Goal: Task Accomplishment & Management: Manage account settings

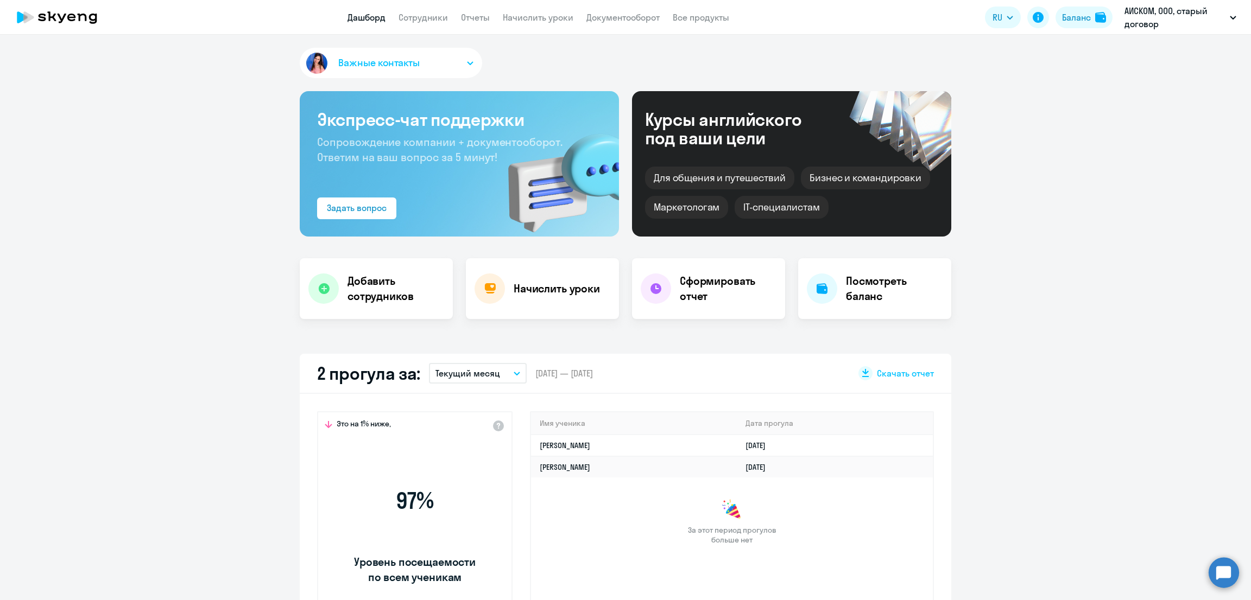
select select "30"
click at [554, 15] on link "Начислить уроки" at bounding box center [538, 17] width 71 height 11
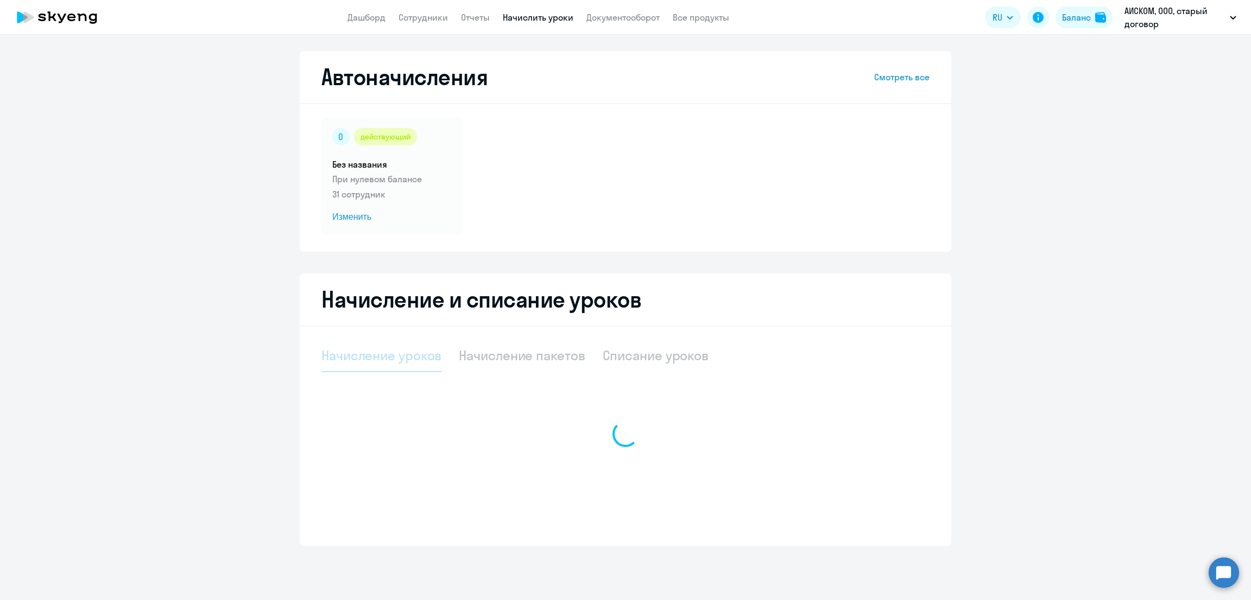
select select "10"
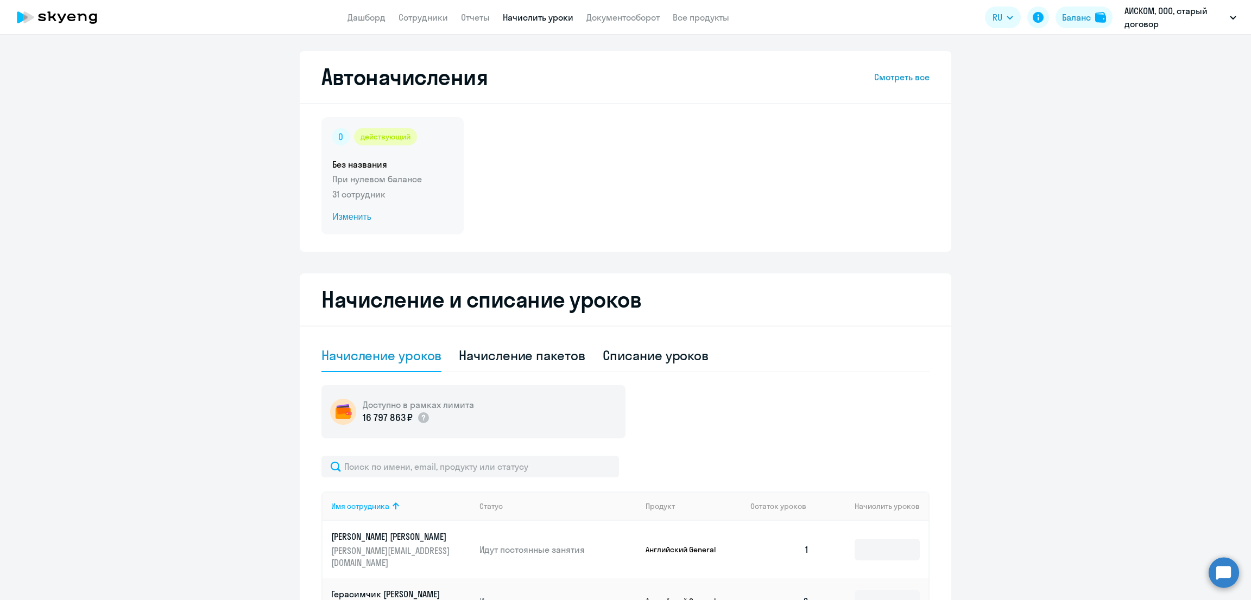
click at [390, 208] on div "действующий Без названия При нулевом балансе 31 сотрудник Изменить" at bounding box center [392, 175] width 142 height 117
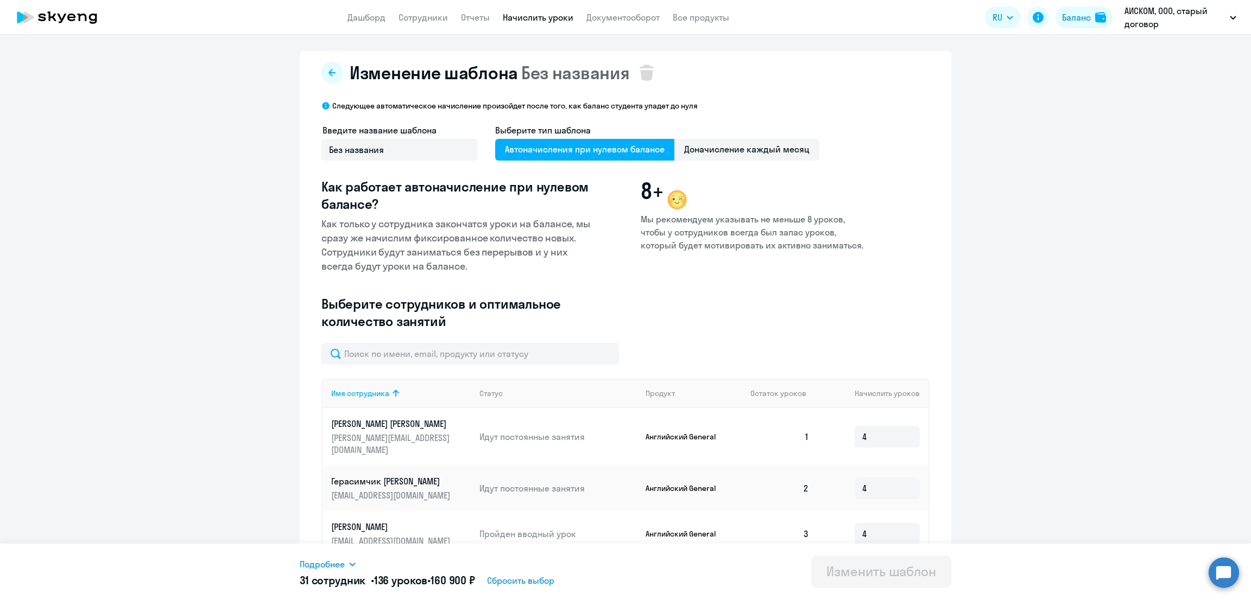
scroll to position [354, 0]
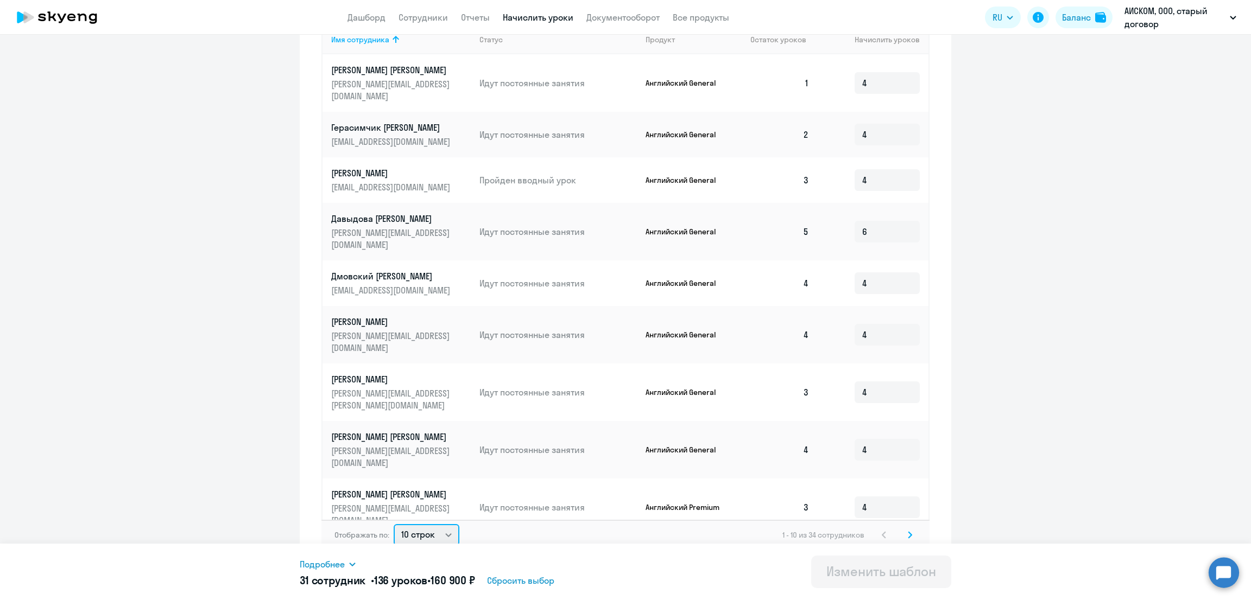
click at [421, 524] on select "10 строк 30 строк 50 строк" at bounding box center [427, 535] width 66 height 22
select select "50"
click at [394, 524] on select "10 строк 30 строк 50 строк" at bounding box center [427, 535] width 66 height 22
type input "4"
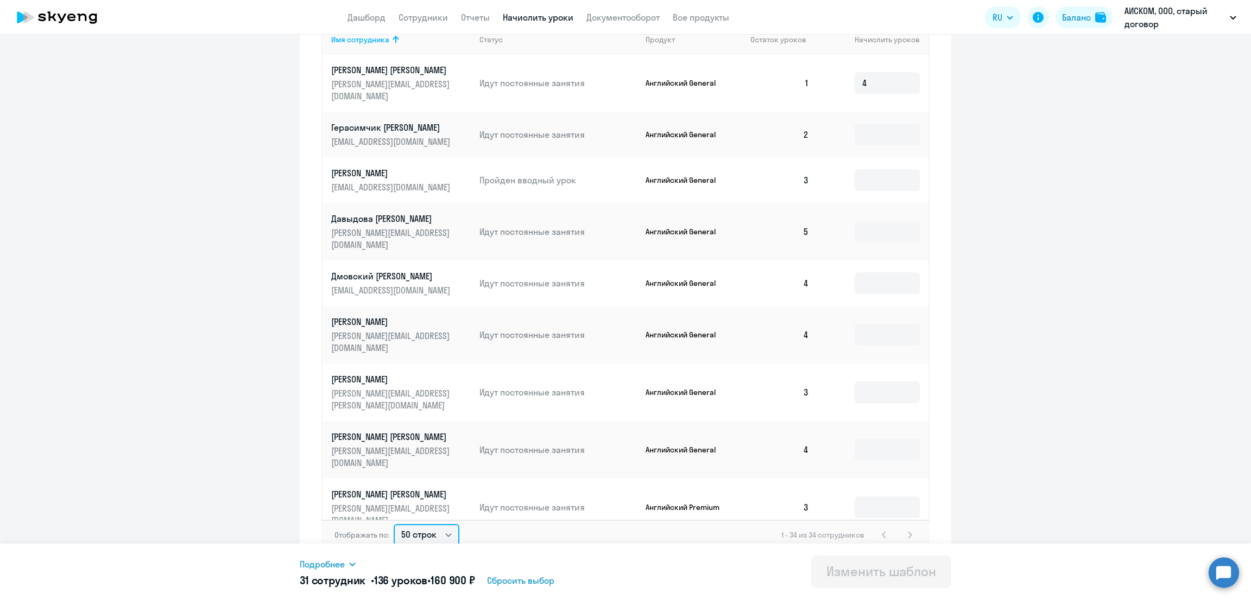
type input "4"
type input "6"
type input "4"
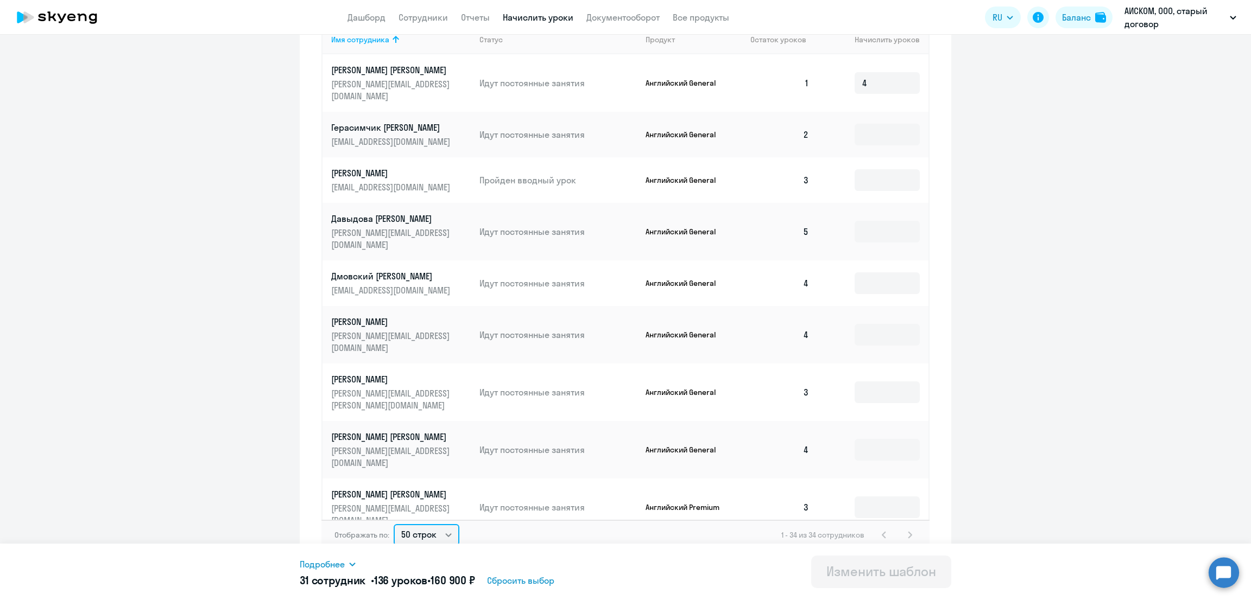
type input "4"
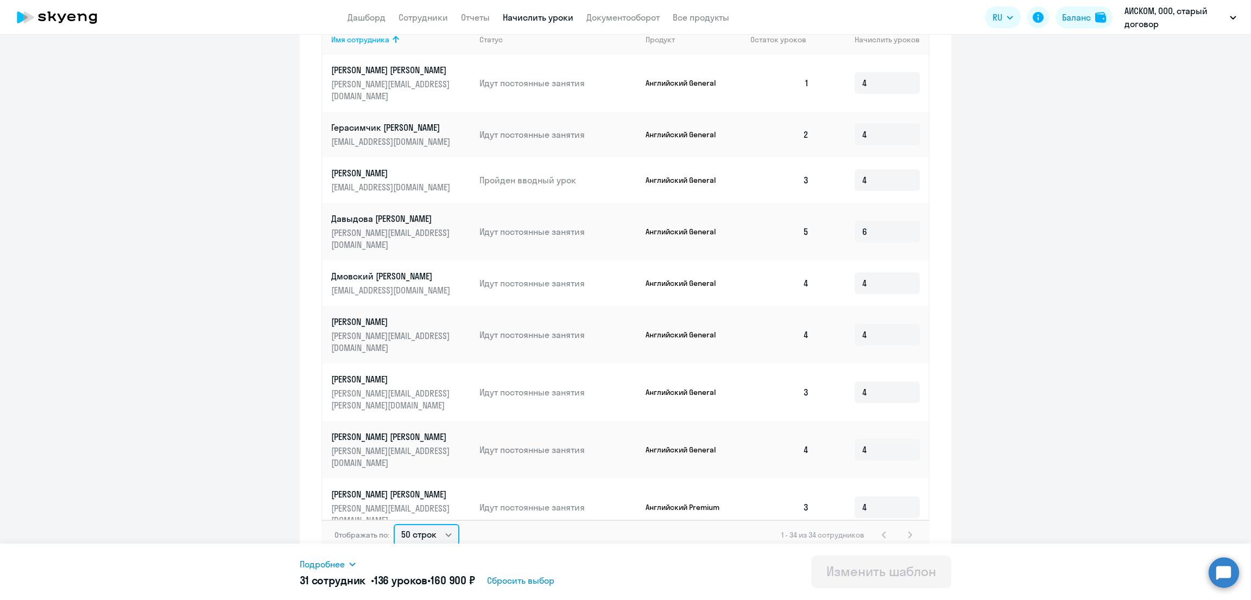
type input "4"
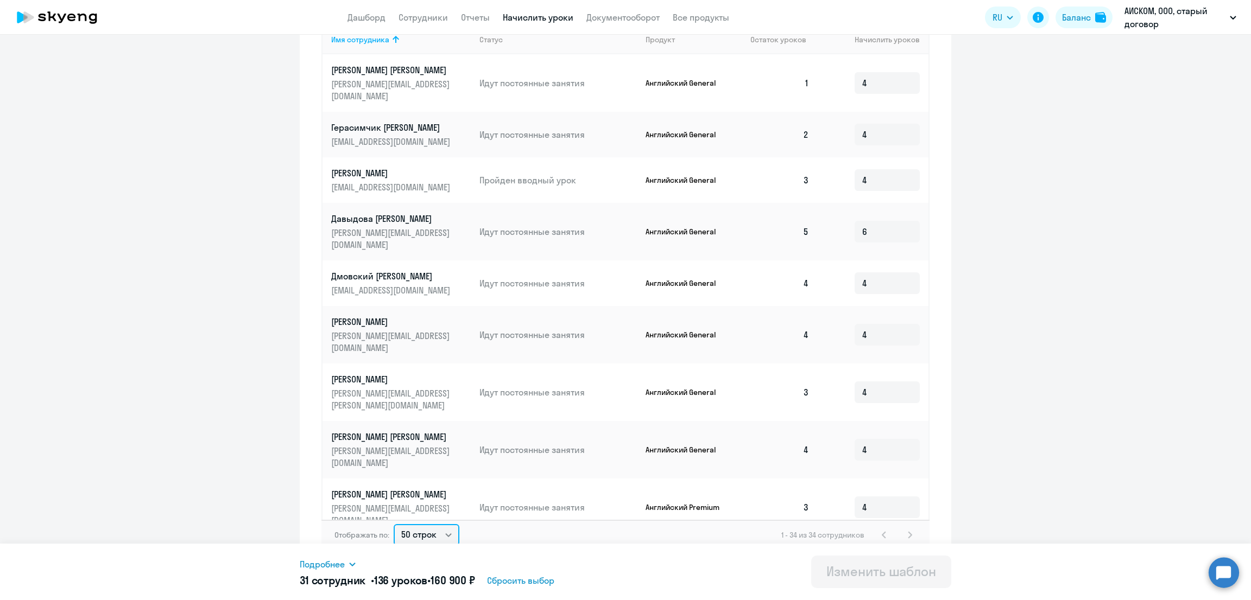
type input "4"
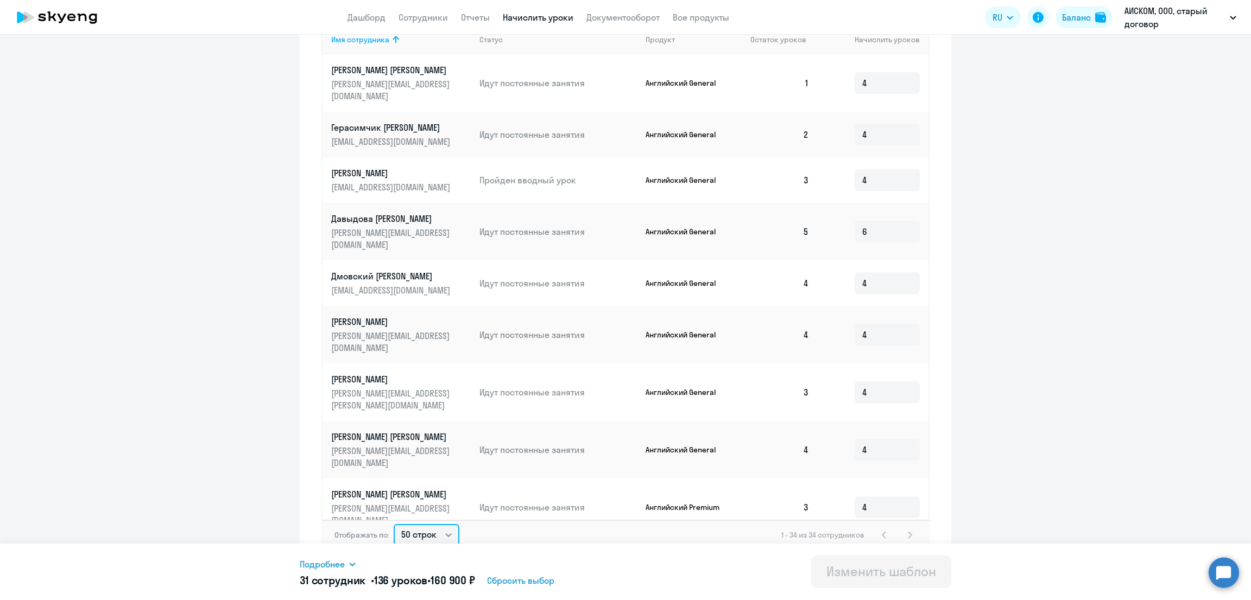
type input "4"
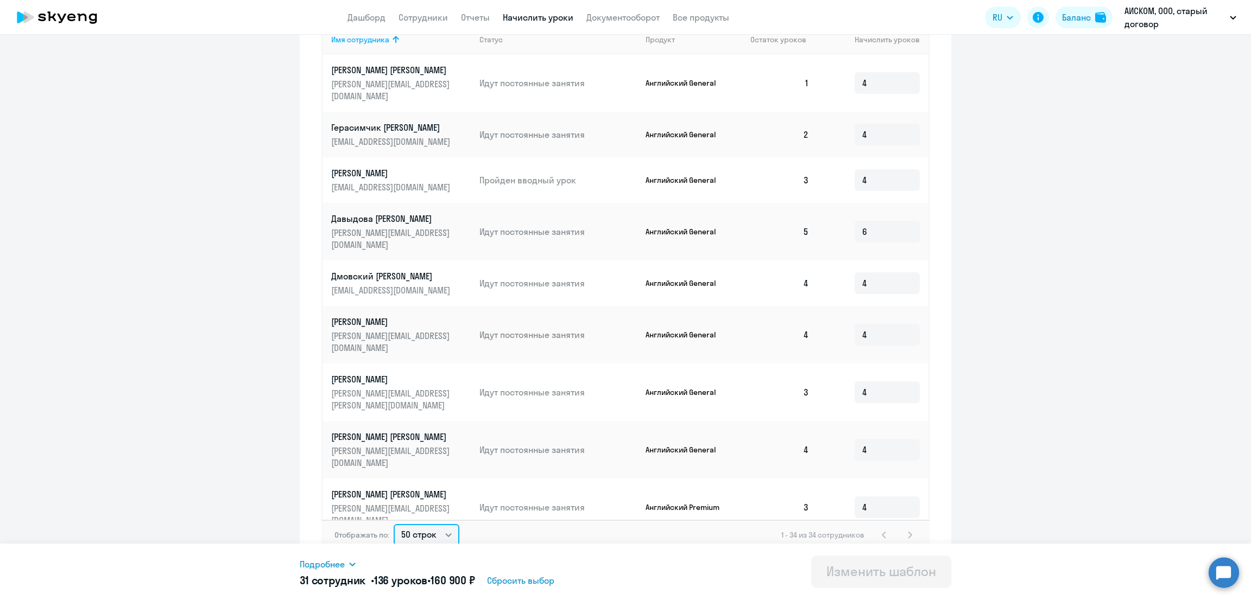
type input "4"
type input "6"
type input "4"
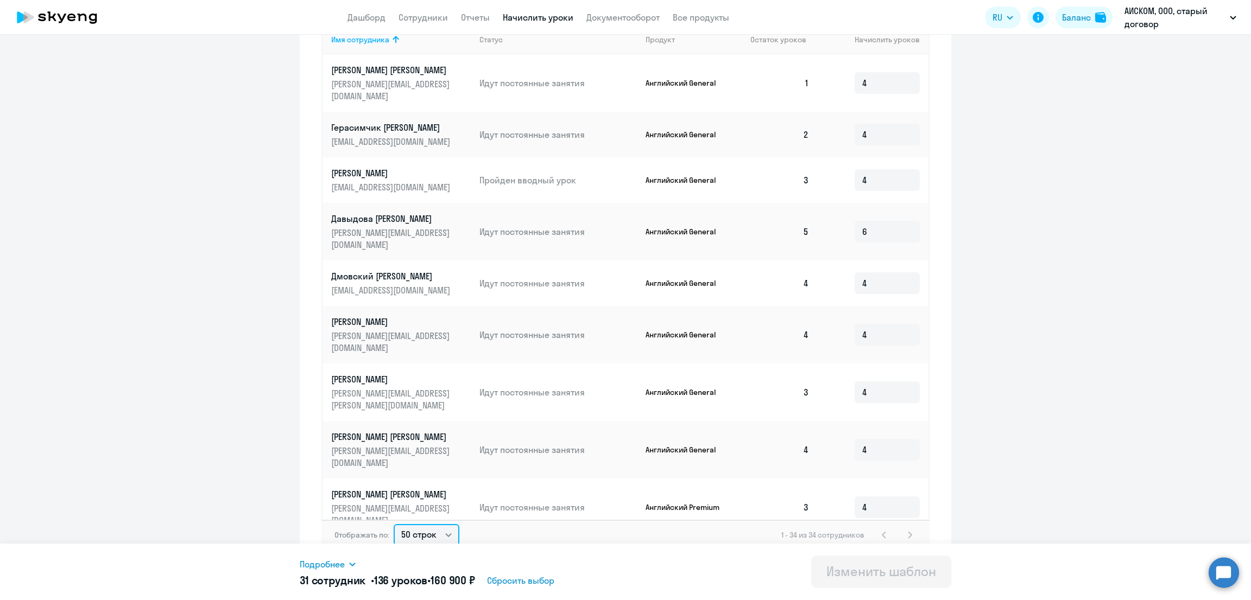
type input "4"
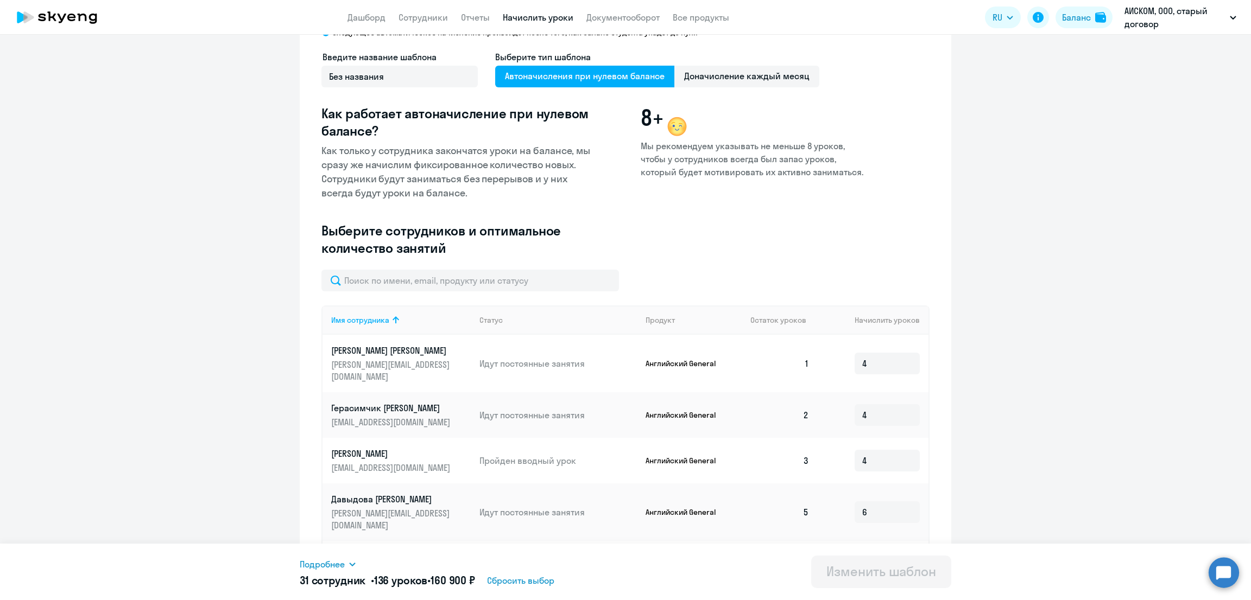
scroll to position [0, 0]
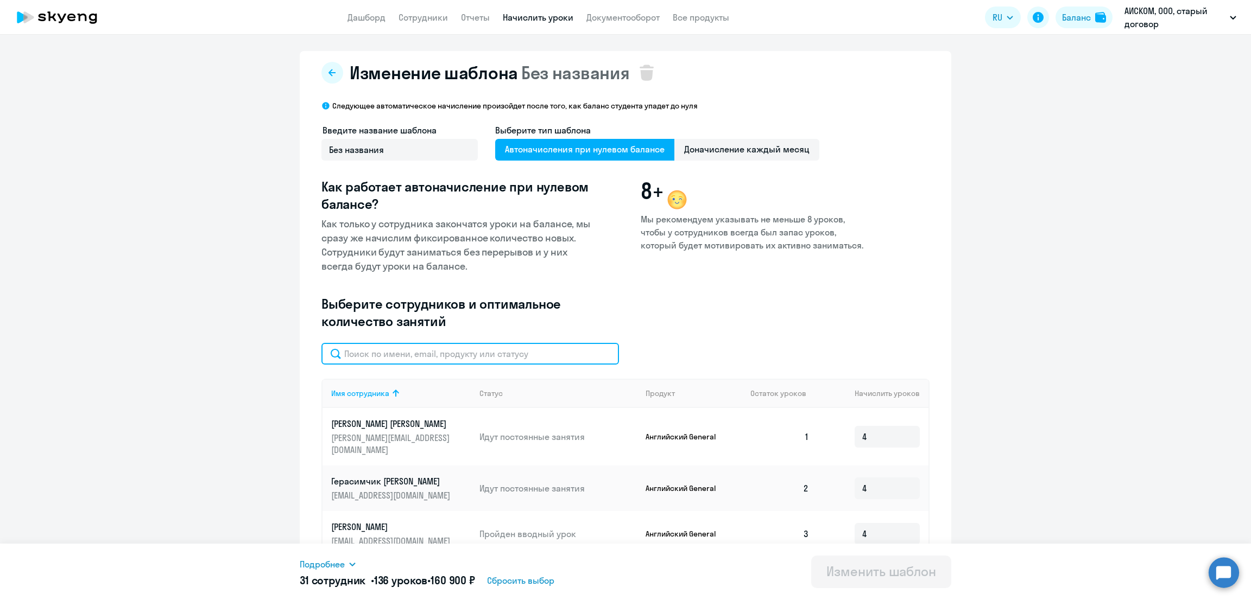
click at [352, 356] on input "text" at bounding box center [470, 354] width 298 height 22
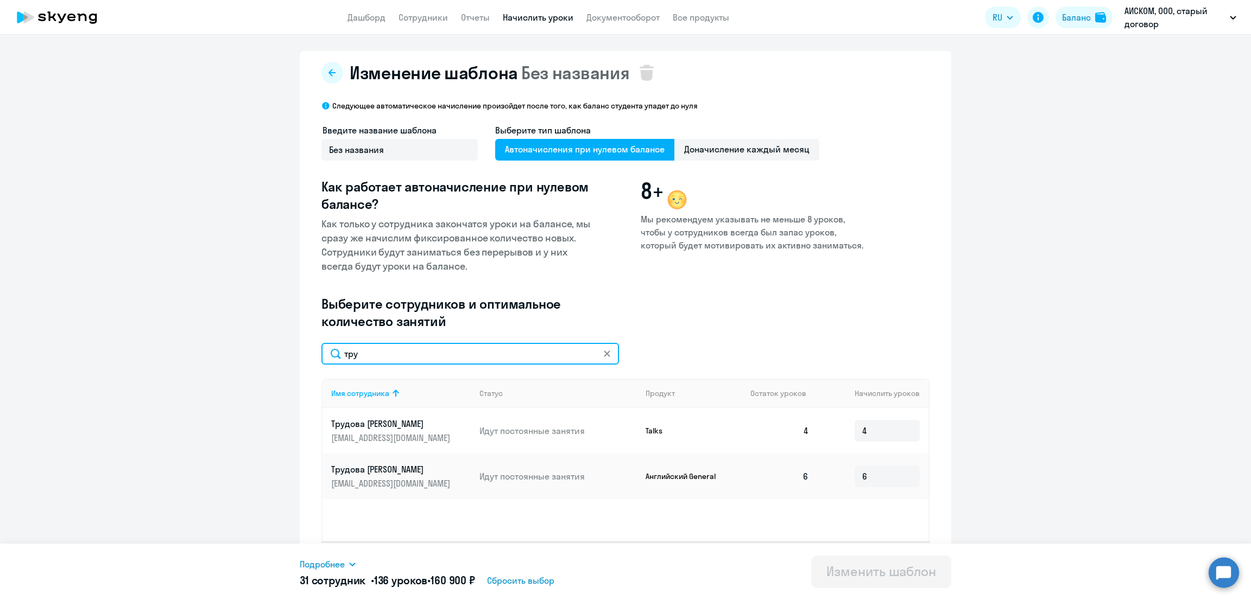
drag, startPoint x: 366, startPoint y: 359, endPoint x: 312, endPoint y: 359, distance: 54.3
click at [312, 359] on div "Изменение шаблона Без названия Следующее автоматическое начисление произойдет п…" at bounding box center [625, 320] width 651 height 539
drag, startPoint x: 330, startPoint y: 355, endPoint x: 308, endPoint y: 357, distance: 22.3
click at [308, 357] on div "Изменение шаблона Без названия Следующее автоматическое начисление произойдет п…" at bounding box center [625, 320] width 651 height 539
type input "чаб"
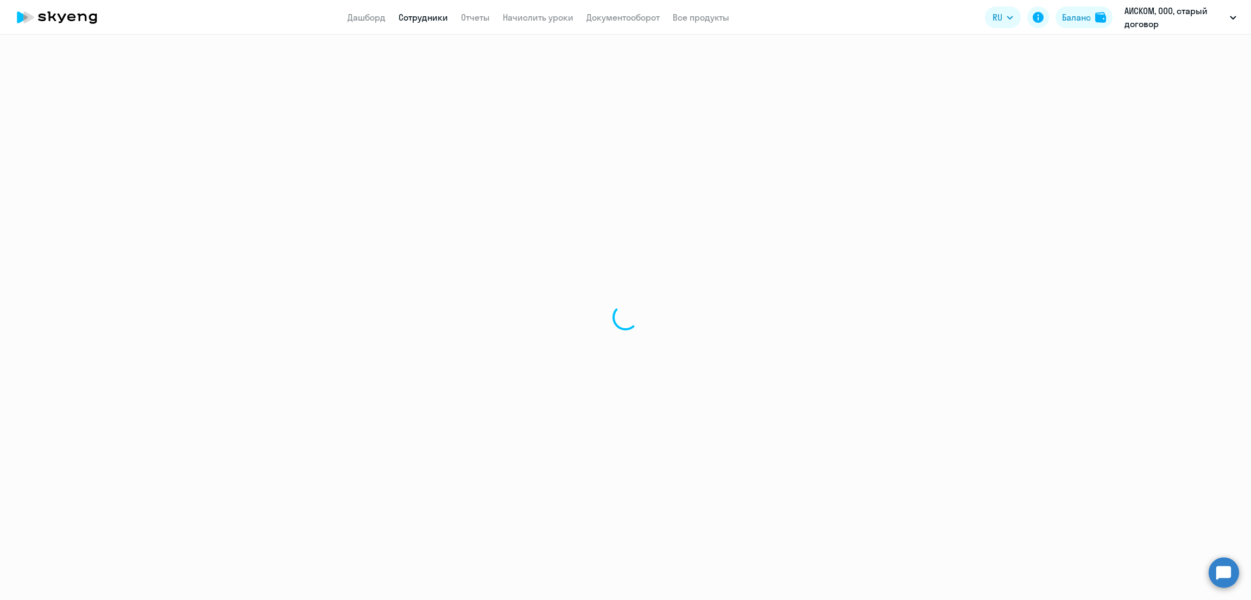
select select "30"
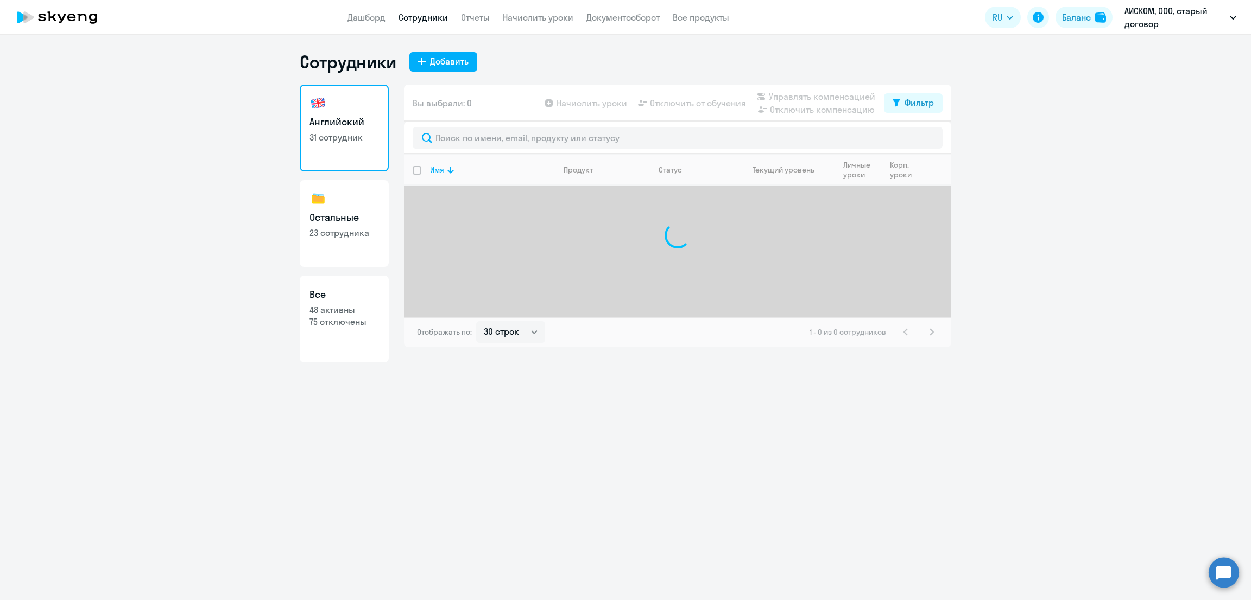
click at [343, 235] on p "23 сотрудника" at bounding box center [343, 233] width 69 height 12
select select "30"
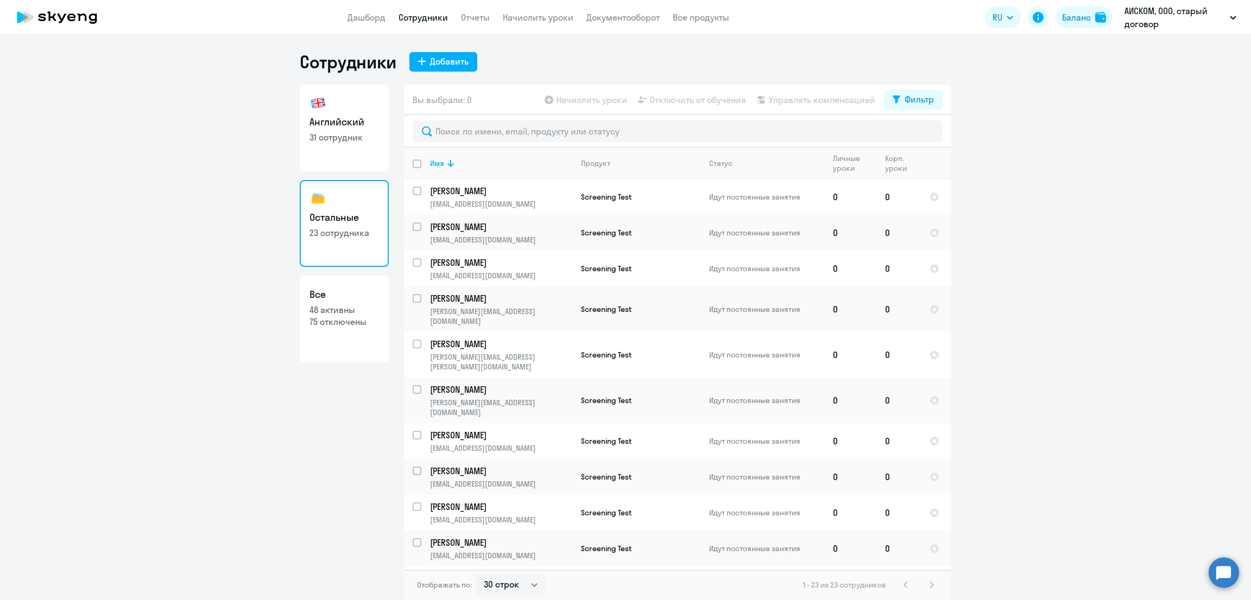
click at [418, 161] on input "deselect all" at bounding box center [424, 171] width 22 height 22
checkbox input "true"
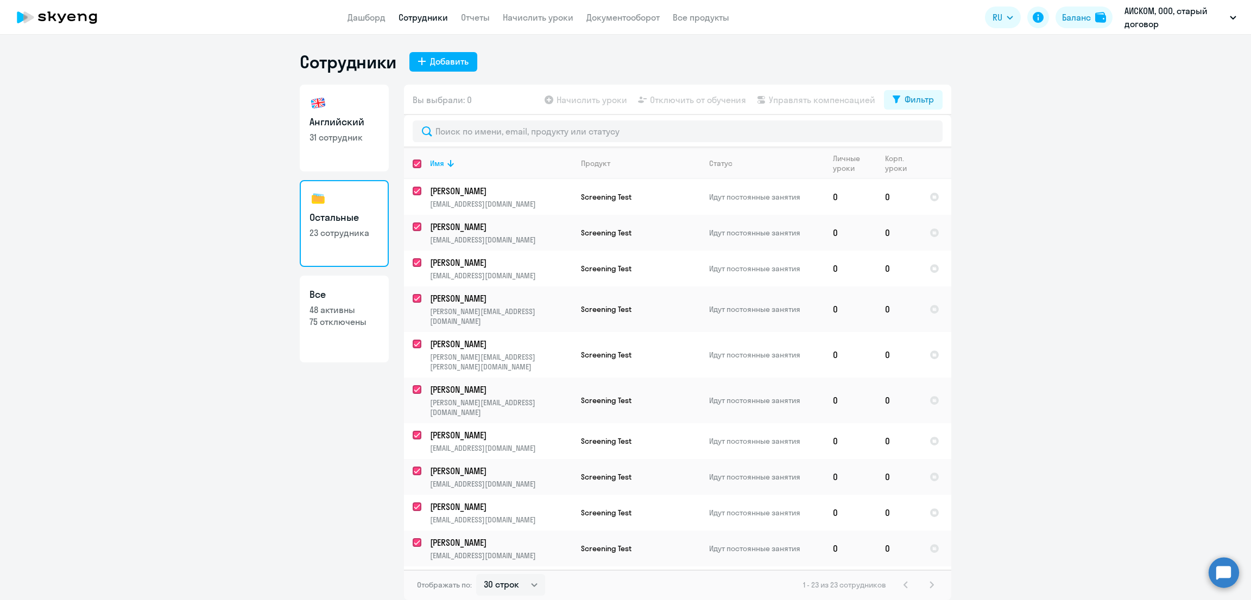
checkbox input "true"
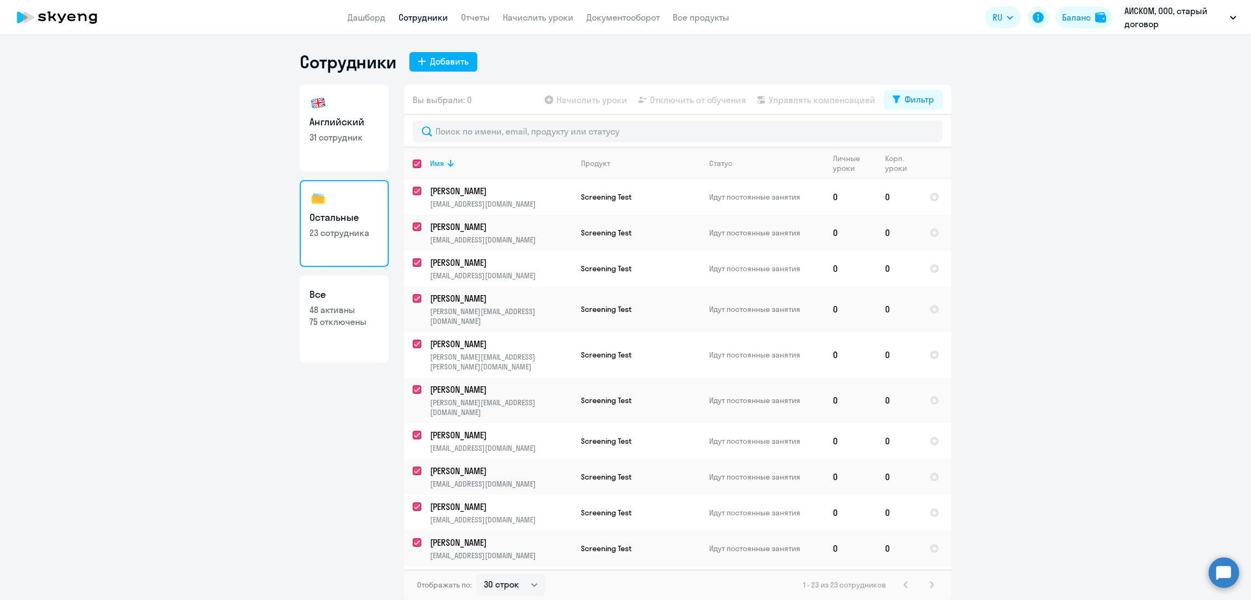
checkbox input "true"
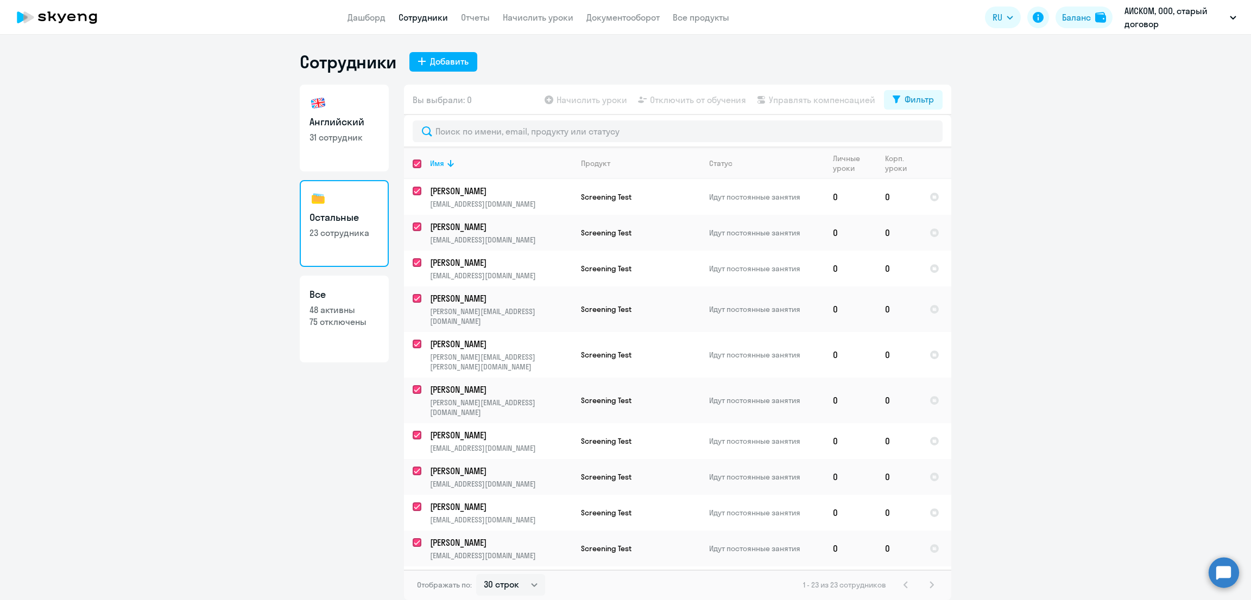
checkbox input "true"
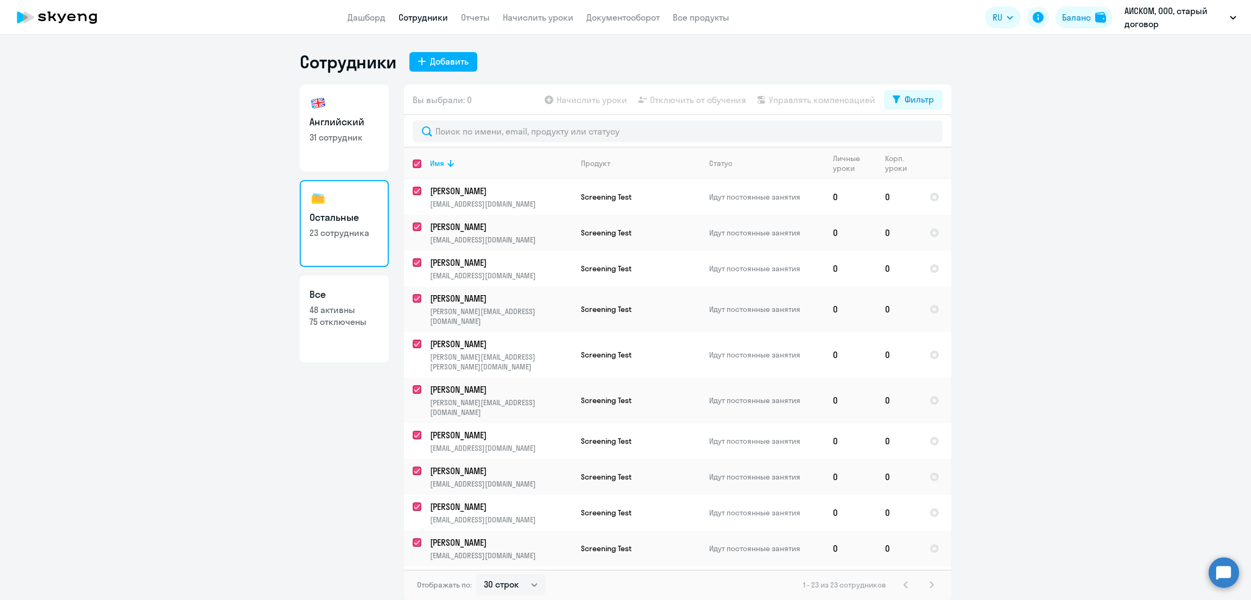
checkbox input "true"
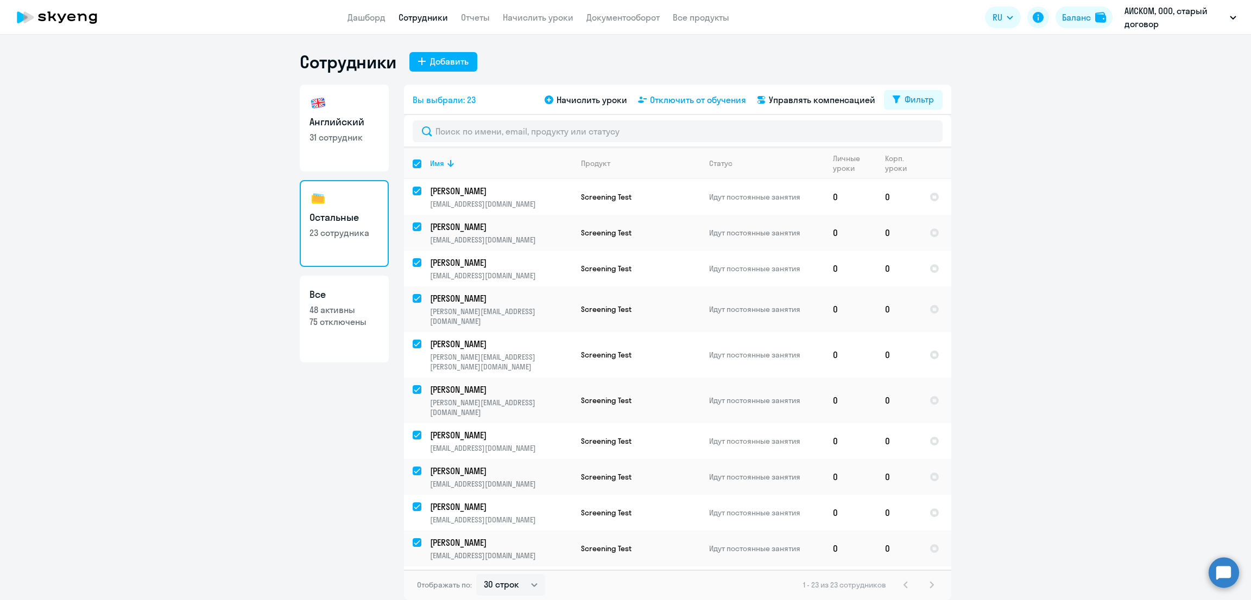
click at [680, 101] on span "Отключить от обучения" at bounding box center [698, 99] width 96 height 13
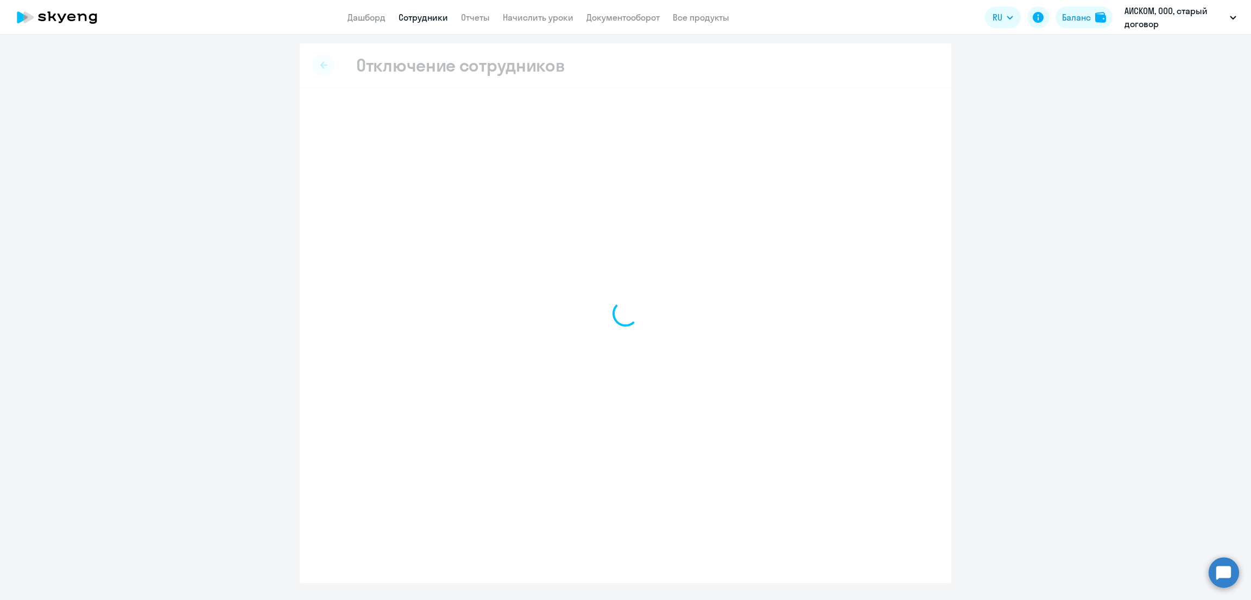
select select "all"
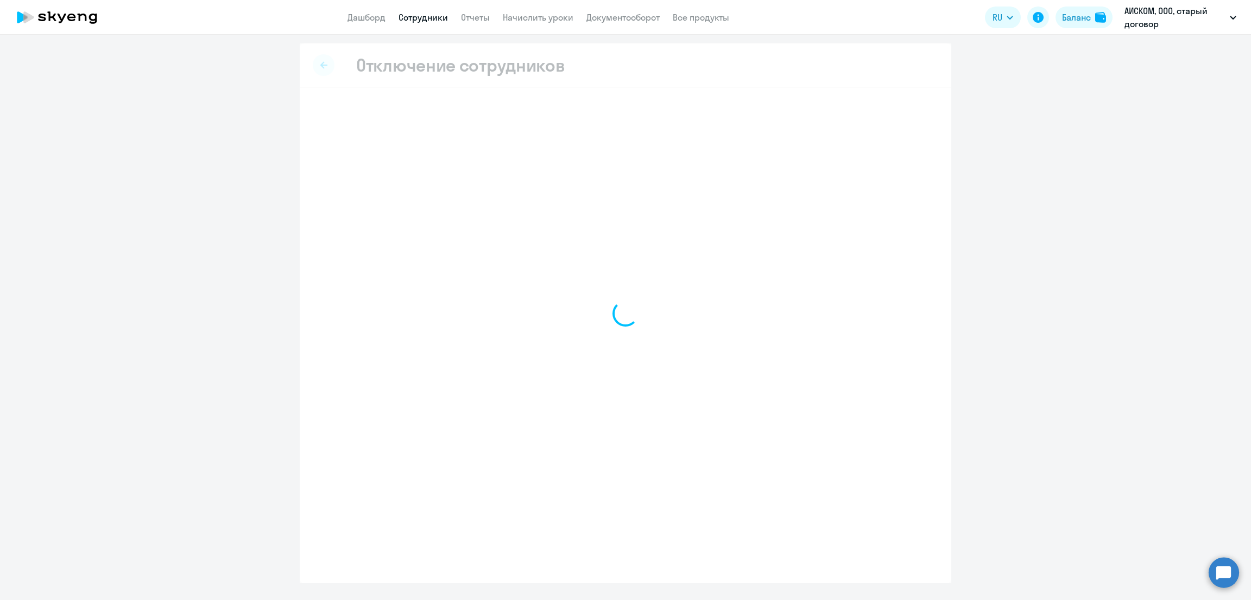
select select "all"
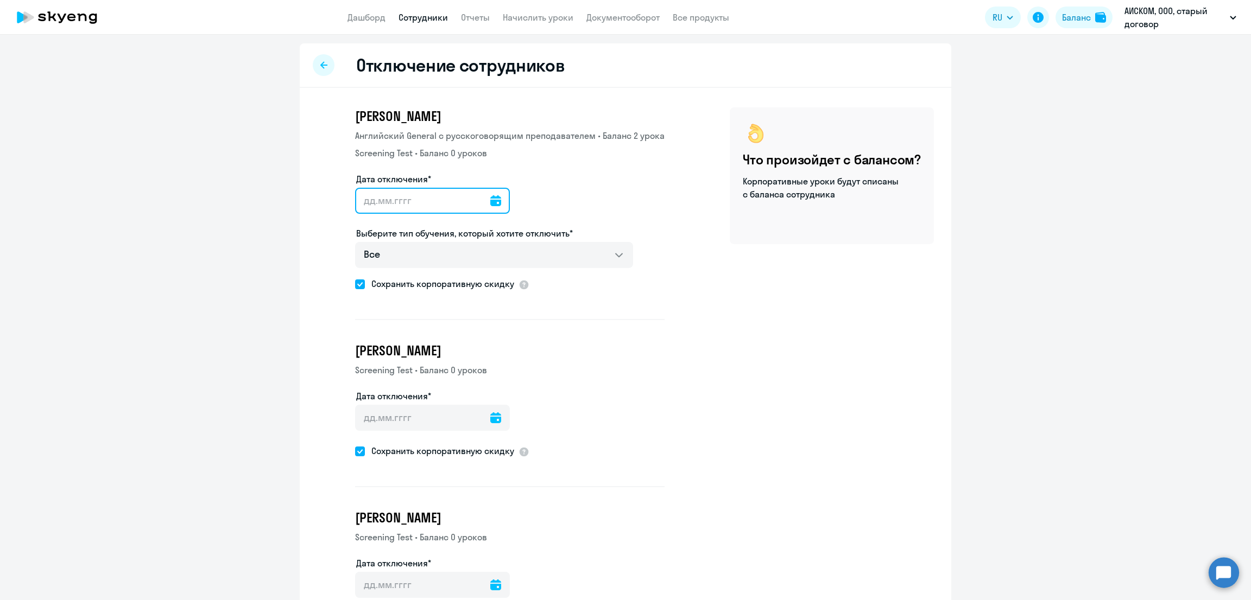
click at [433, 204] on input "Дата отключения*" at bounding box center [432, 201] width 155 height 26
click at [490, 195] on icon at bounding box center [495, 200] width 11 height 11
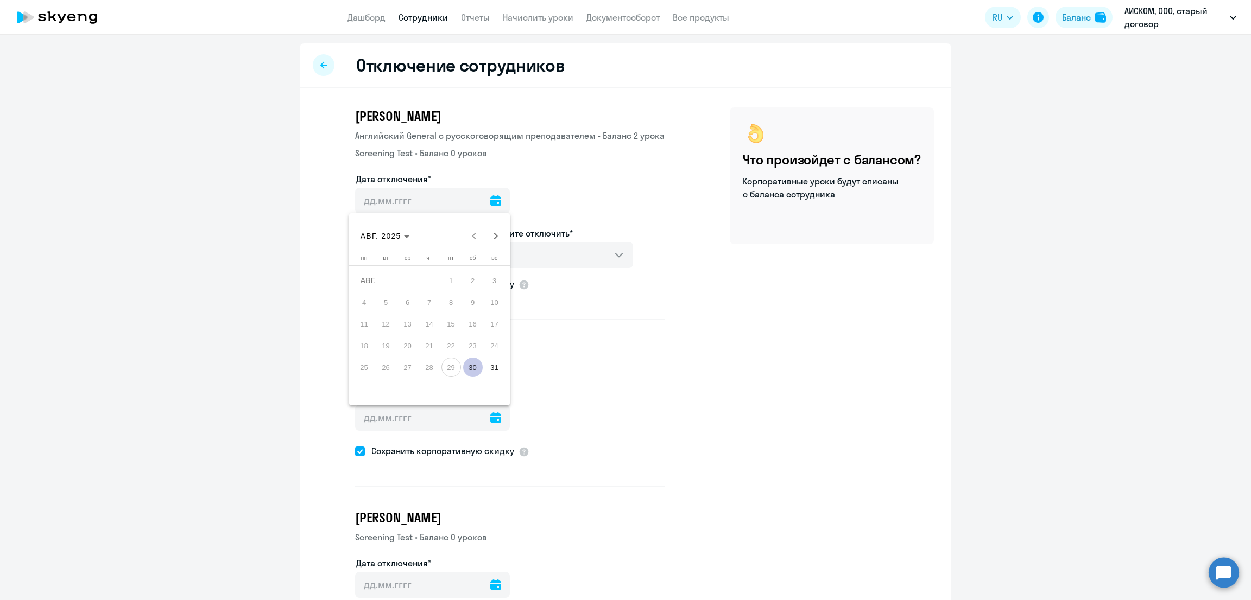
click at [474, 368] on span "30" at bounding box center [473, 368] width 20 height 20
type input "30.08.2025"
type input "30.8.2025"
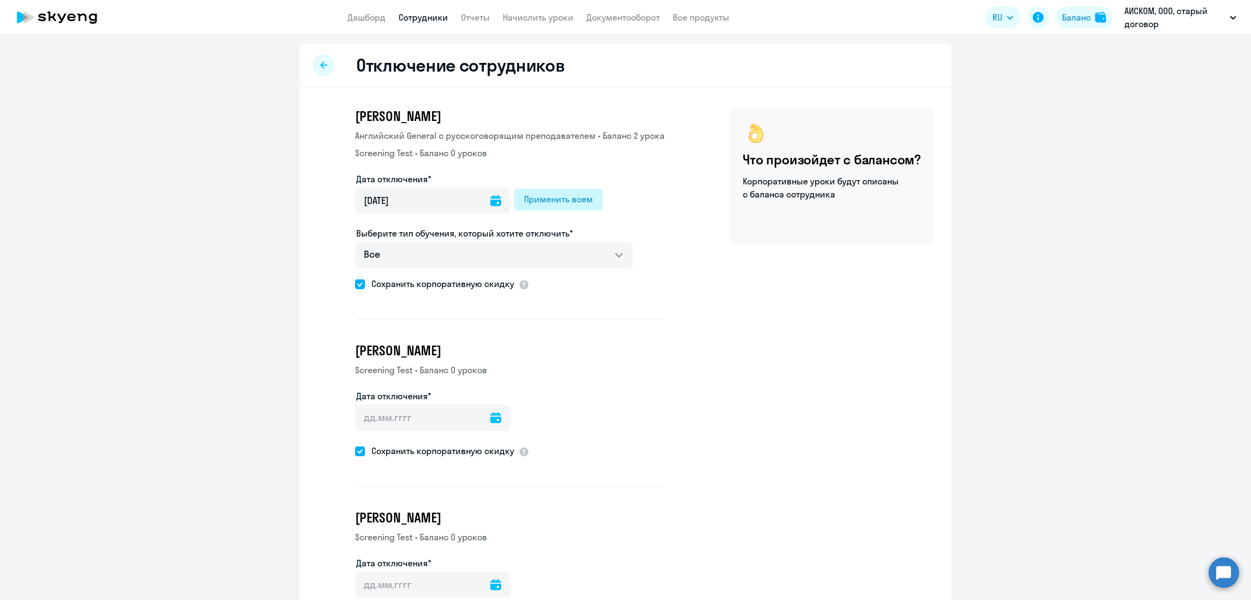
click at [545, 194] on div "Применить всем" at bounding box center [558, 199] width 69 height 13
type input "30.08.2025"
type input "30.8.2025"
type input "30.08.2025"
type input "30.8.2025"
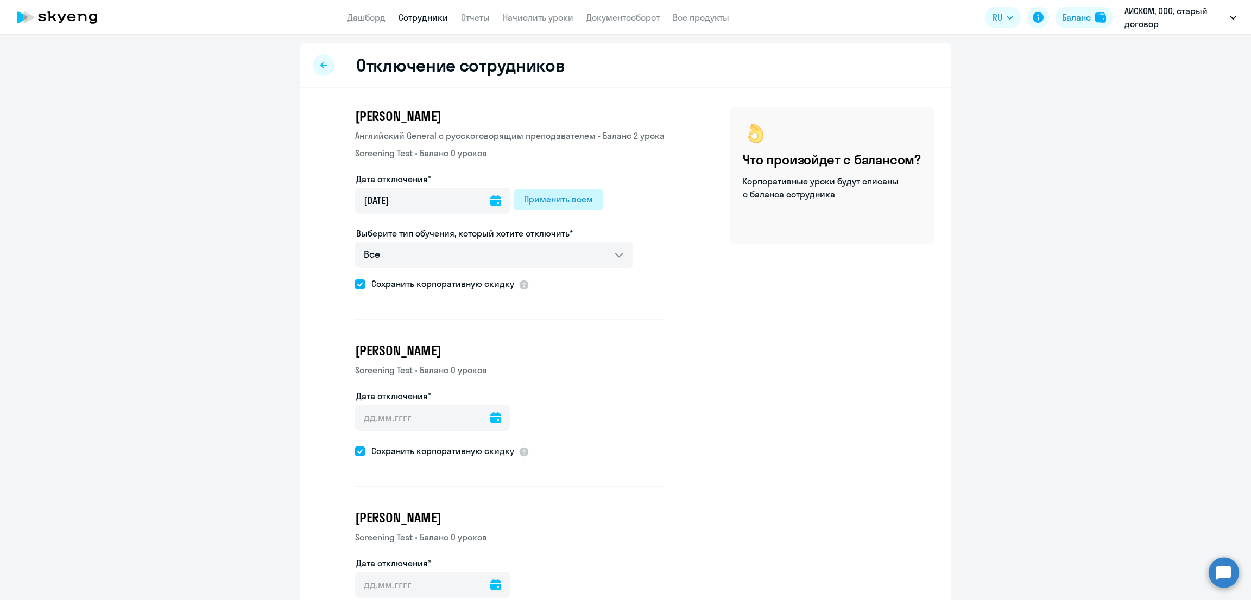
type input "30.08.2025"
type input "30.8.2025"
type input "30.08.2025"
type input "30.8.2025"
type input "30.08.2025"
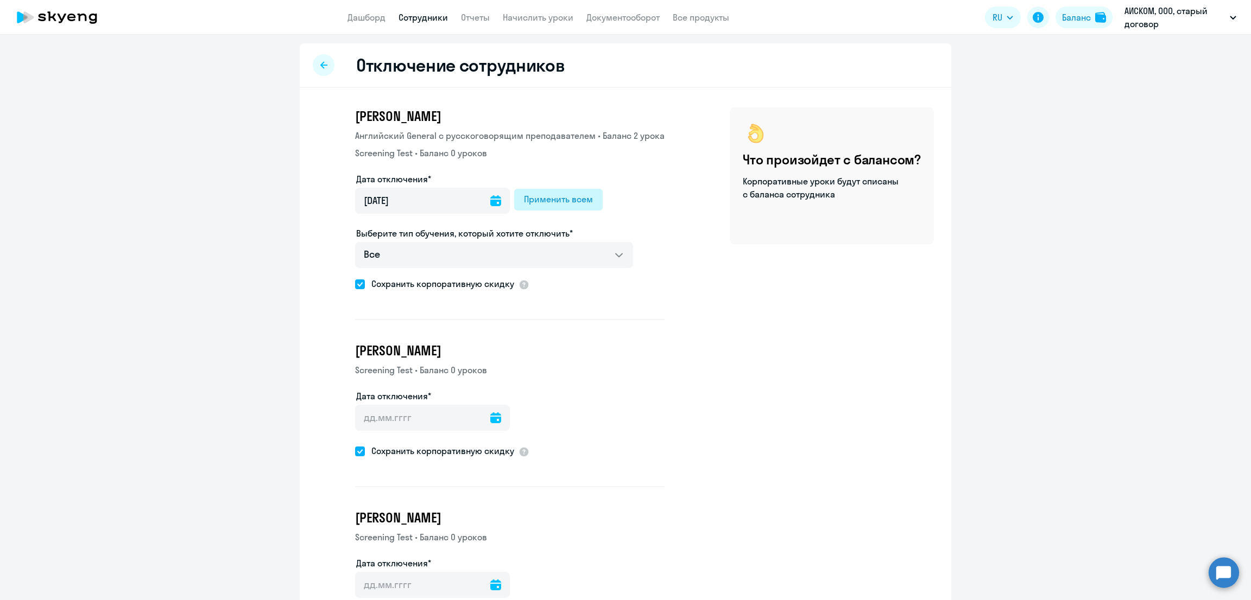
type input "30.8.2025"
type input "30.08.2025"
type input "30.8.2025"
type input "30.08.2025"
type input "30.8.2025"
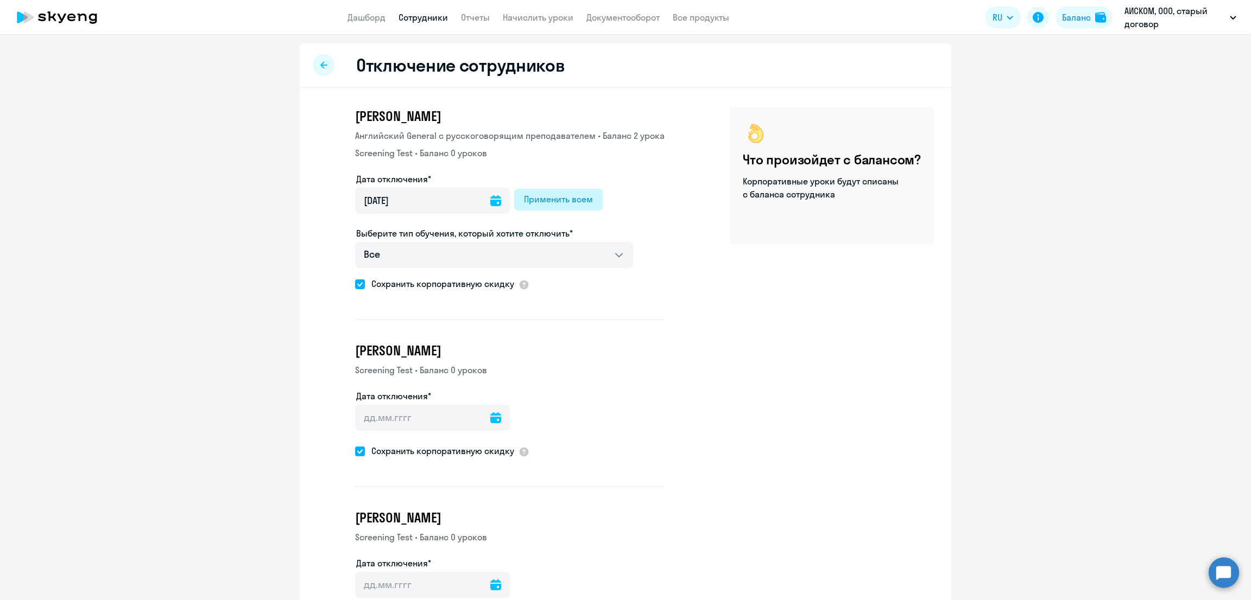
type input "30.08.2025"
type input "30.8.2025"
type input "30.08.2025"
type input "30.8.2025"
type input "30.08.2025"
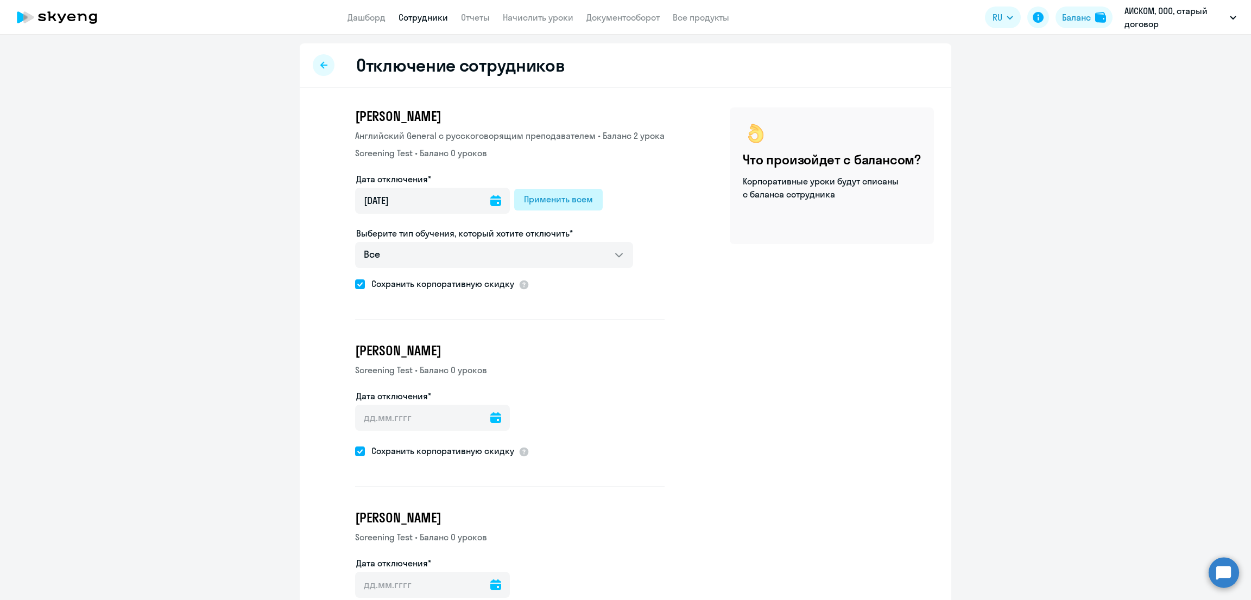
type input "30.8.2025"
type input "30.08.2025"
type input "30.8.2025"
type input "30.08.2025"
type input "30.8.2025"
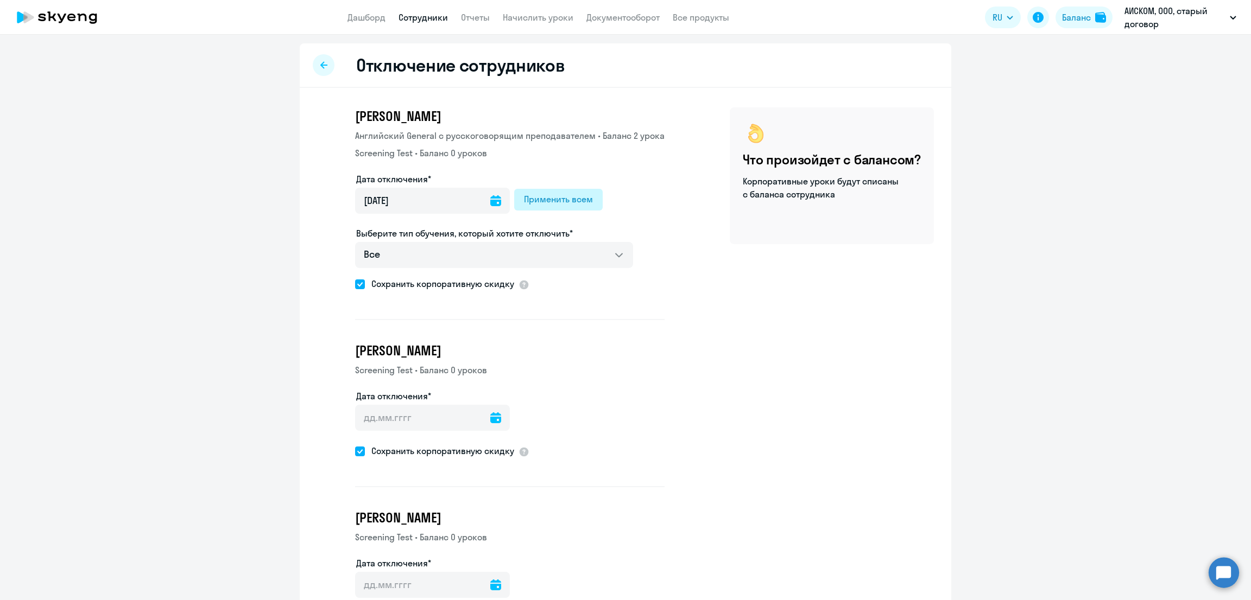
type input "30.08.2025"
type input "30.8.2025"
type input "30.08.2025"
type input "30.8.2025"
type input "30.08.2025"
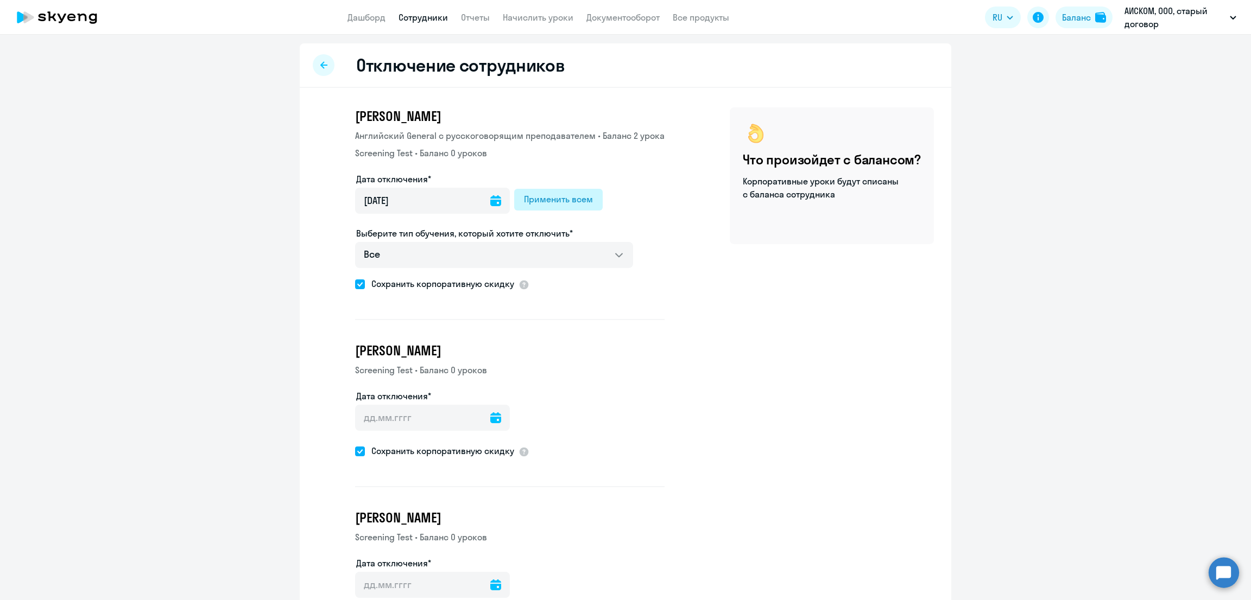
type input "30.8.2025"
type input "30.08.2025"
type input "30.8.2025"
type input "30.08.2025"
type input "30.8.2025"
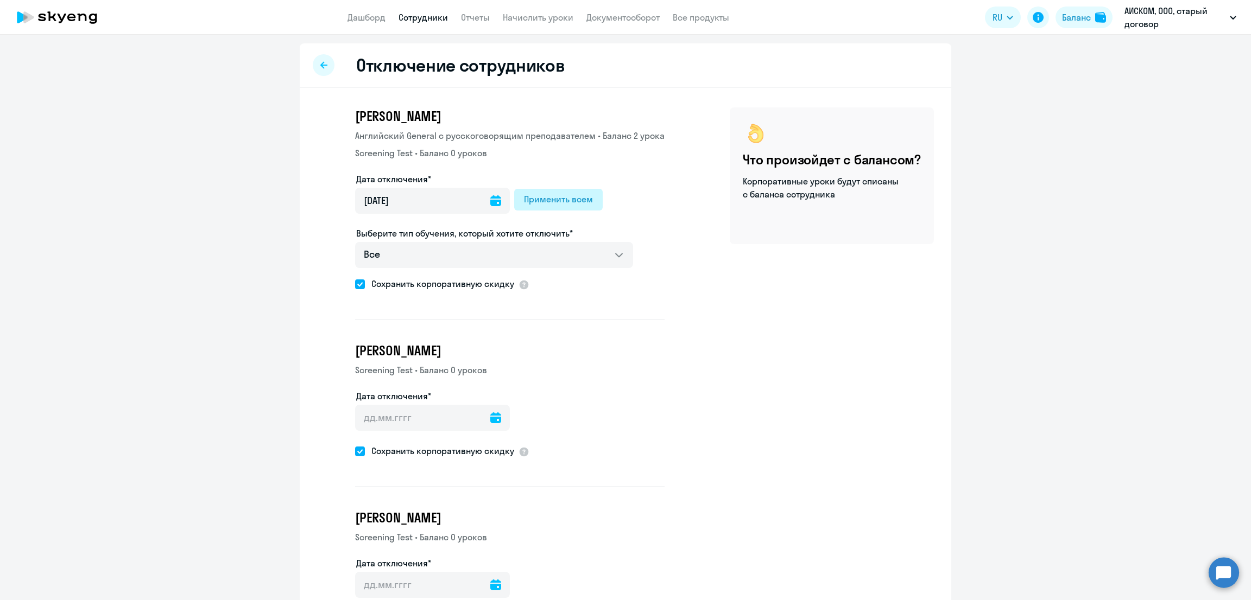
type input "30.08.2025"
type input "30.8.2025"
type input "30.08.2025"
type input "30.8.2025"
type input "30.08.2025"
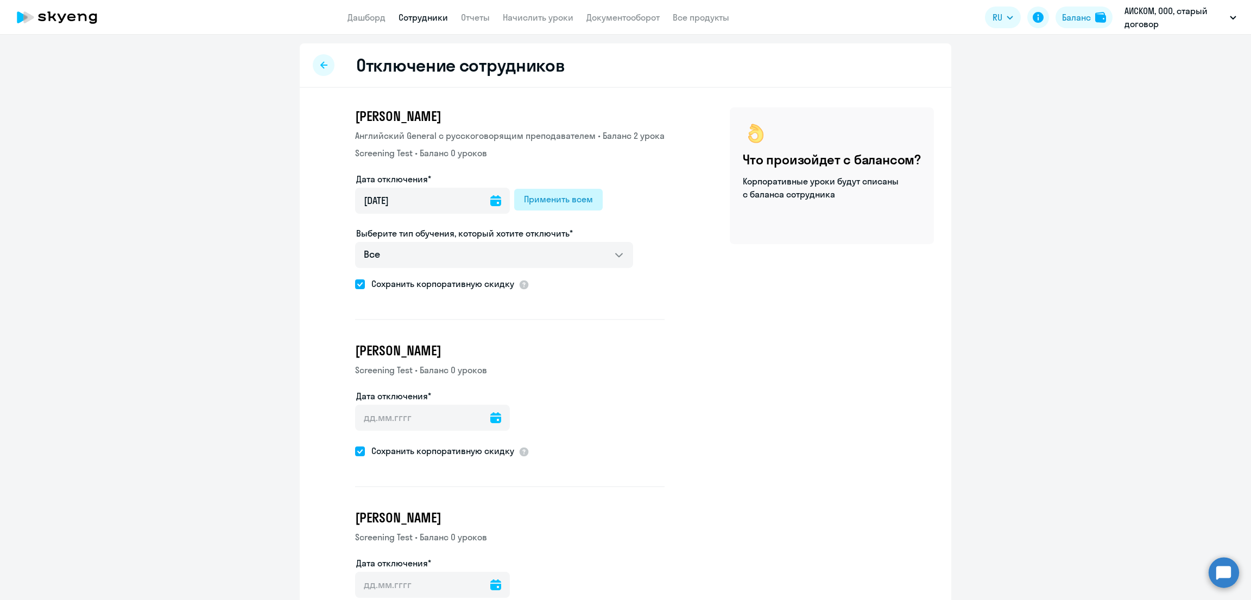
type input "30.8.2025"
type input "30.08.2025"
type input "30.8.2025"
type input "30.08.2025"
type input "30.8.2025"
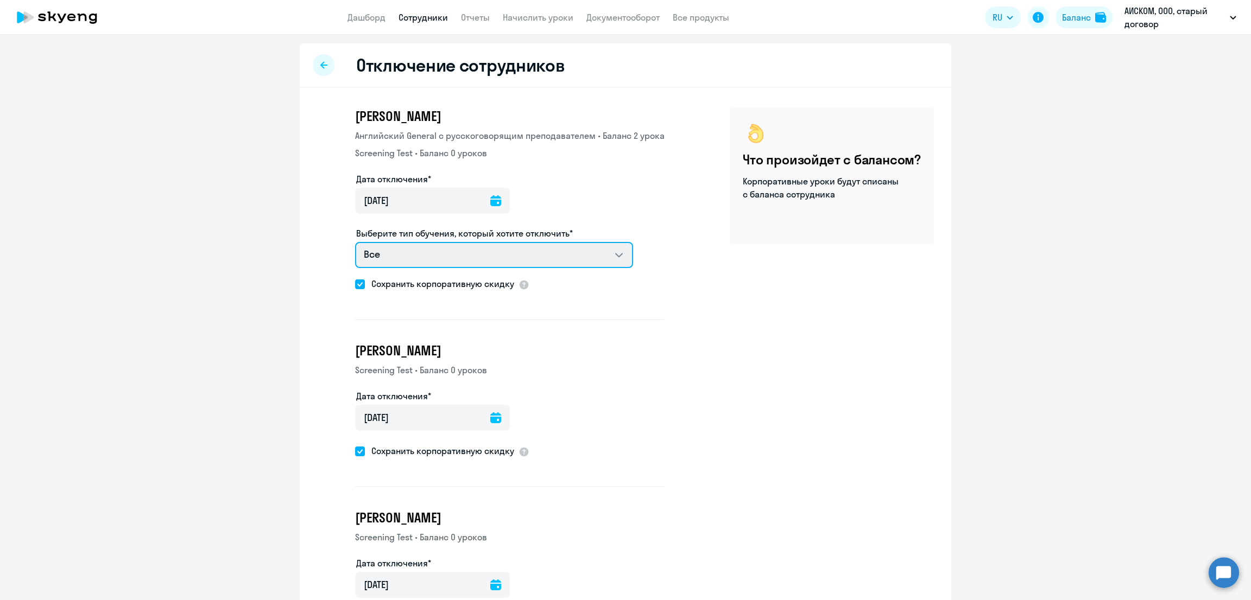
click at [539, 257] on select "Все Английский General с русскоговорящим преподавателем Screening Test" at bounding box center [494, 255] width 278 height 26
select select "screening_test"
click at [355, 242] on select "Все Английский General с русскоговорящим преподавателем Screening Test" at bounding box center [494, 255] width 278 height 26
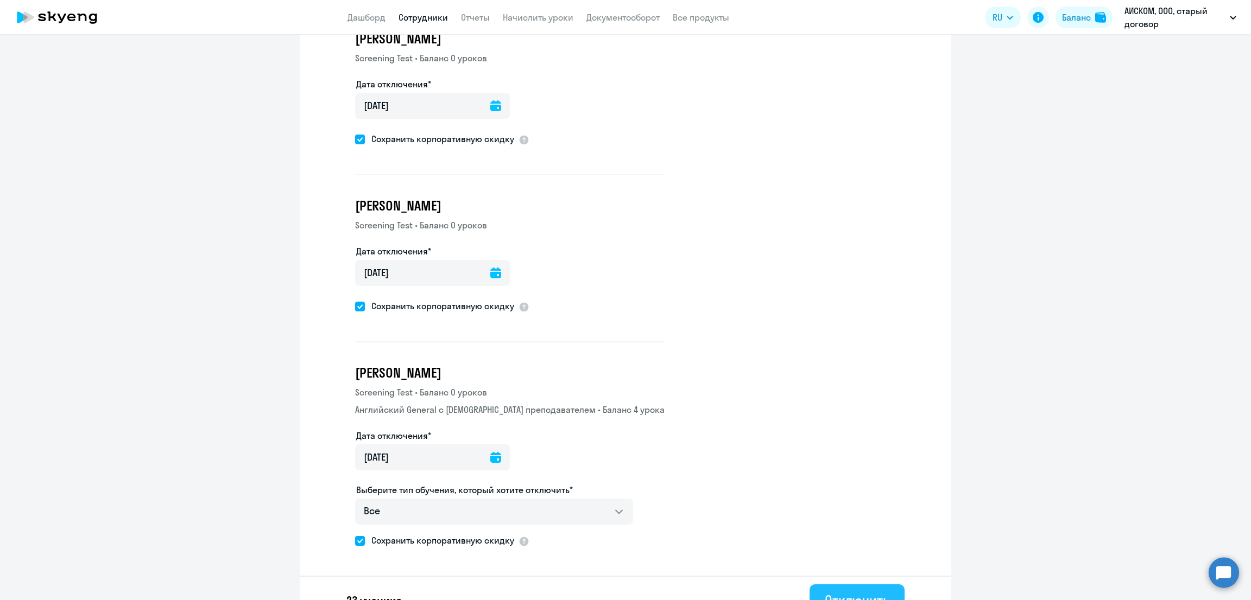
click at [858, 592] on div "Отключить" at bounding box center [857, 600] width 65 height 17
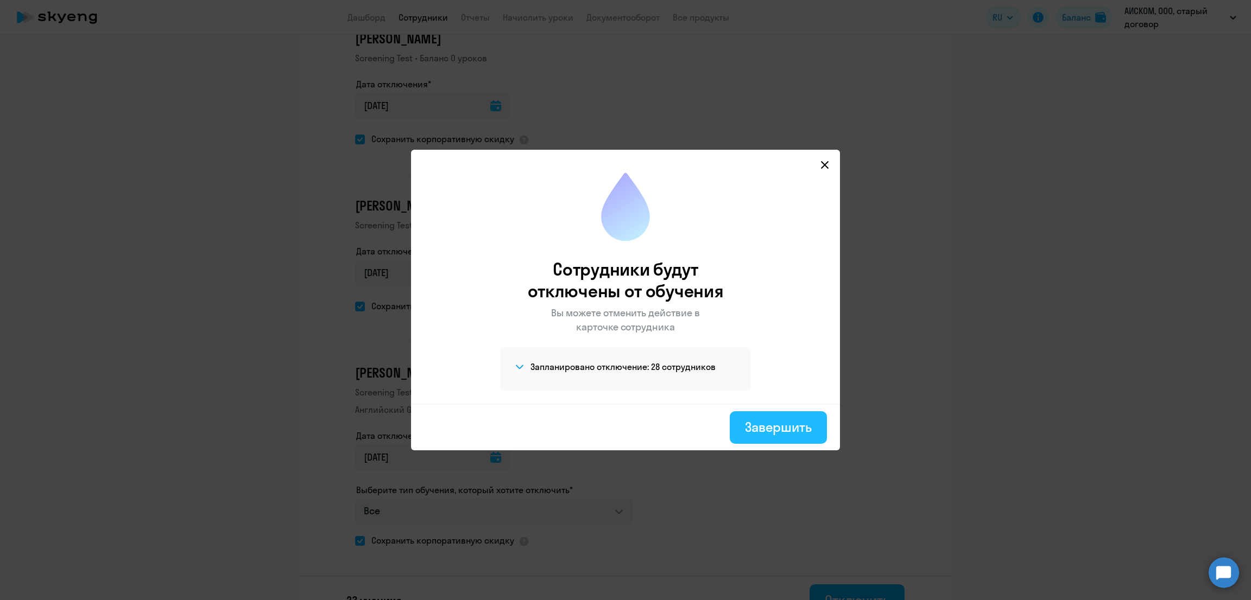
click at [793, 428] on div "Завершить" at bounding box center [778, 427] width 67 height 17
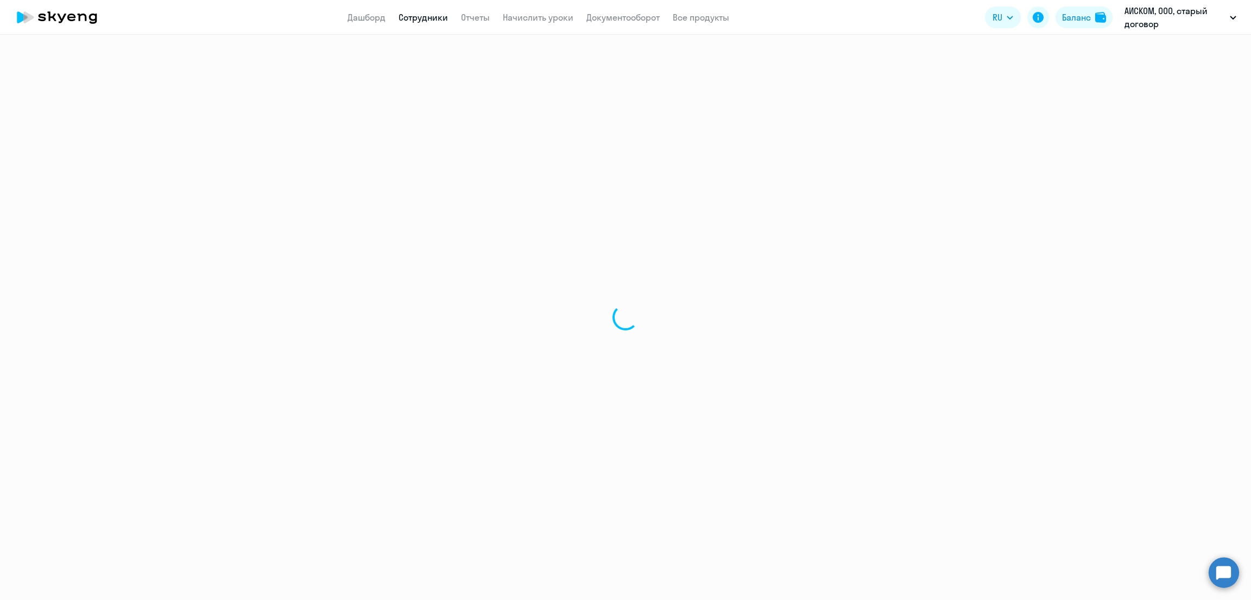
select select "30"
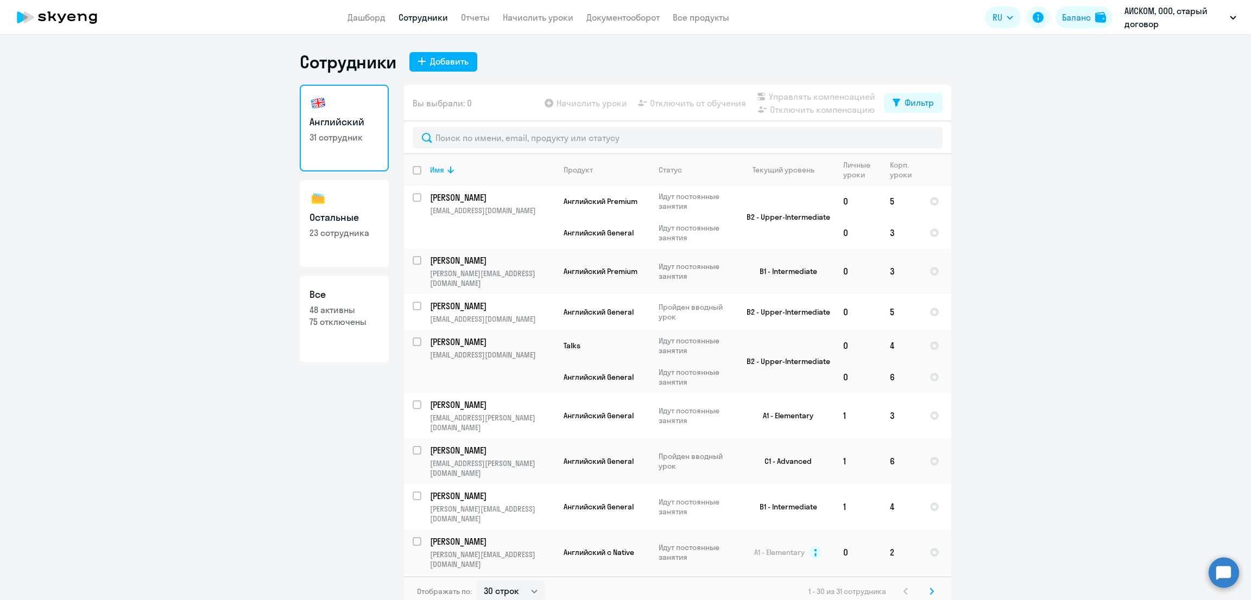
click at [356, 130] on link "Английский 31 сотрудник" at bounding box center [344, 128] width 89 height 87
click at [336, 333] on link "Все 48 активны 75 отключены" at bounding box center [344, 319] width 89 height 87
select select "30"
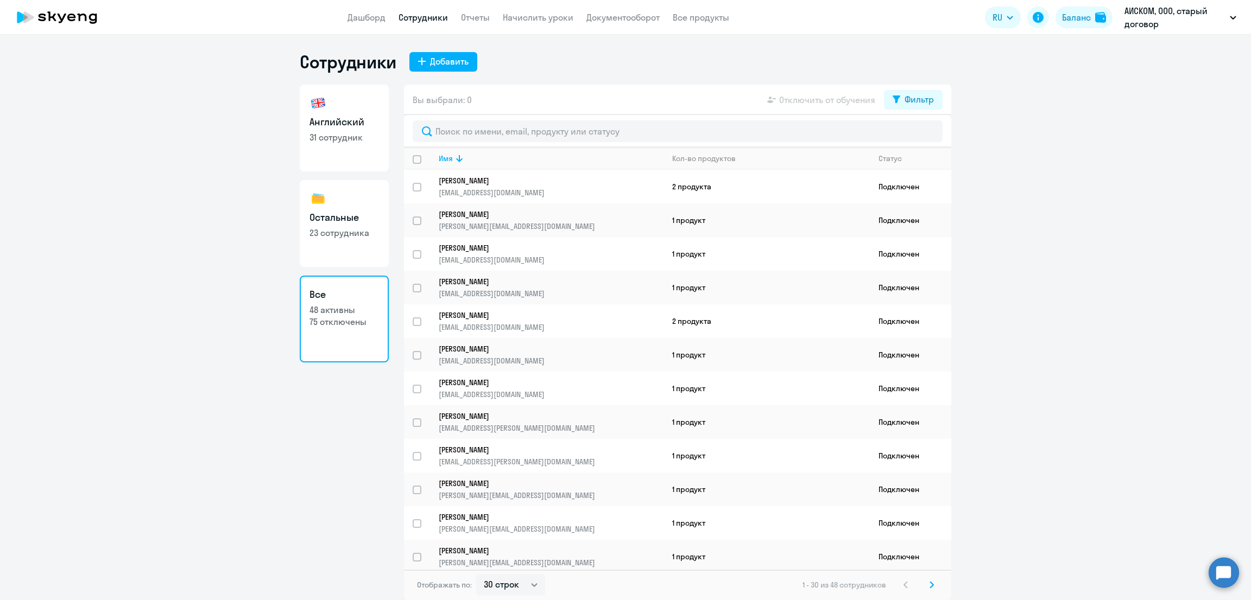
click at [347, 136] on p "31 сотрудник" at bounding box center [343, 137] width 69 height 12
select select "30"
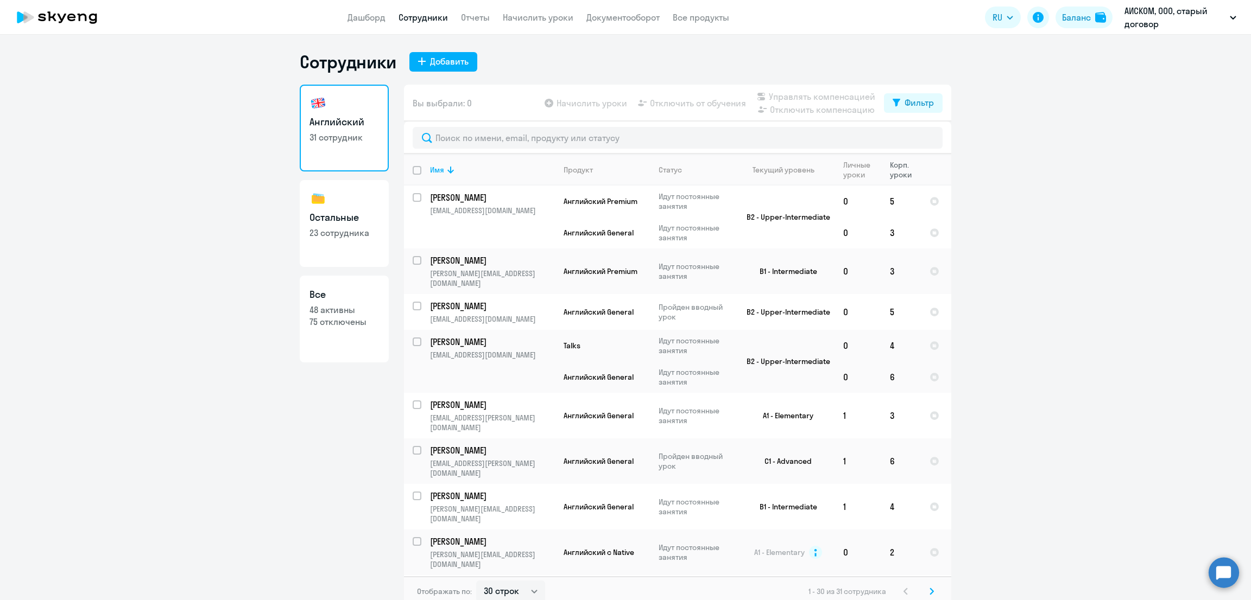
click at [890, 167] on div "Корп. уроки" at bounding box center [905, 170] width 30 height 20
click at [524, 15] on link "Начислить уроки" at bounding box center [538, 17] width 71 height 11
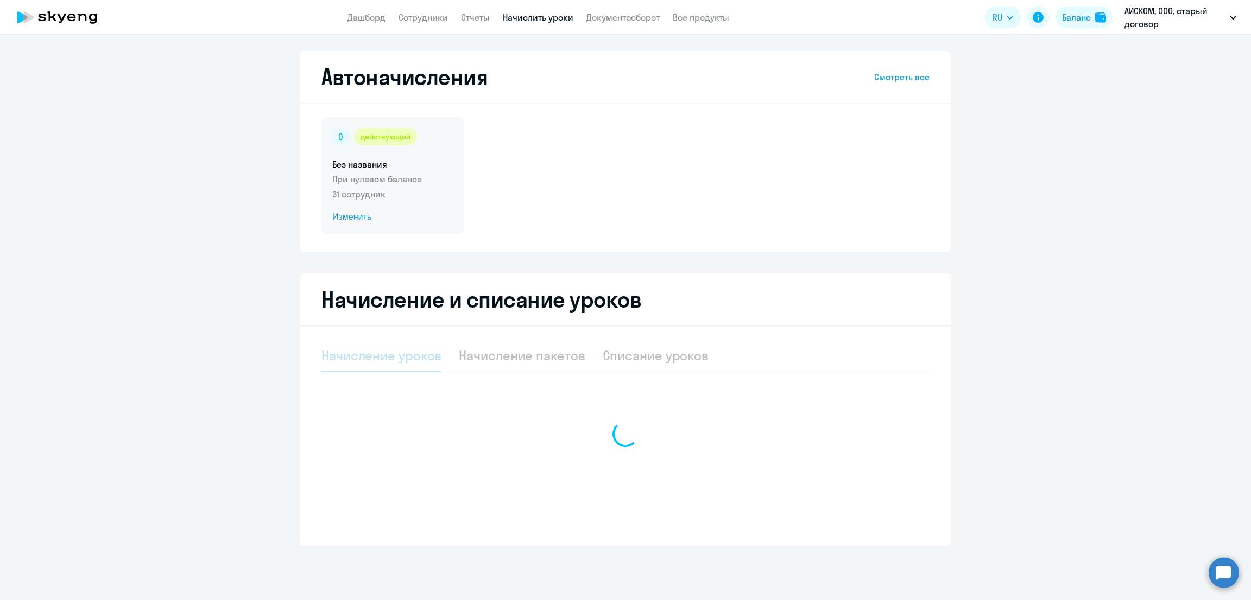
select select "10"
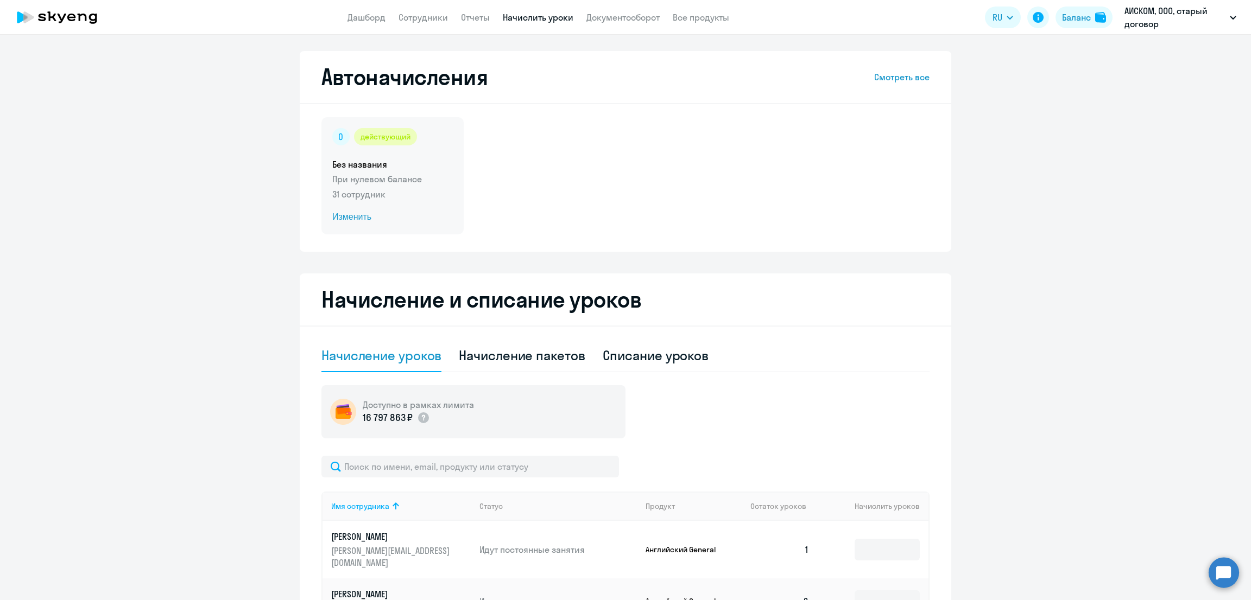
click at [417, 187] on div "действующий Без названия При нулевом балансе 31 сотрудник Изменить" at bounding box center [392, 175] width 142 height 117
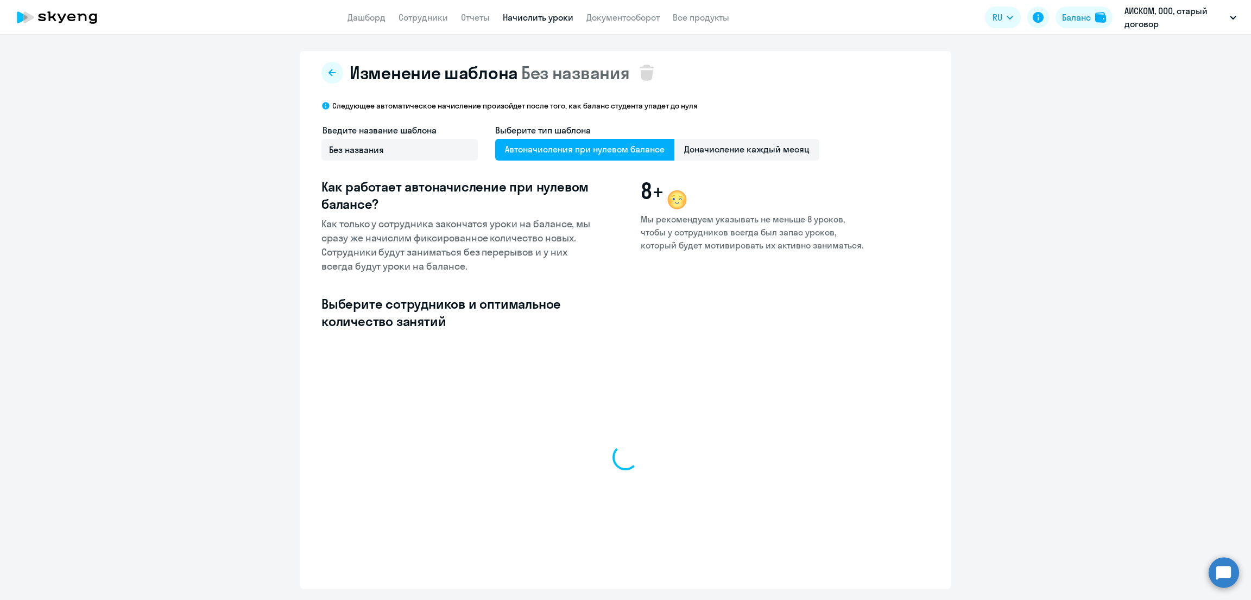
select select "10"
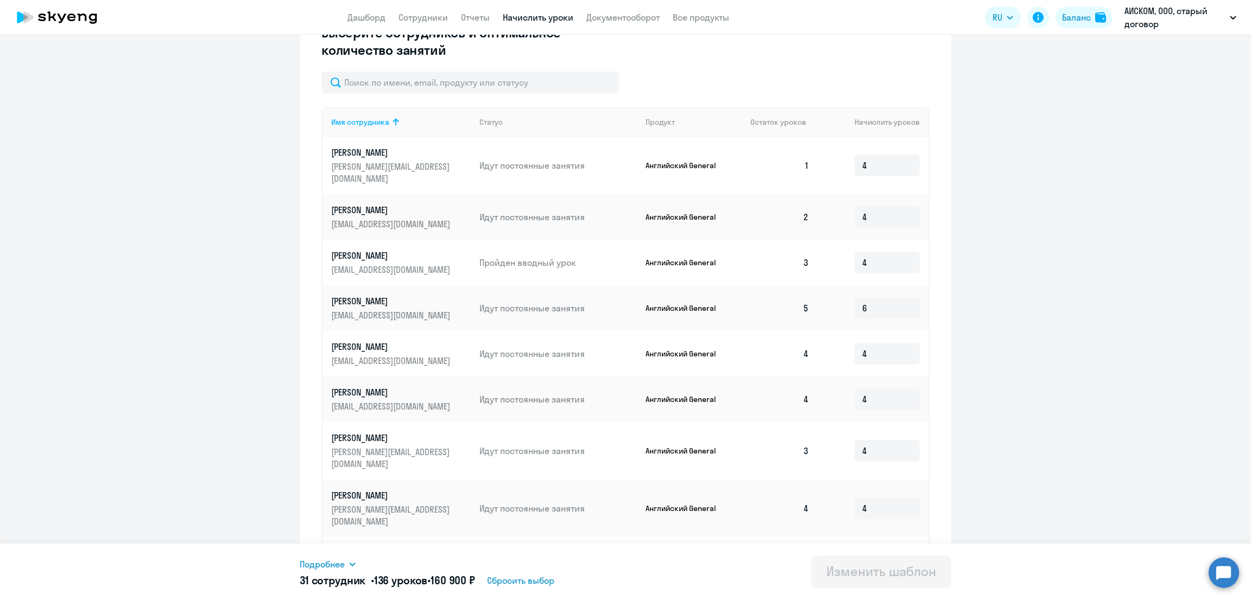
scroll to position [354, 0]
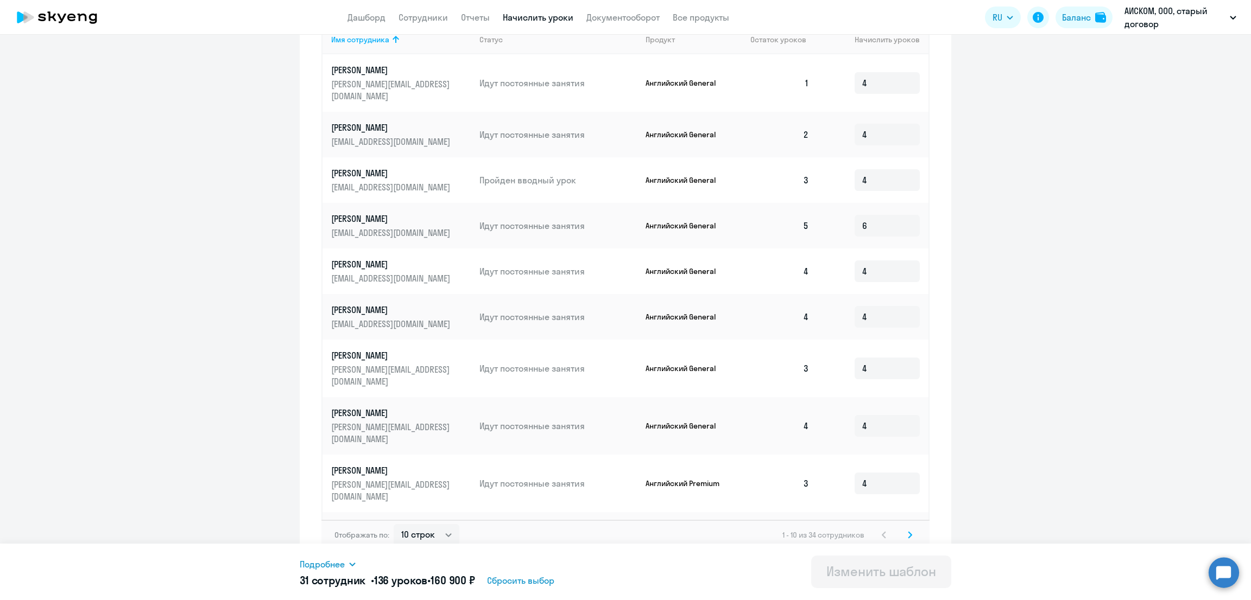
click at [908, 520] on div "Отображать по: 10 строк 30 строк 50 строк 1 - 10 из 34 сотрудников" at bounding box center [625, 535] width 608 height 30
click at [906, 529] on svg-icon at bounding box center [909, 535] width 13 height 13
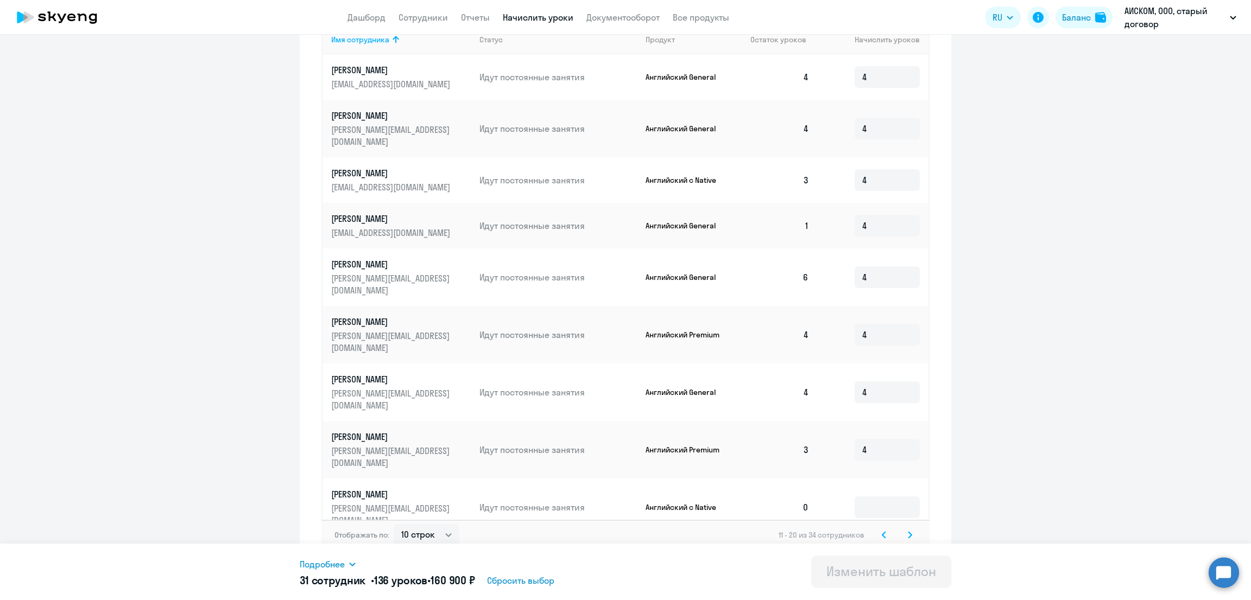
click at [908, 532] on icon at bounding box center [909, 535] width 3 height 6
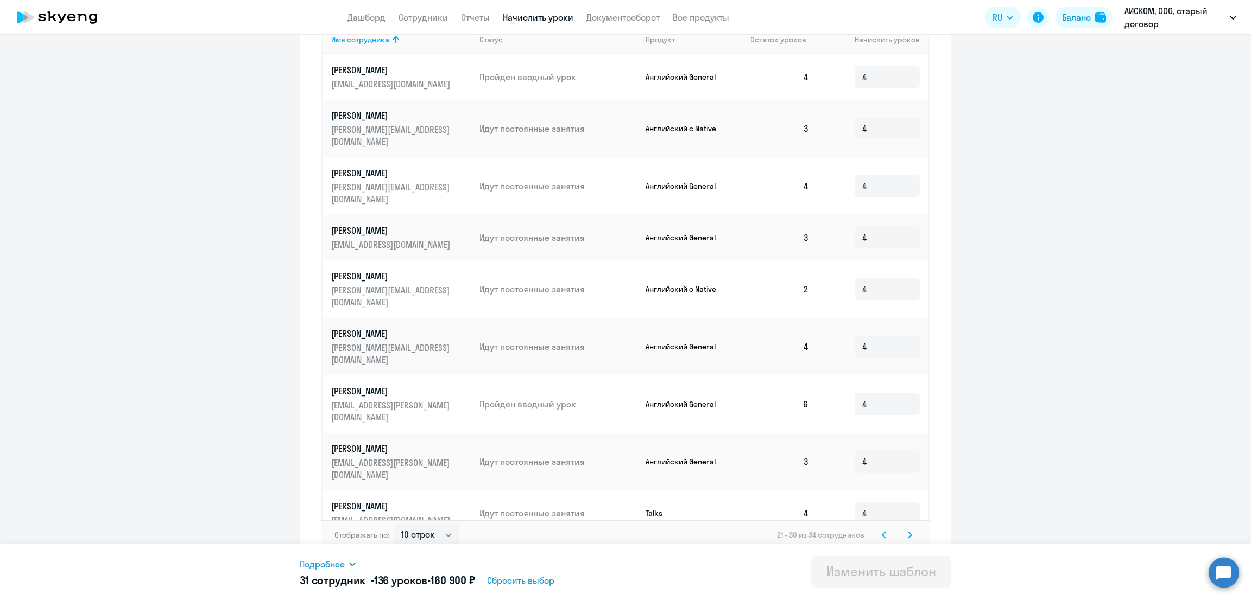
click at [908, 532] on icon at bounding box center [909, 535] width 3 height 6
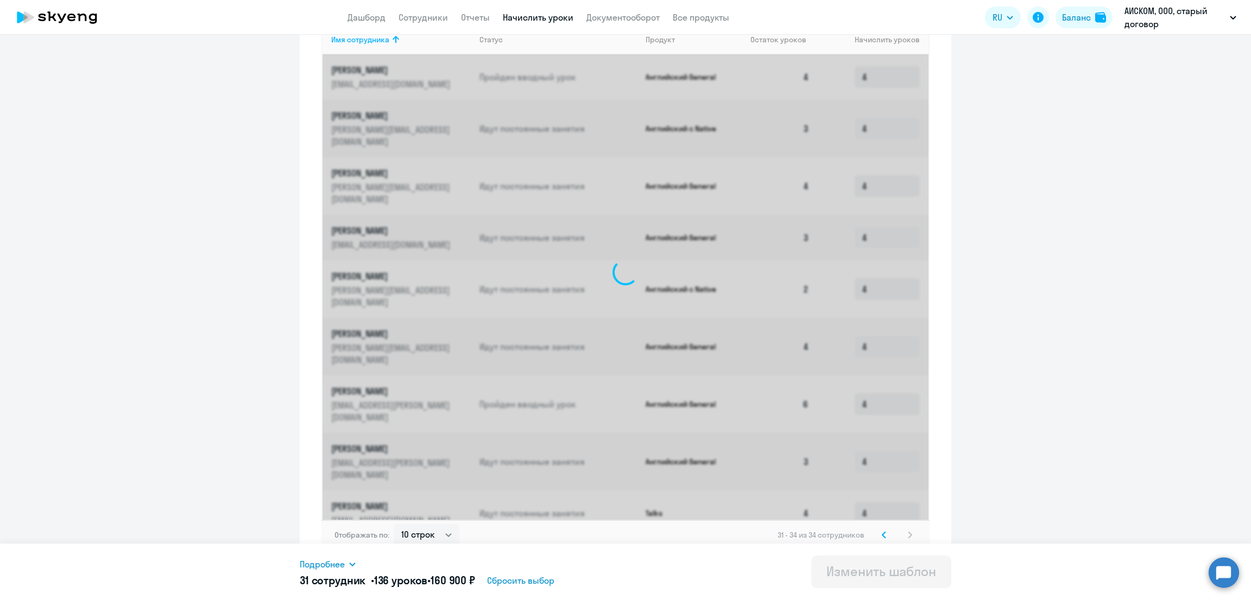
scroll to position [80, 0]
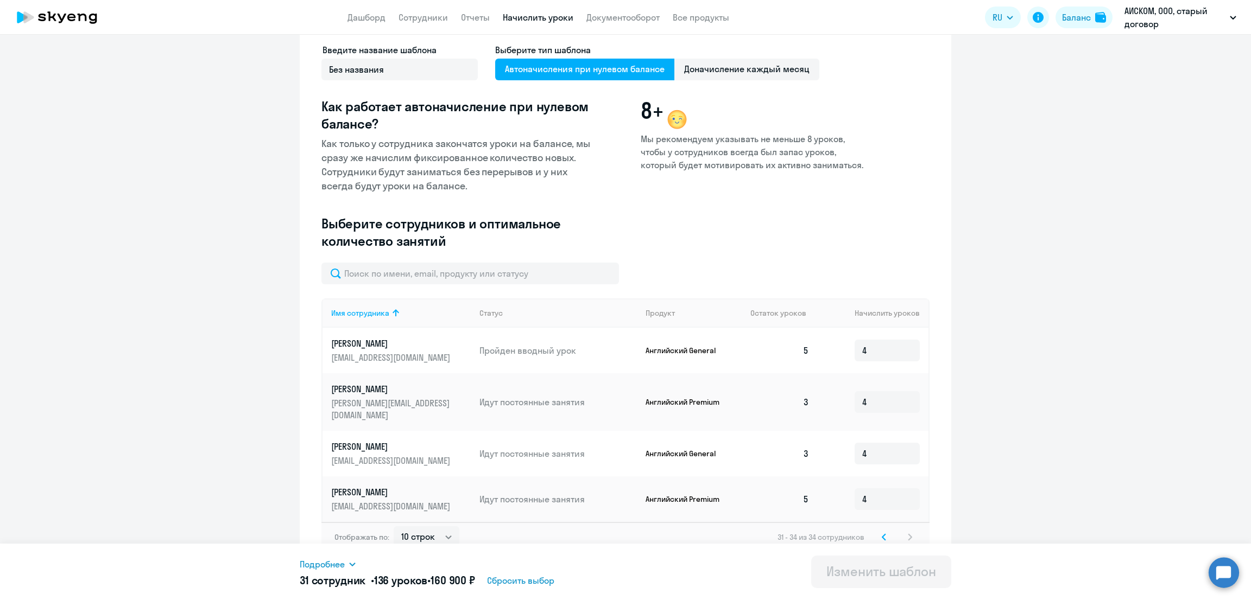
click at [882, 534] on icon at bounding box center [884, 538] width 4 height 8
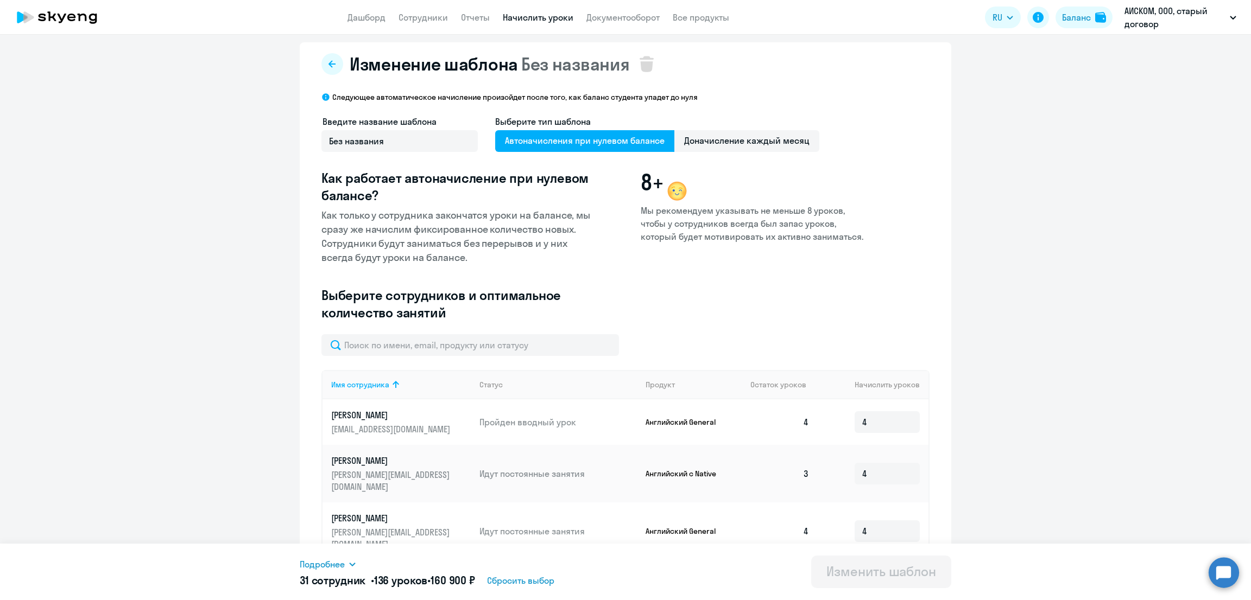
scroll to position [0, 0]
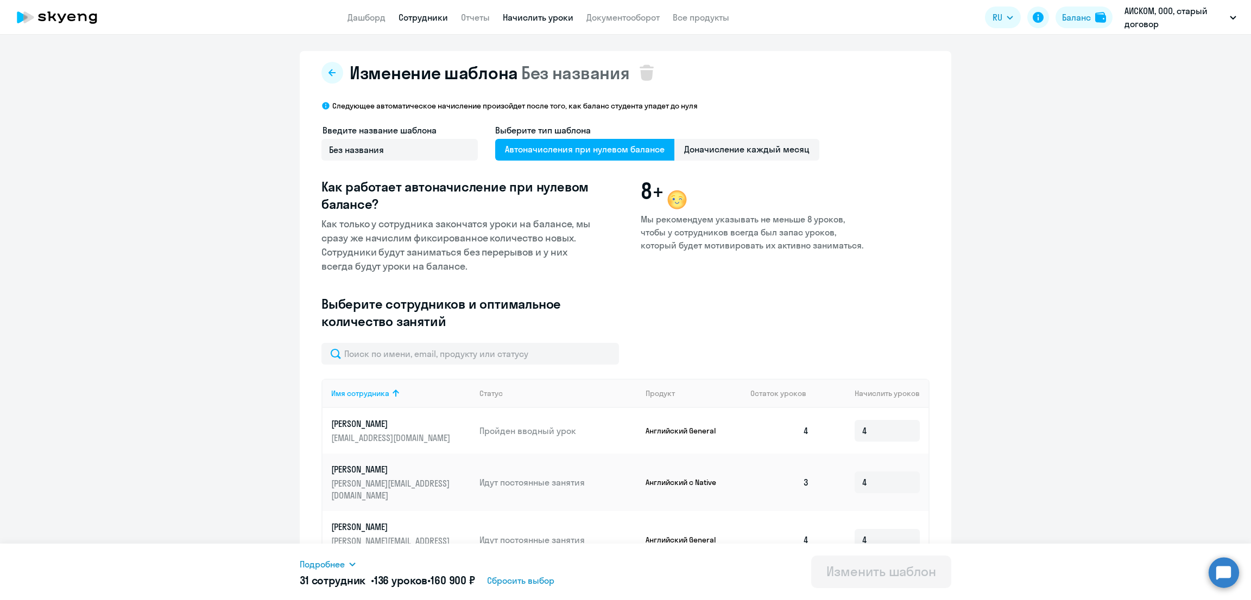
click at [422, 20] on link "Сотрудники" at bounding box center [422, 17] width 49 height 11
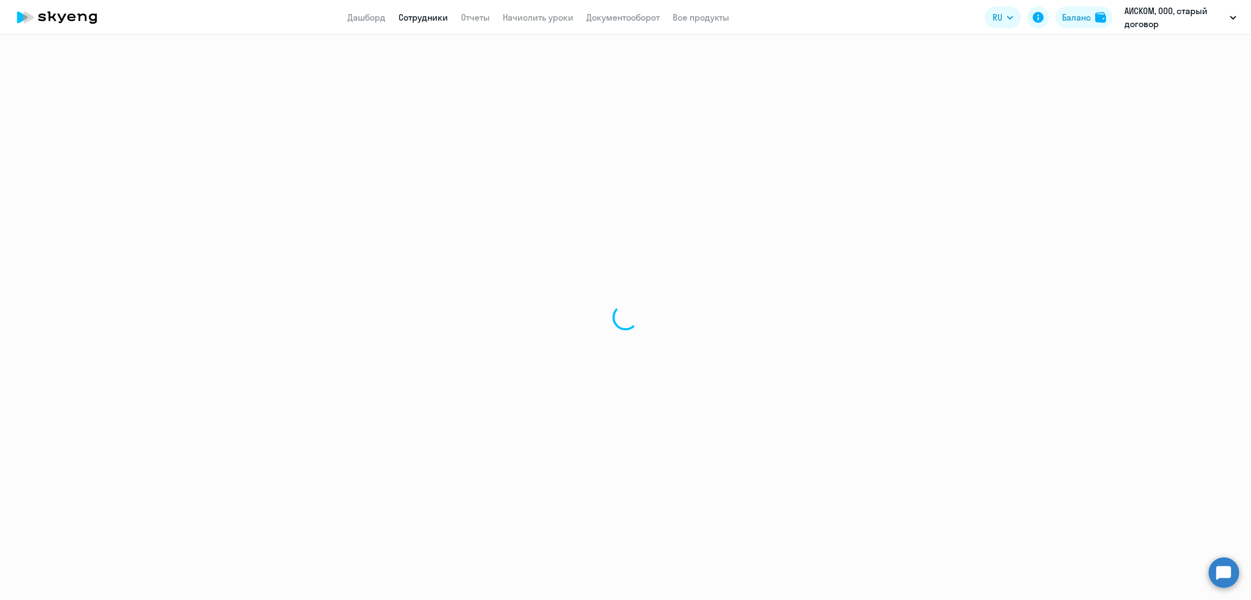
select select "30"
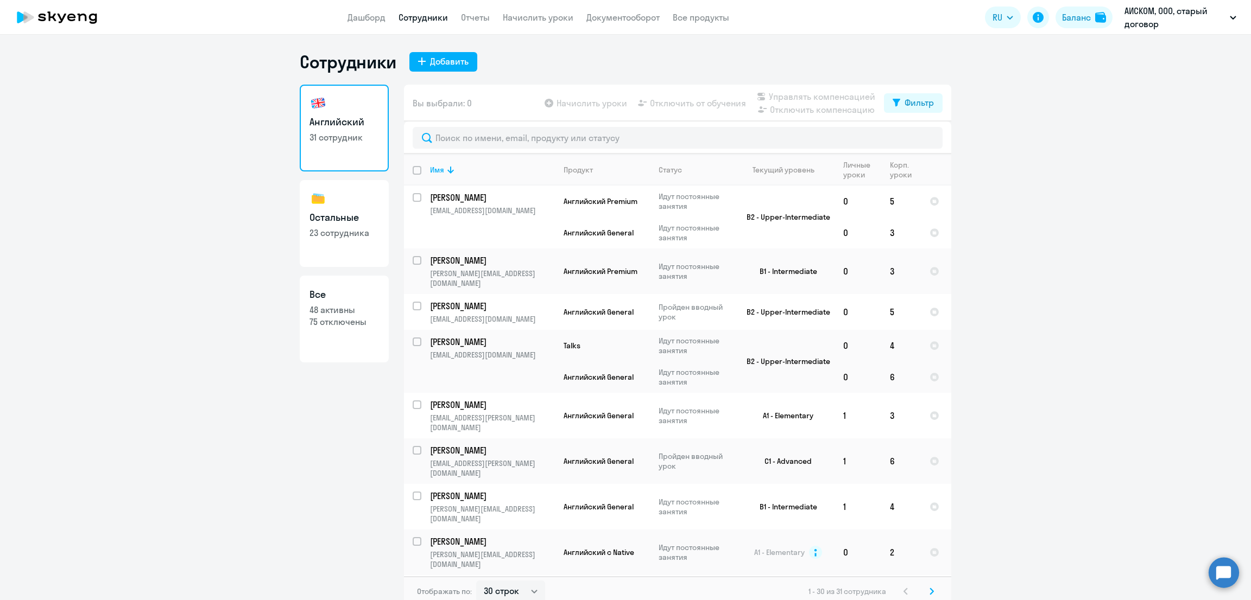
click at [312, 213] on h3 "Остальные" at bounding box center [343, 218] width 69 height 14
select select "30"
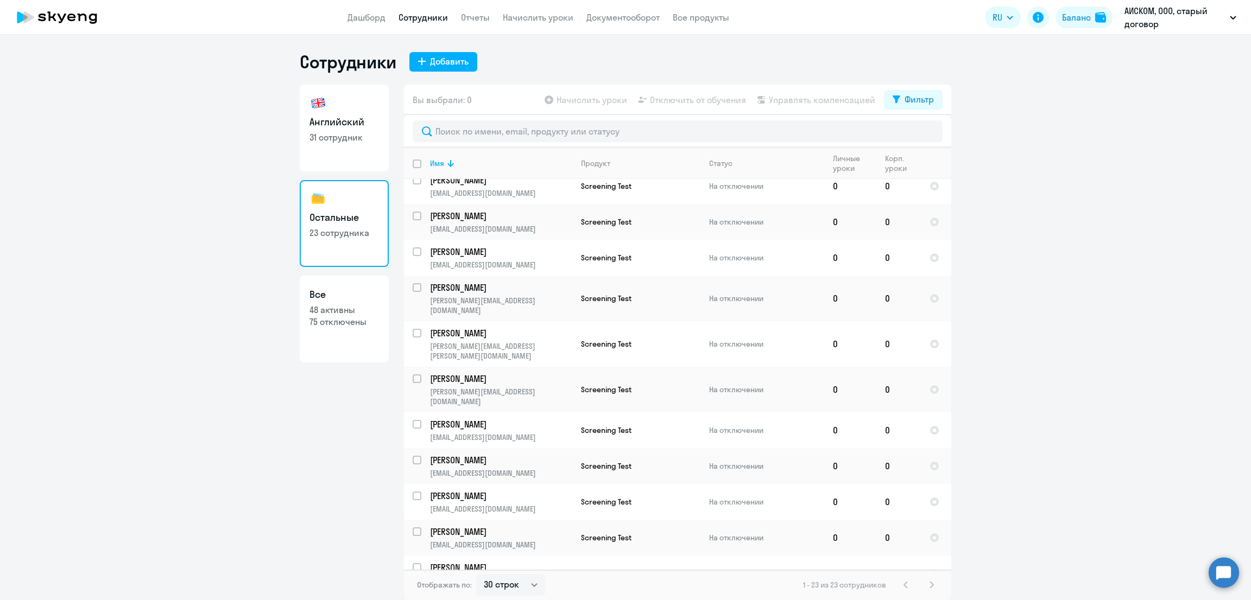
scroll to position [8, 0]
click at [334, 131] on p "31 сотрудник" at bounding box center [343, 137] width 69 height 12
select select "30"
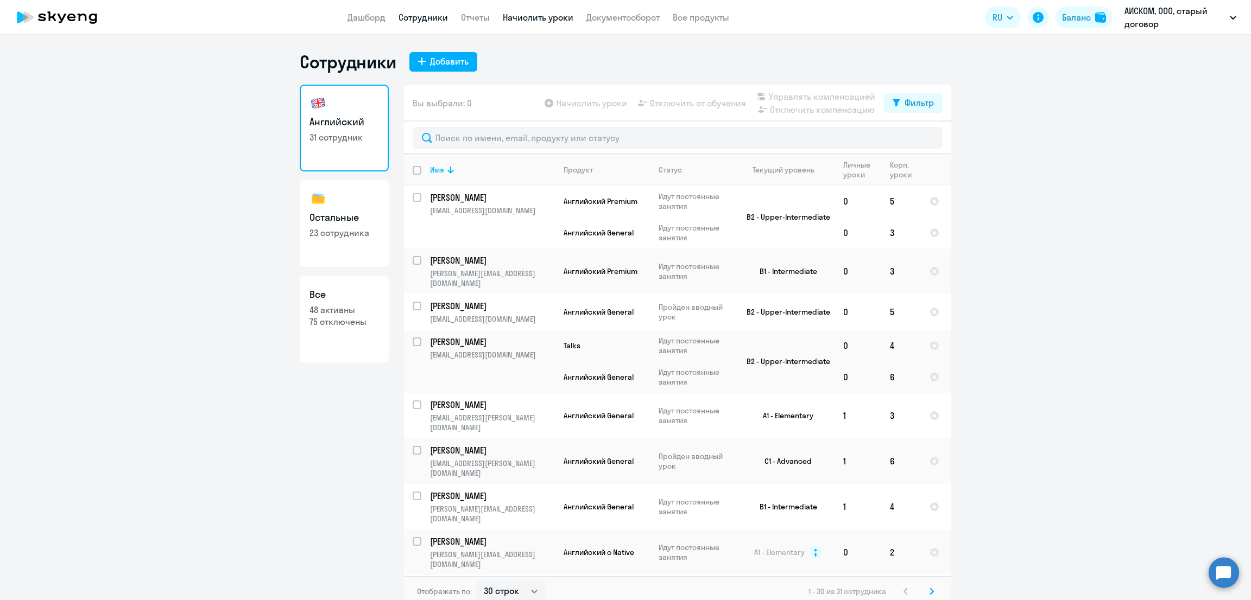
click at [549, 15] on link "Начислить уроки" at bounding box center [538, 17] width 71 height 11
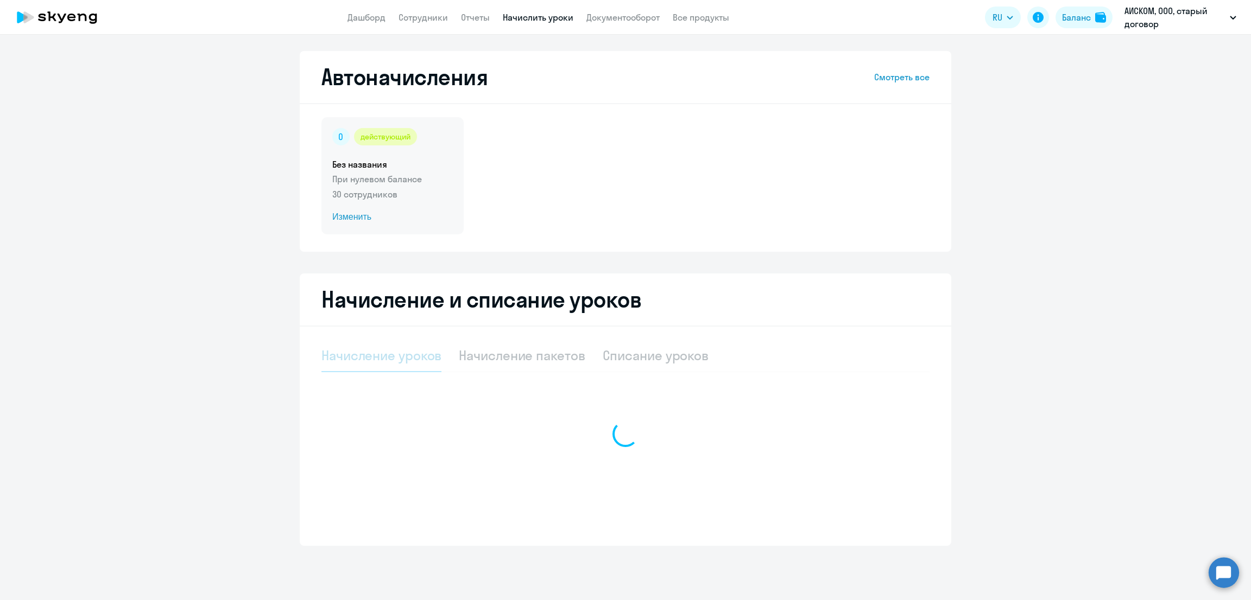
select select "10"
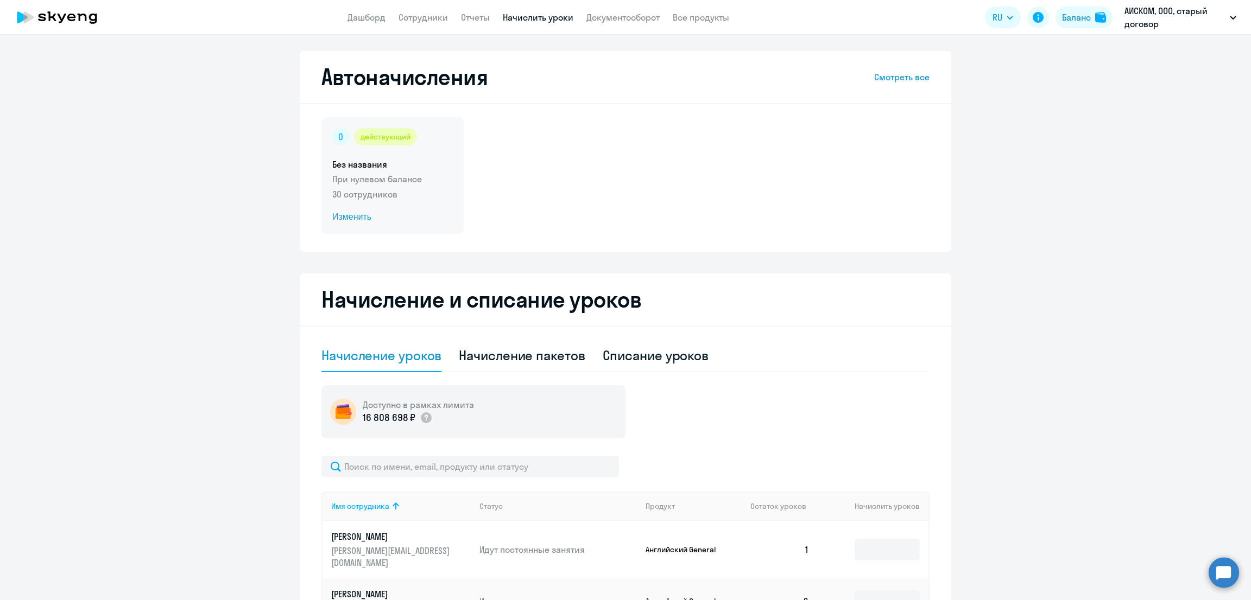
click at [356, 214] on span "Изменить" at bounding box center [392, 217] width 121 height 13
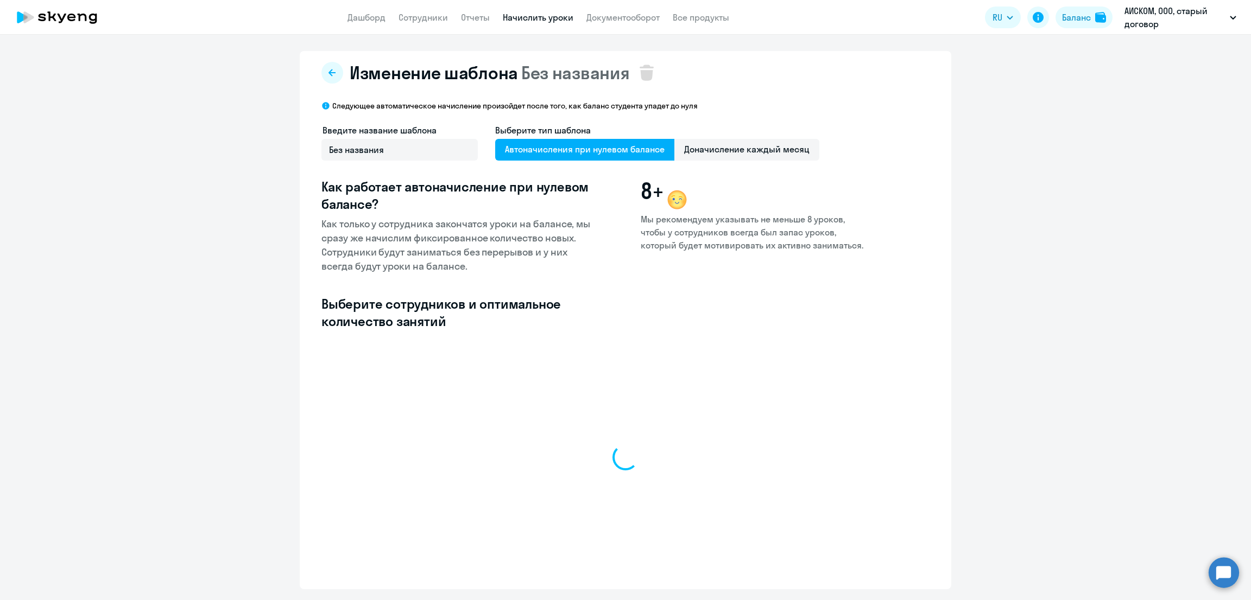
select select "10"
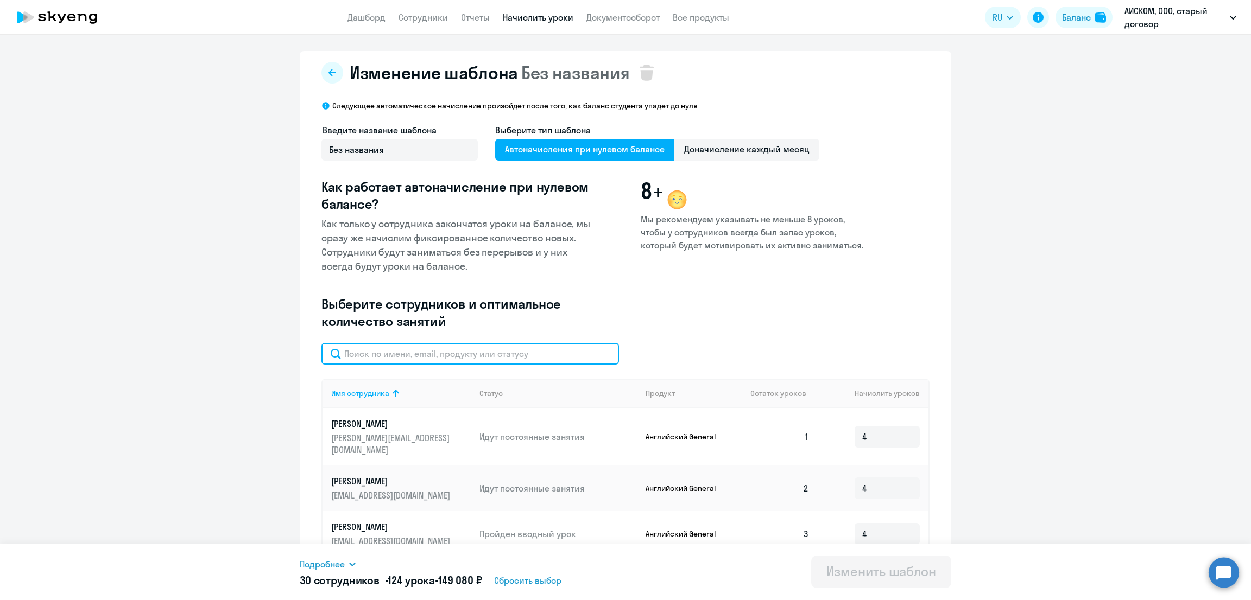
click at [433, 356] on input "text" at bounding box center [470, 354] width 298 height 22
type input "мило"
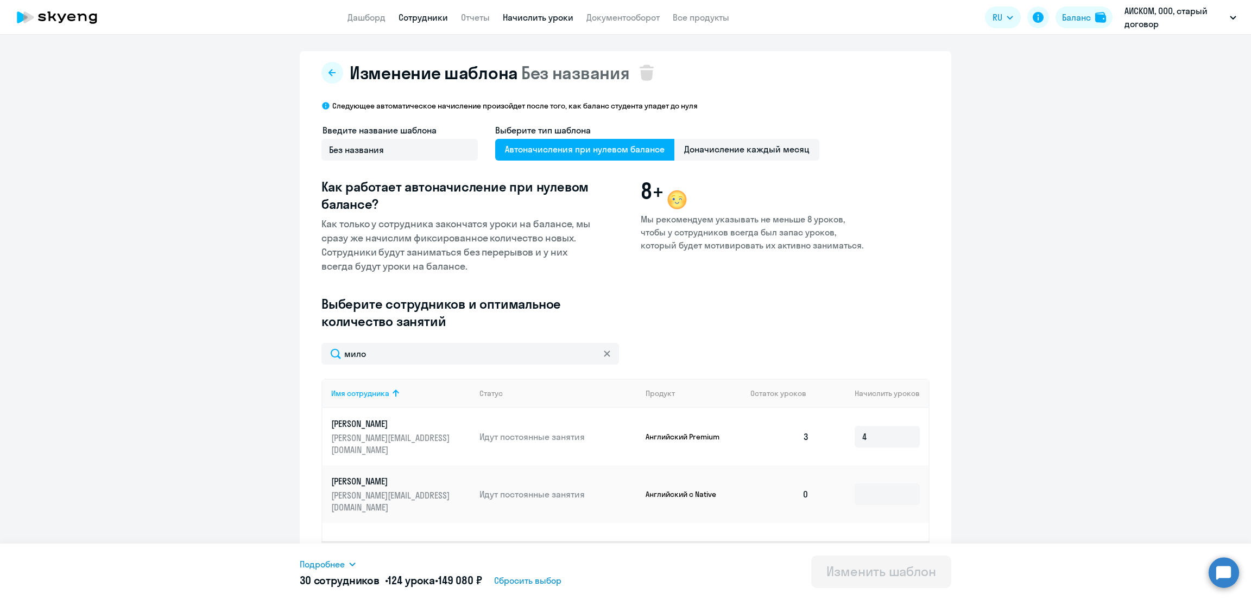
click at [419, 12] on link "Сотрудники" at bounding box center [422, 17] width 49 height 11
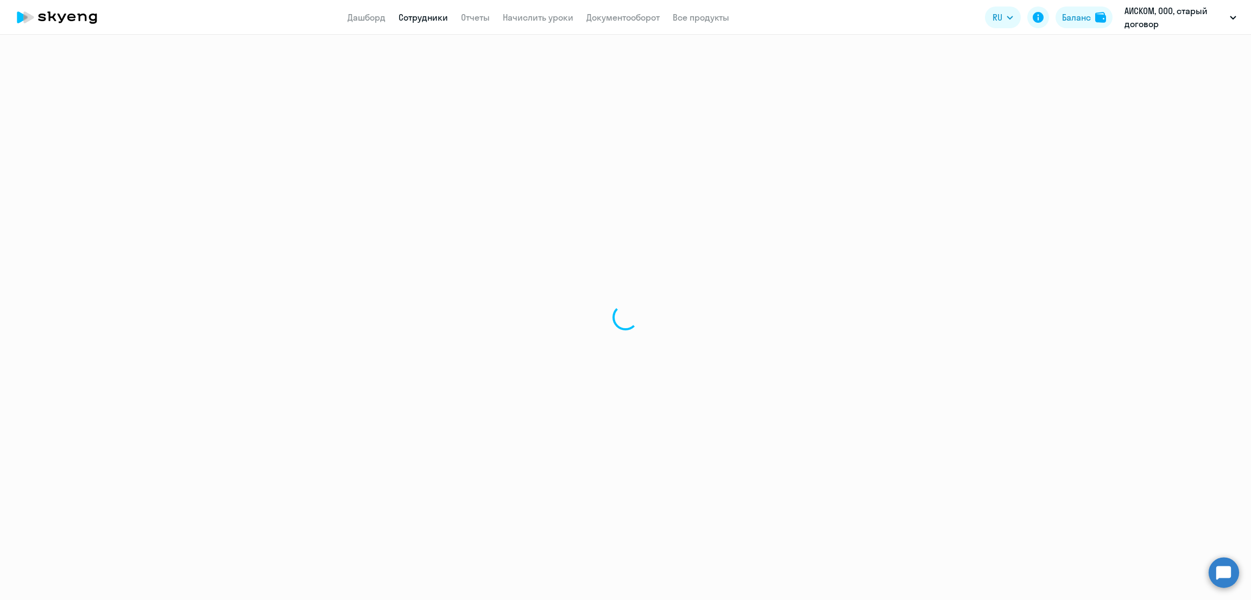
select select "30"
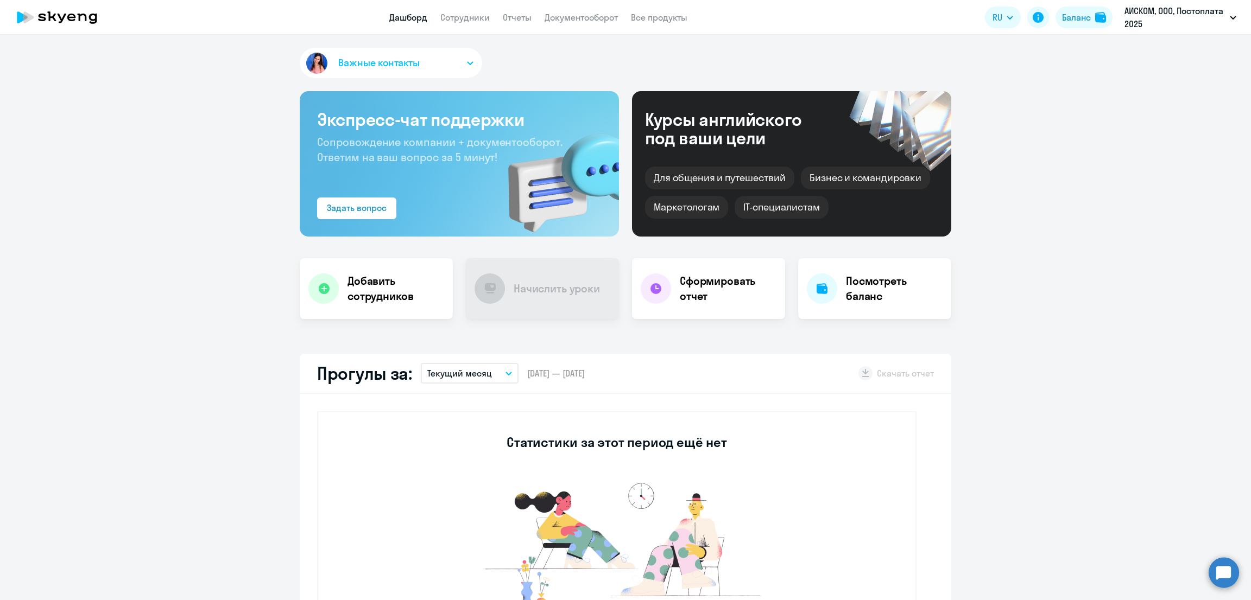
select select "30"
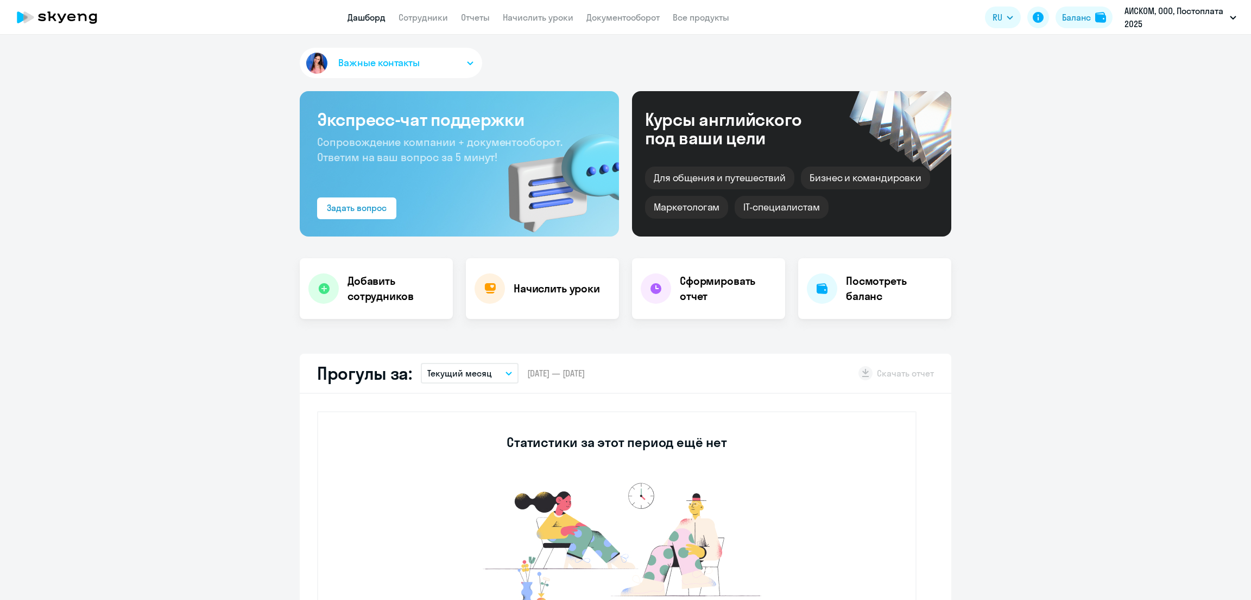
select select "30"
click at [547, 19] on link "Начислить уроки" at bounding box center [538, 17] width 71 height 11
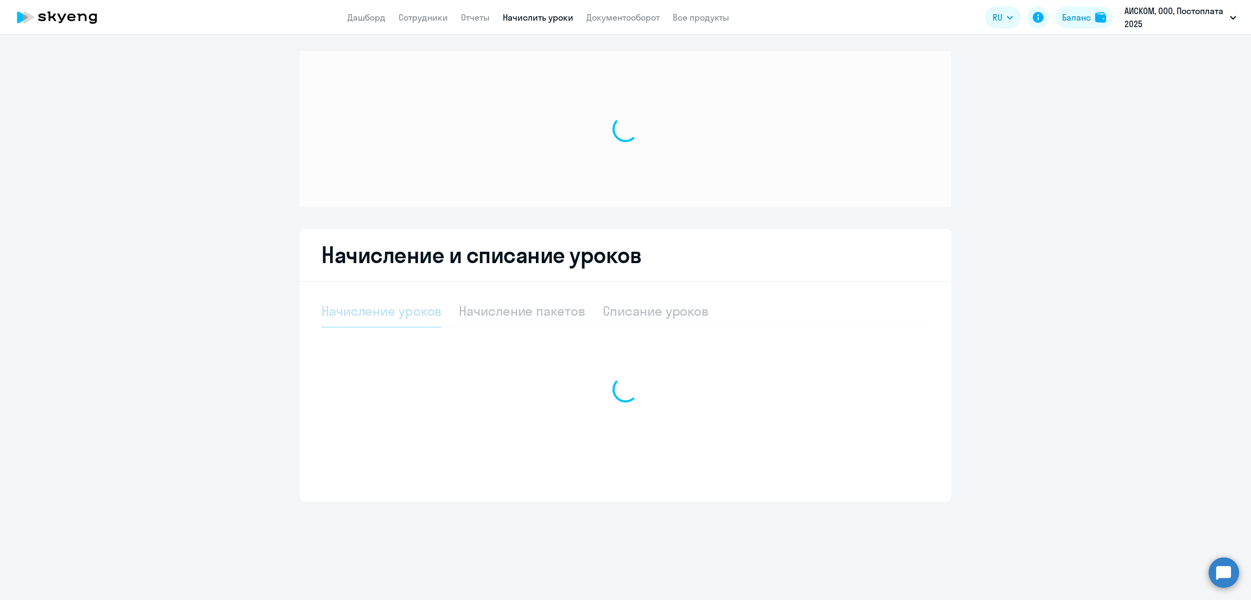
select select "10"
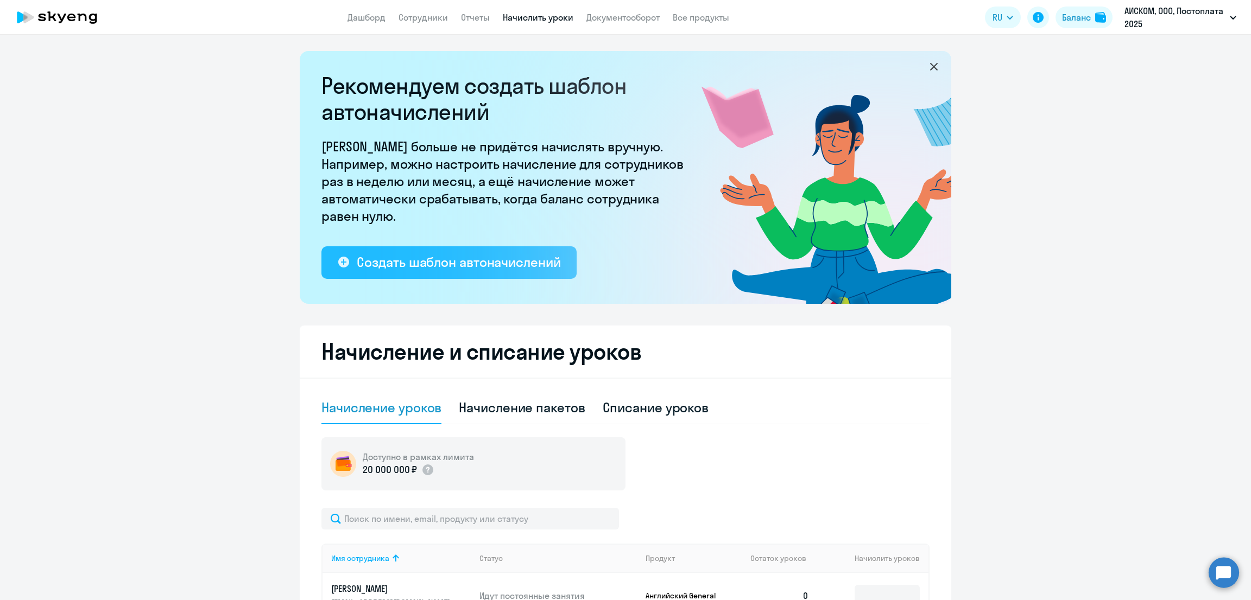
click at [454, 270] on div "Создать шаблон автоначислений" at bounding box center [459, 262] width 204 height 17
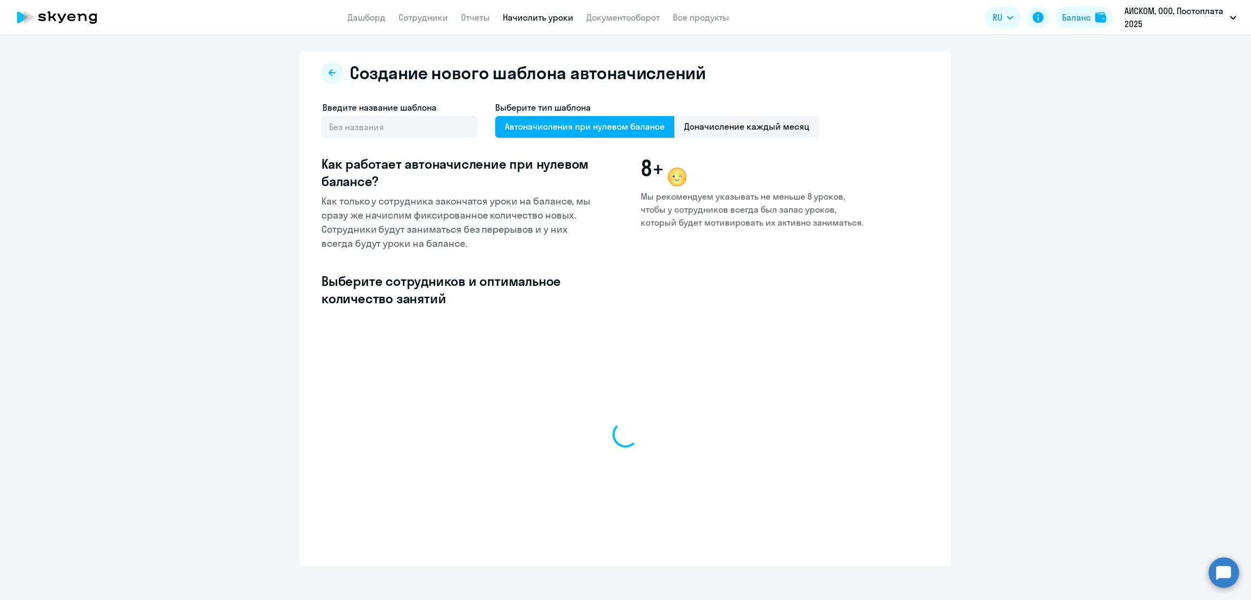
select select "10"
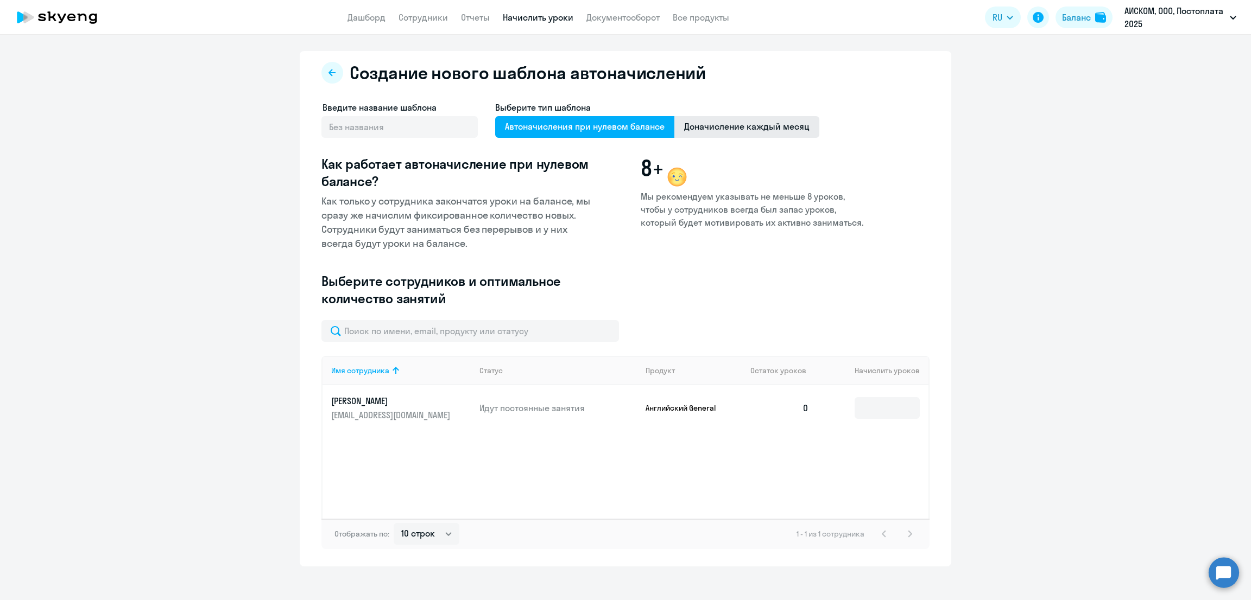
click at [715, 130] on span "Доначисление каждый месяц" at bounding box center [746, 127] width 145 height 22
click at [0, 0] on input "Доначисление каждый месяц" at bounding box center [0, 0] width 0 height 0
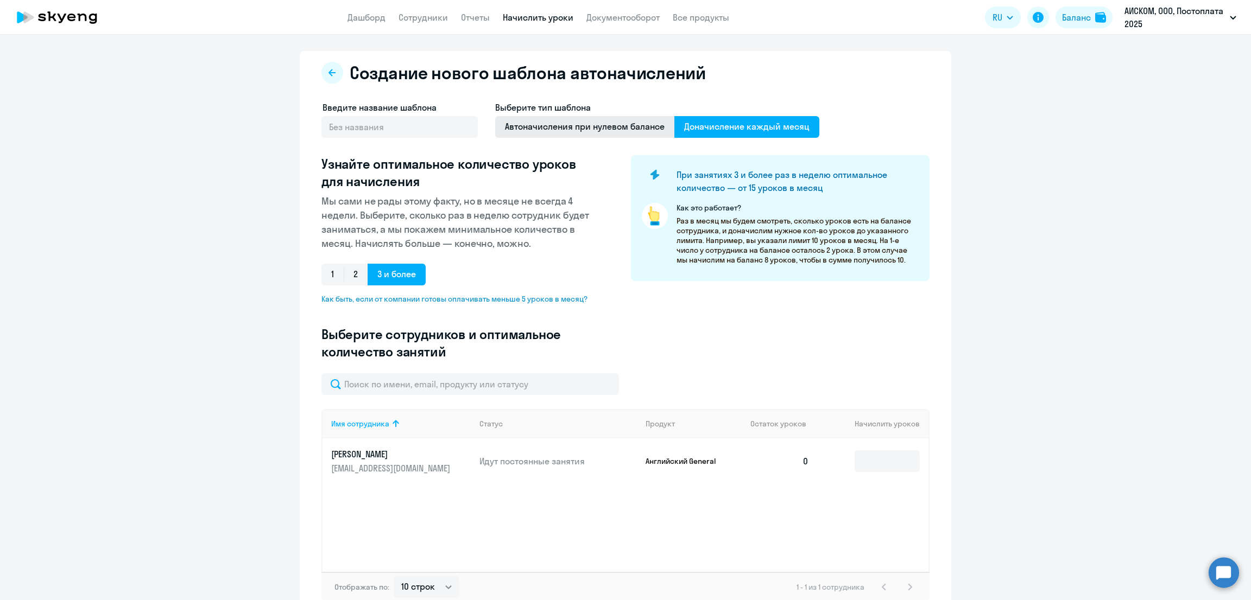
click at [598, 136] on span "Автоначисления при нулевом балансе" at bounding box center [584, 127] width 179 height 22
click at [0, 0] on input "Автоначисления при нулевом балансе" at bounding box center [0, 0] width 0 height 0
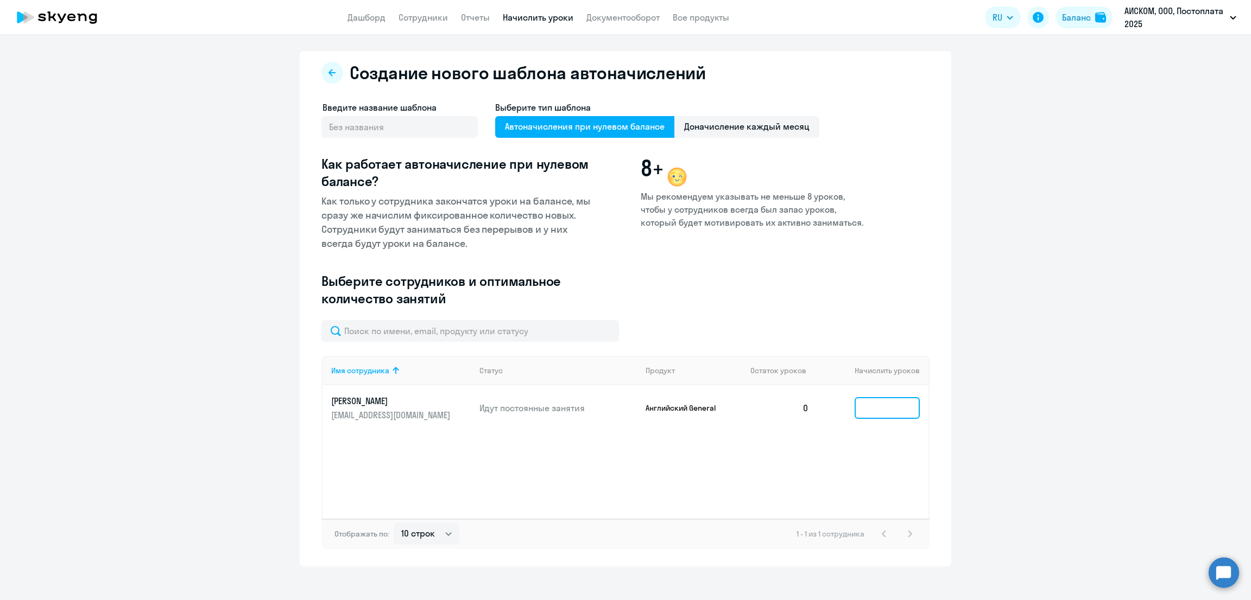
click at [862, 398] on input at bounding box center [887, 408] width 65 height 22
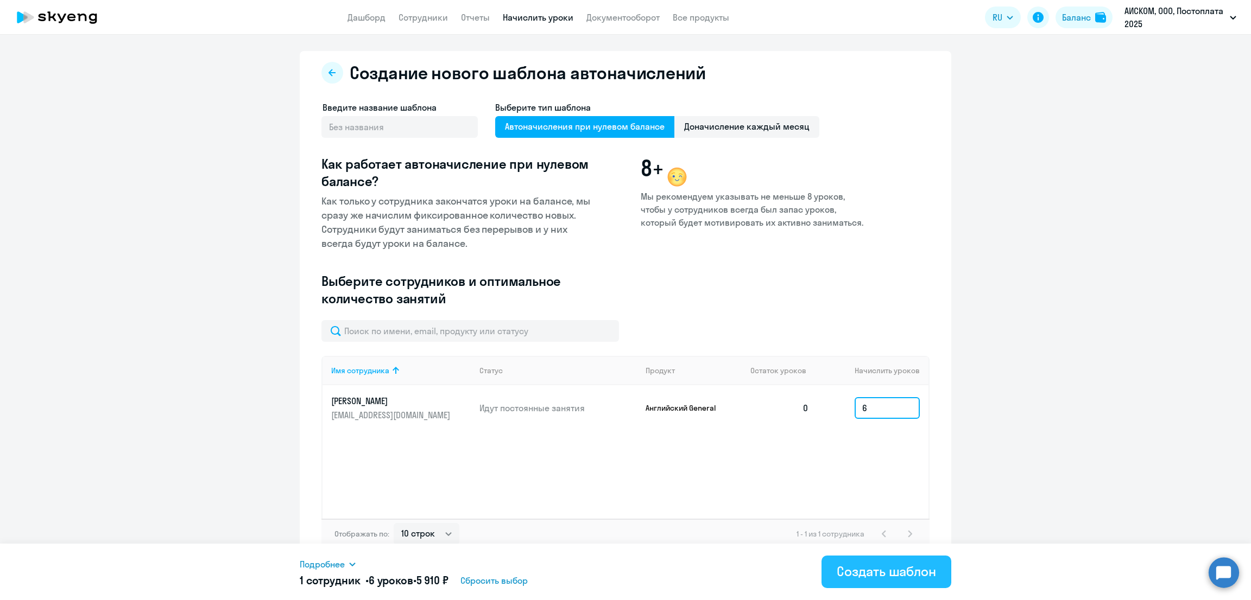
type input "6"
click at [874, 570] on div "Создать шаблон" at bounding box center [886, 571] width 99 height 17
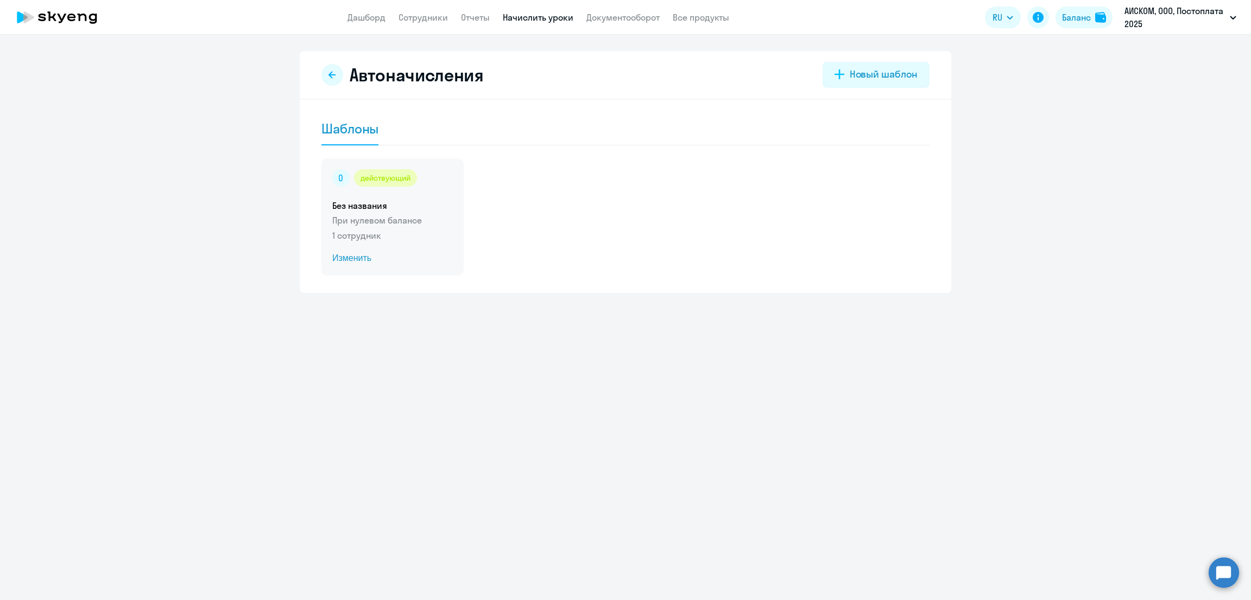
click at [359, 258] on span "Изменить" at bounding box center [392, 258] width 121 height 13
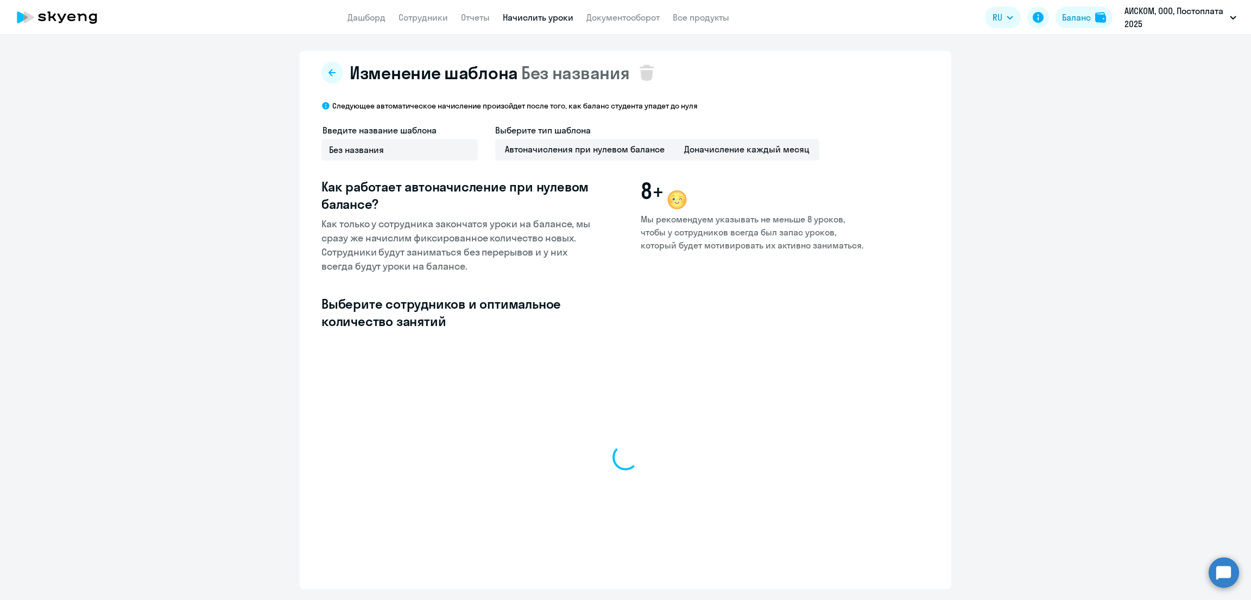
select select "10"
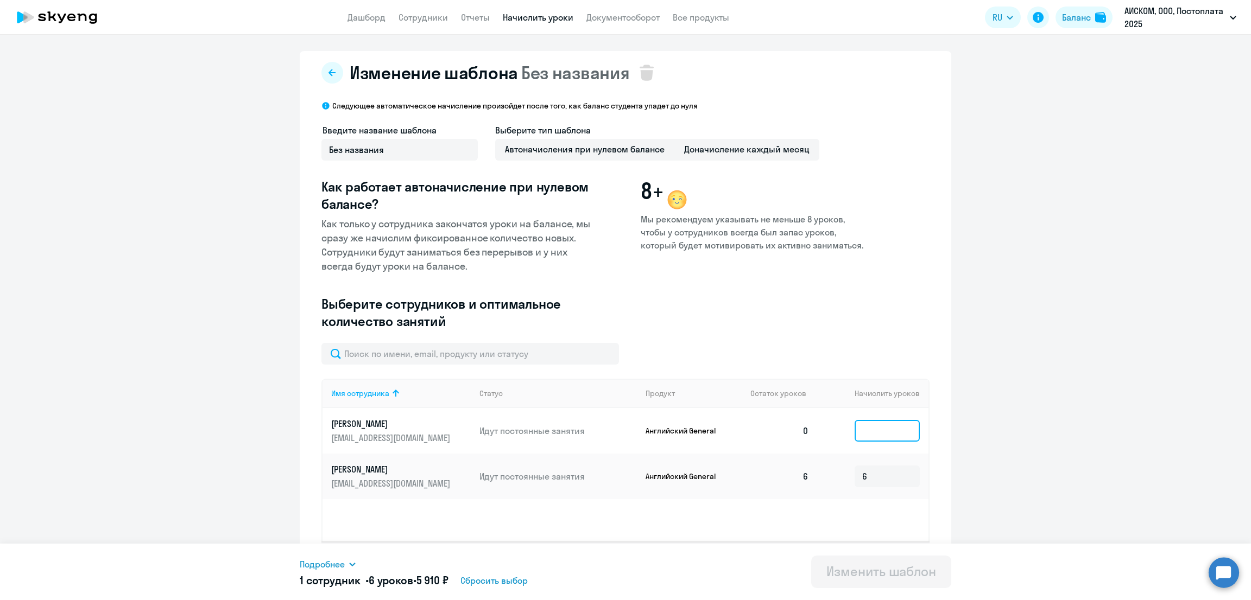
click at [855, 433] on input at bounding box center [887, 431] width 65 height 22
type input "6"
click at [890, 571] on div "Изменить шаблон" at bounding box center [881, 571] width 110 height 17
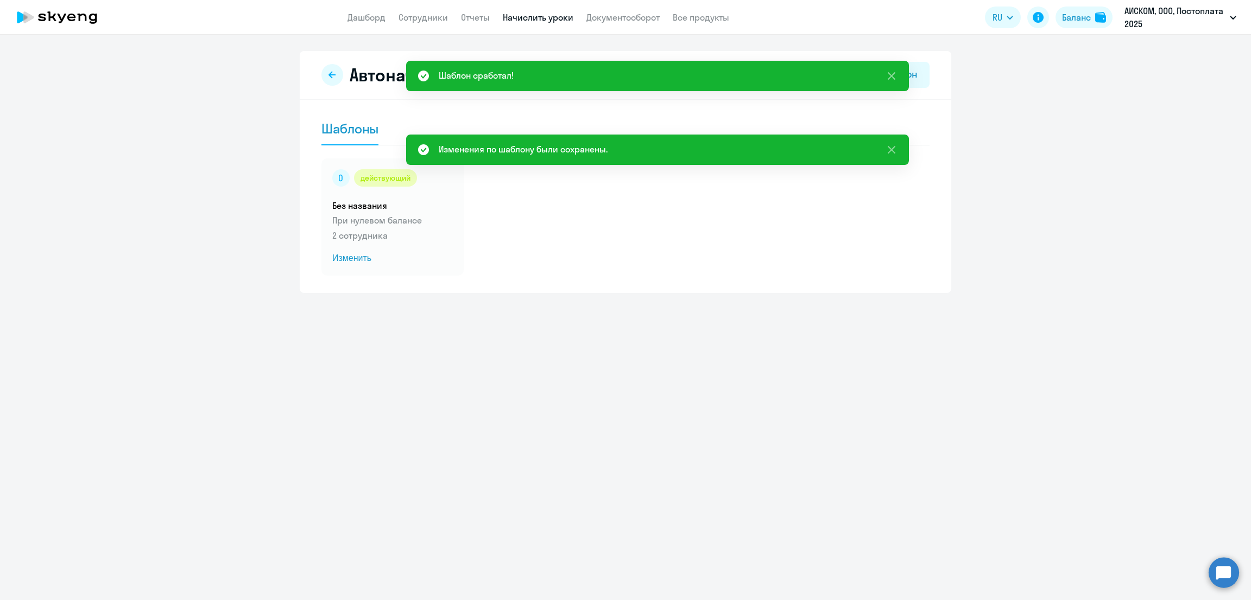
click at [709, 251] on div "действующий Без названия При нулевом балансе 2 сотрудника Изменить" at bounding box center [625, 217] width 608 height 117
click at [1069, 17] on div "Баланс" at bounding box center [1076, 17] width 29 height 13
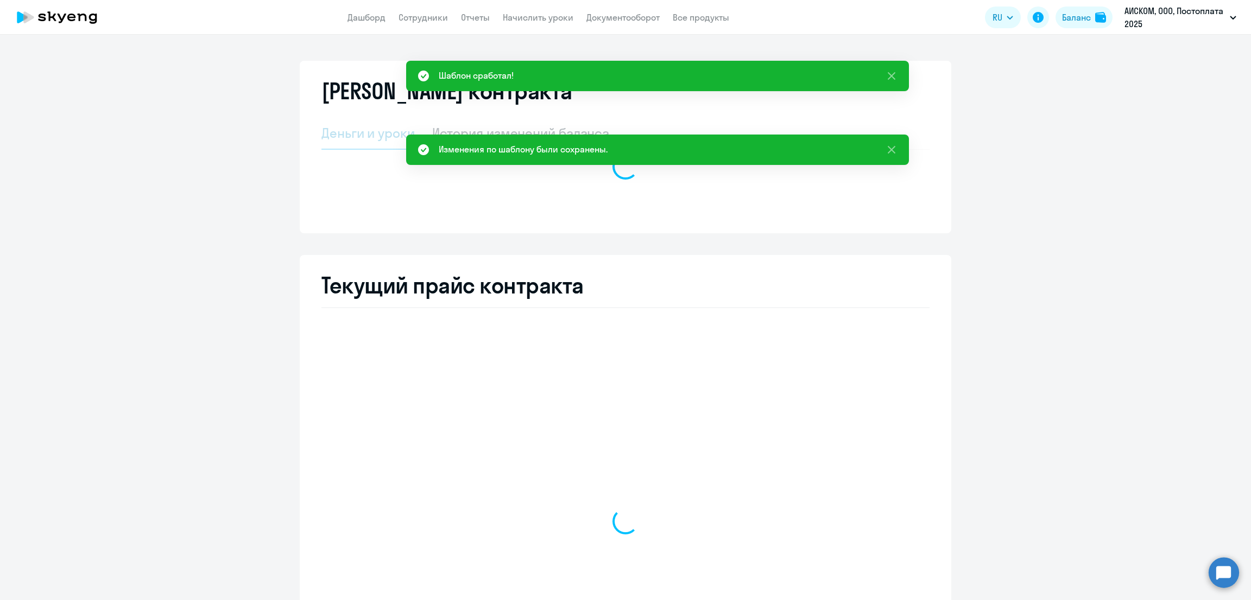
select select "english_adult_not_native_speaker"
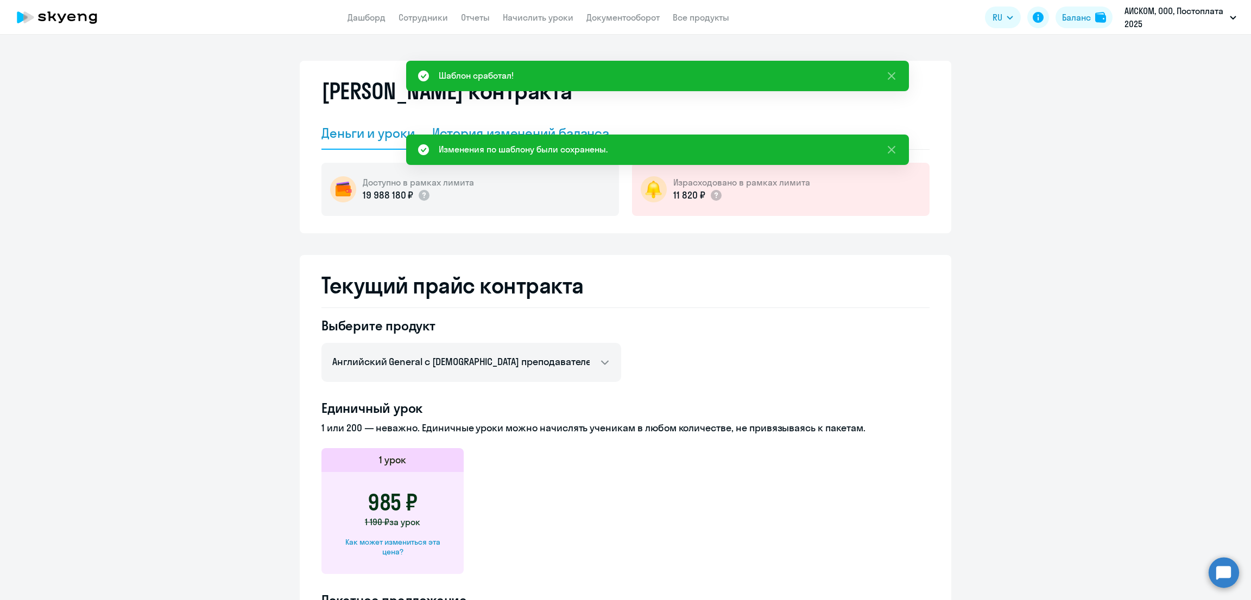
click at [495, 125] on div "История изменений баланса" at bounding box center [521, 132] width 178 height 17
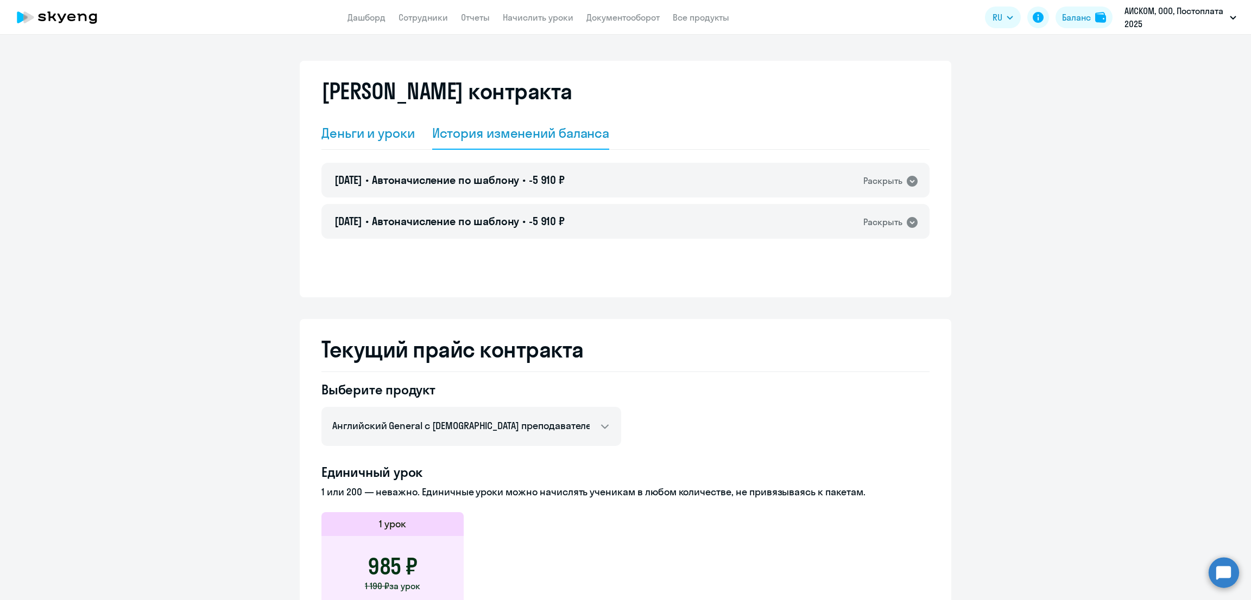
click at [380, 134] on div "Деньги и уроки" at bounding box center [367, 132] width 93 height 17
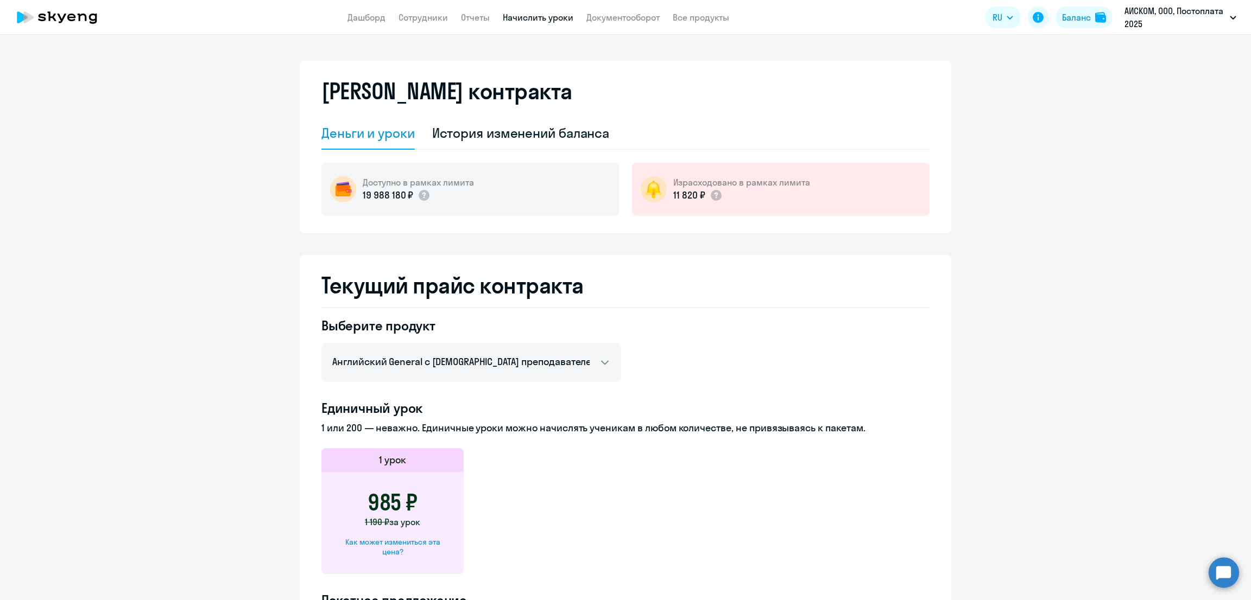
click at [528, 14] on link "Начислить уроки" at bounding box center [538, 17] width 71 height 11
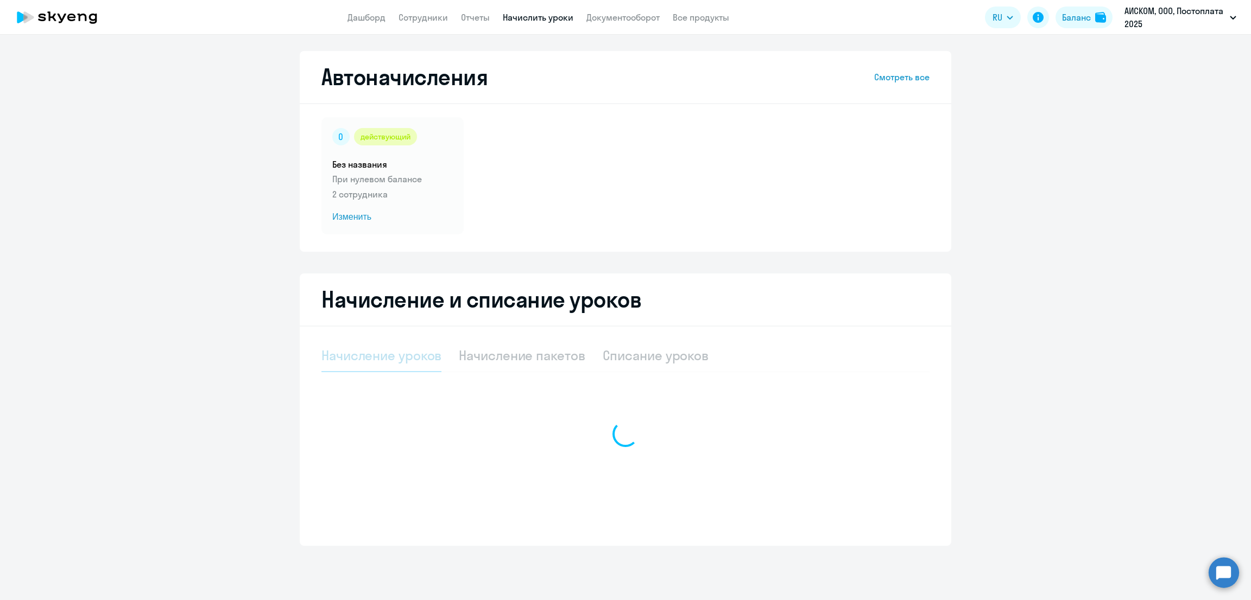
select select "10"
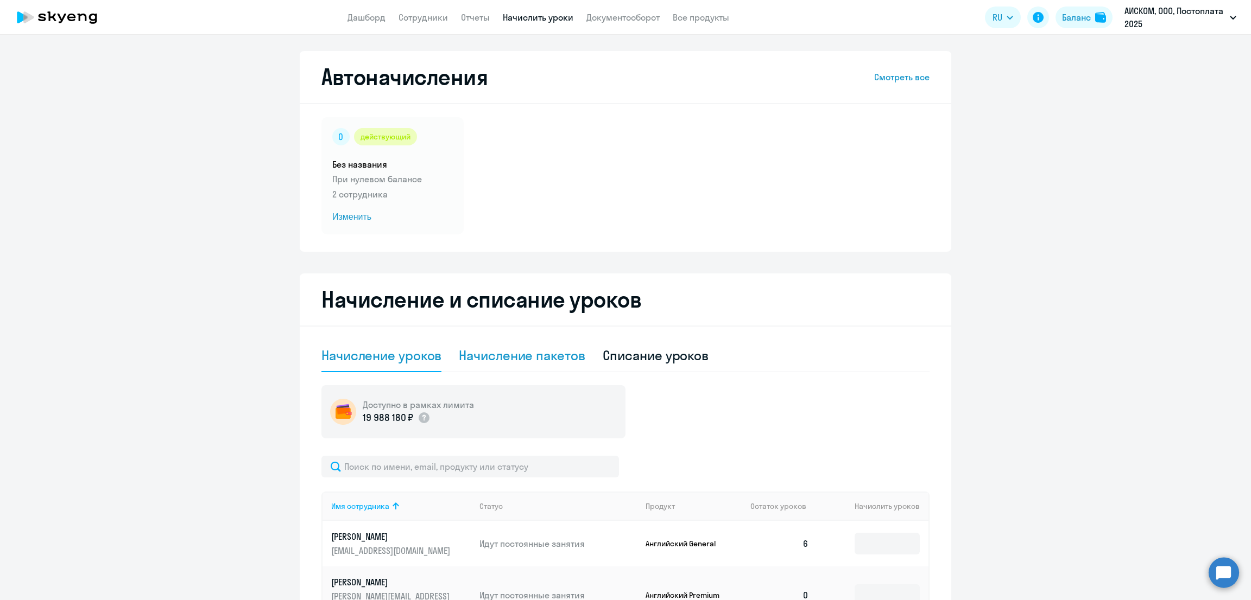
click at [536, 359] on div "Начисление пакетов" at bounding box center [522, 355] width 126 height 17
select select "10"
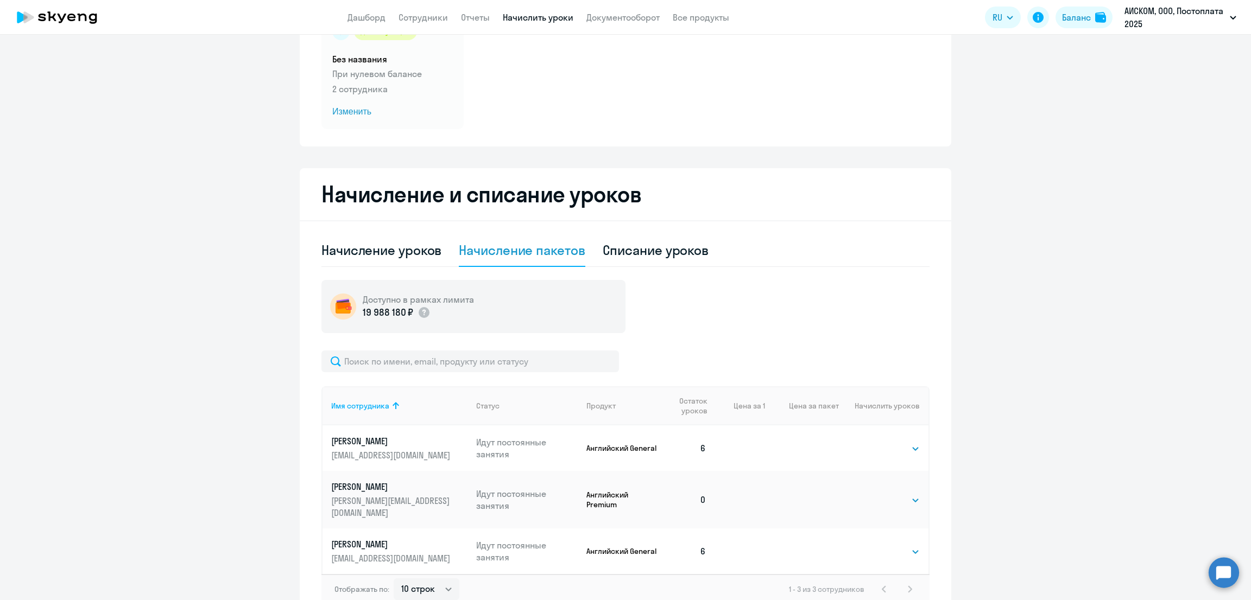
scroll to position [135, 0]
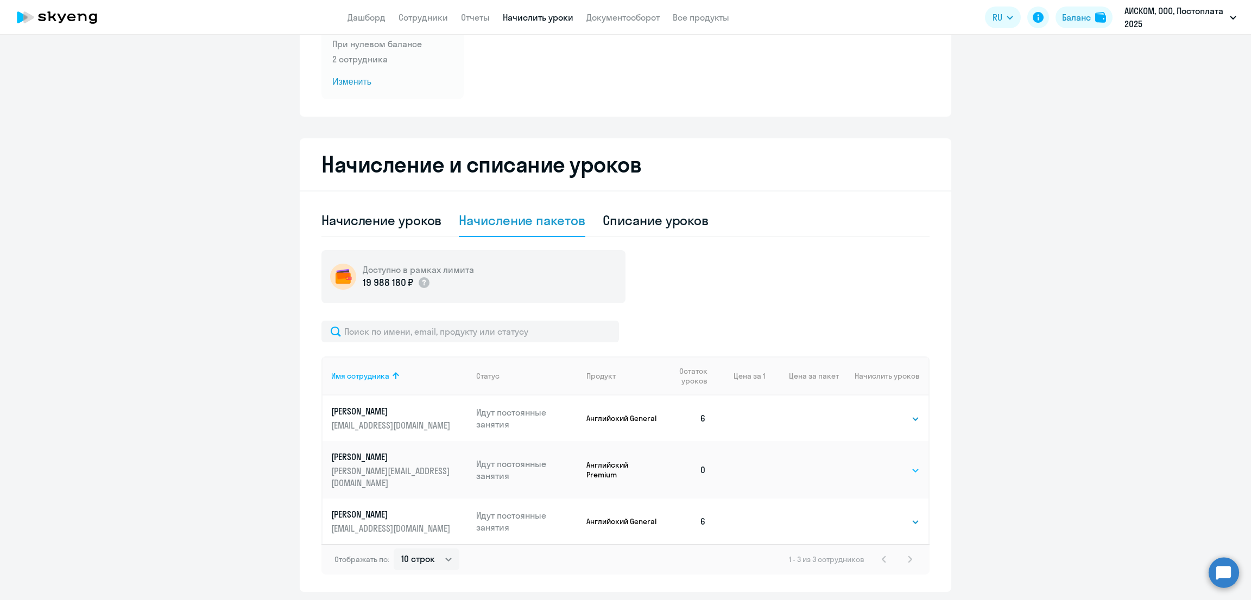
click at [898, 464] on select "Выбрать 4 8 16 32 64 96 128" at bounding box center [897, 470] width 45 height 13
select select "4"
click at [875, 464] on select "Выбрать 4 8 16 32 64 96 128" at bounding box center [897, 470] width 45 height 13
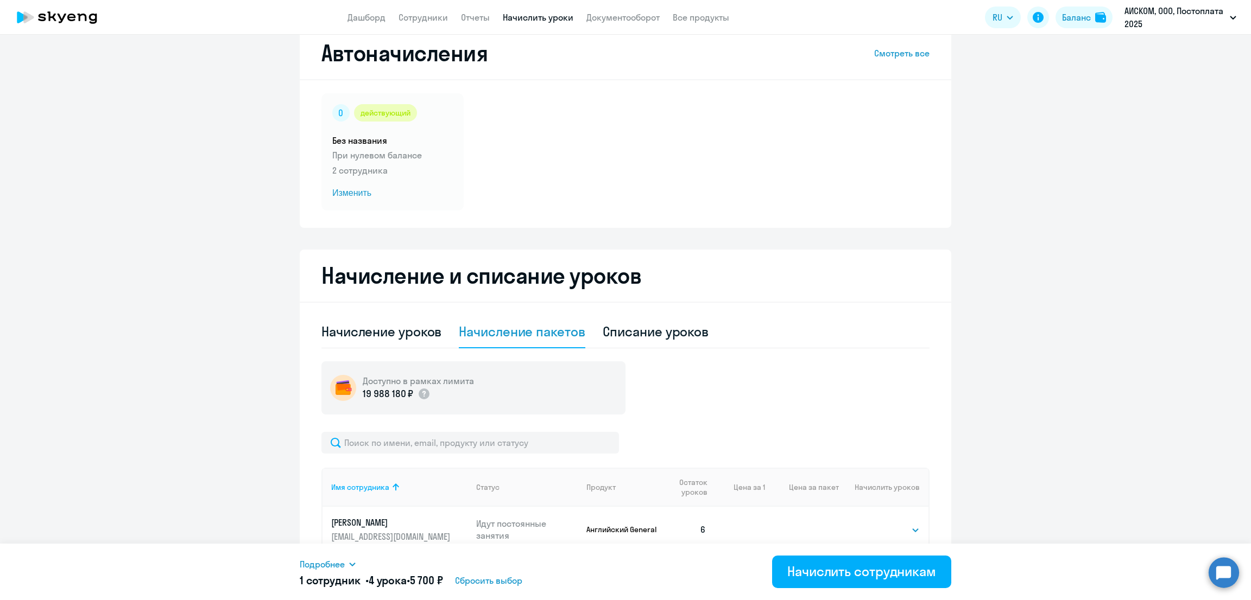
scroll to position [0, 0]
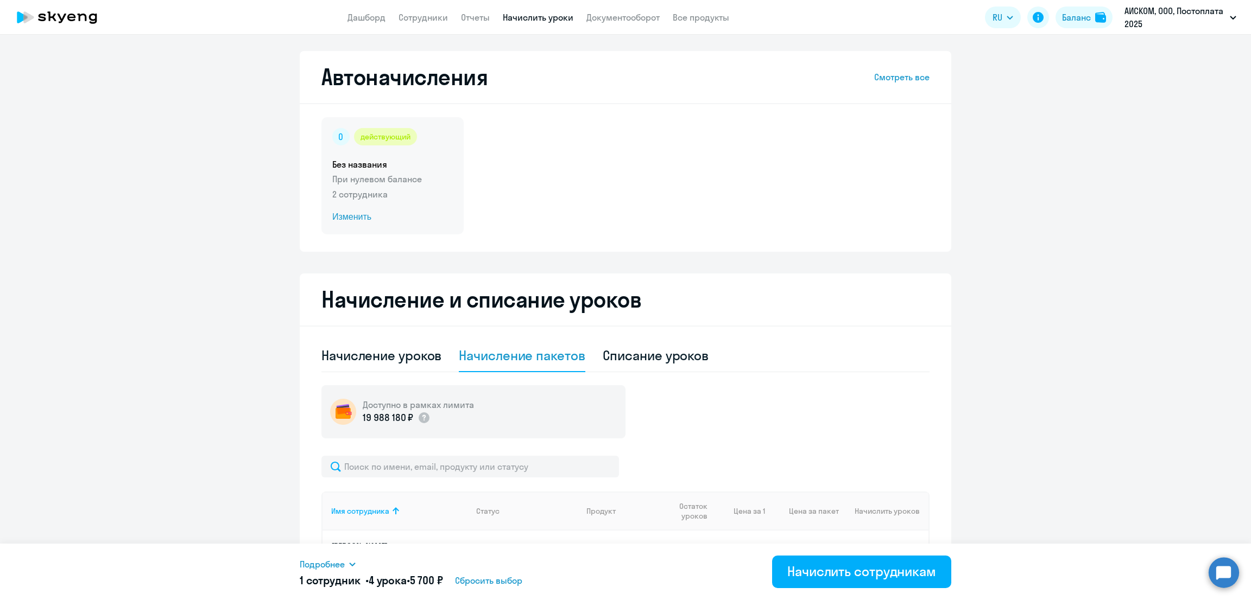
click at [346, 214] on span "Изменить" at bounding box center [392, 217] width 121 height 13
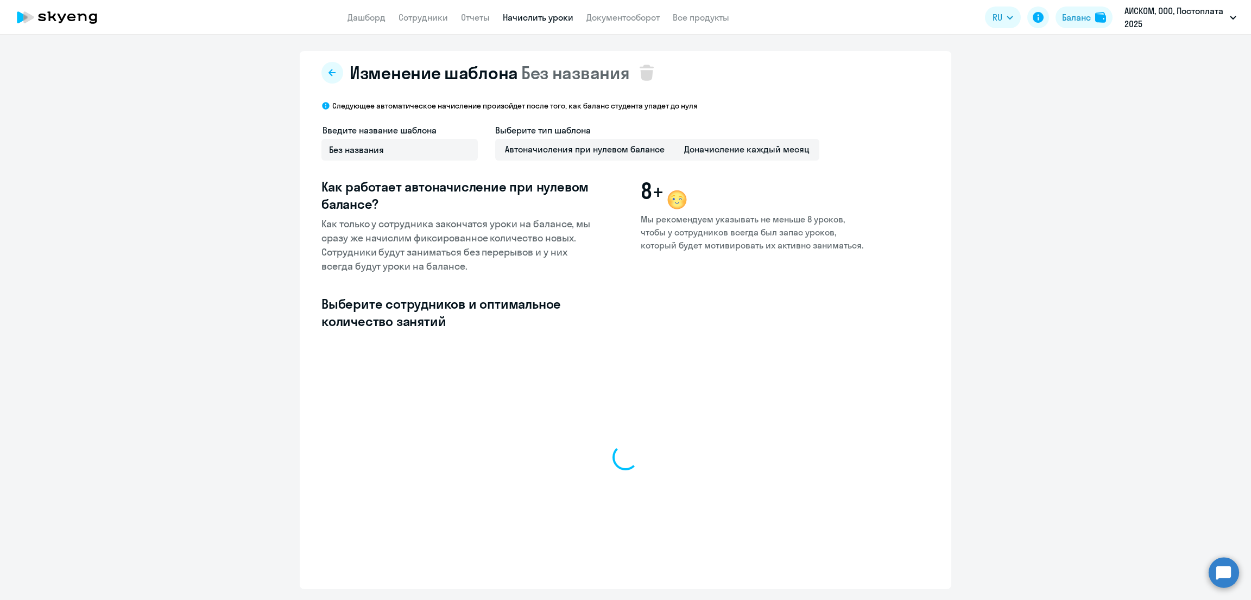
select select "10"
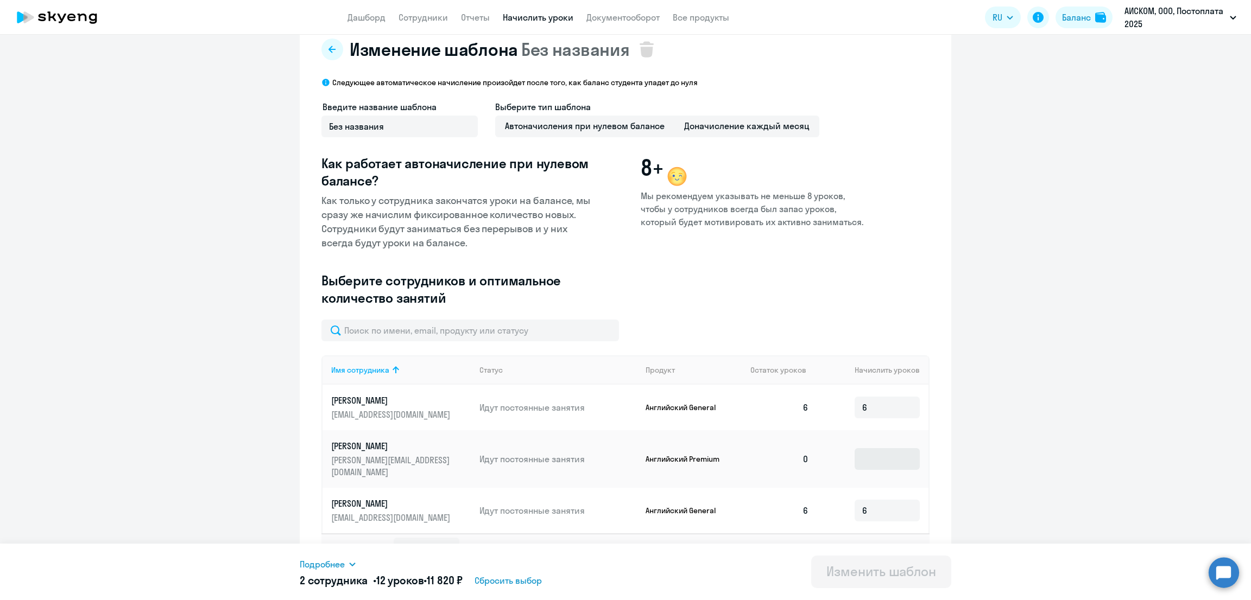
scroll to position [35, 0]
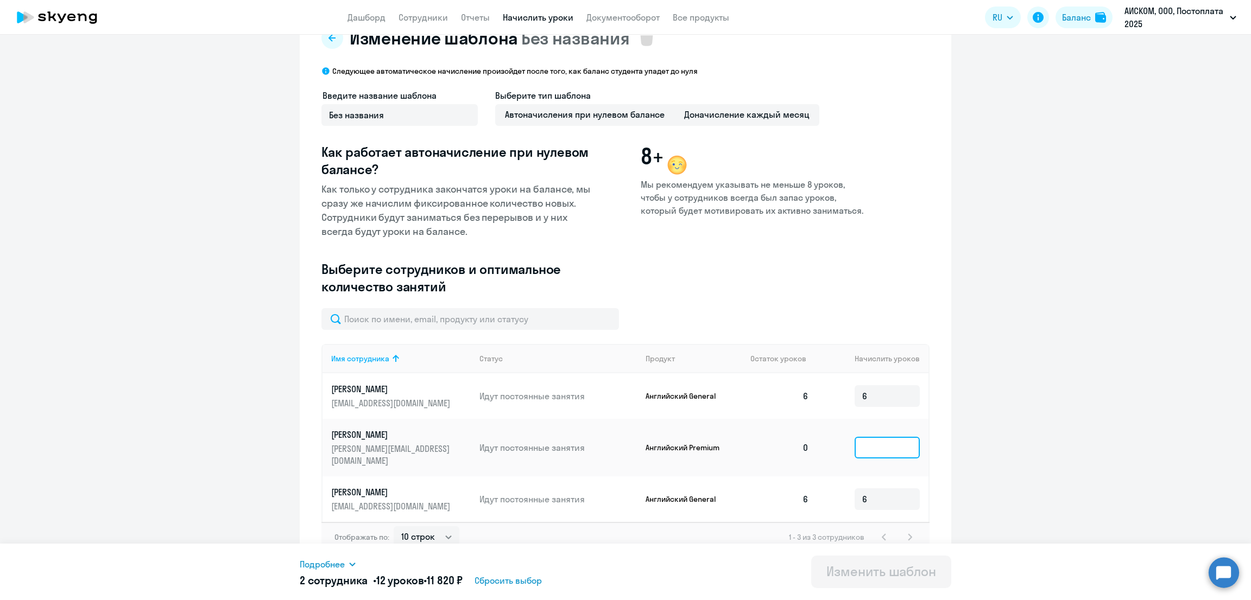
click at [877, 440] on input at bounding box center [887, 448] width 65 height 22
type input "4"
click at [897, 571] on div "Изменить шаблон" at bounding box center [881, 571] width 110 height 17
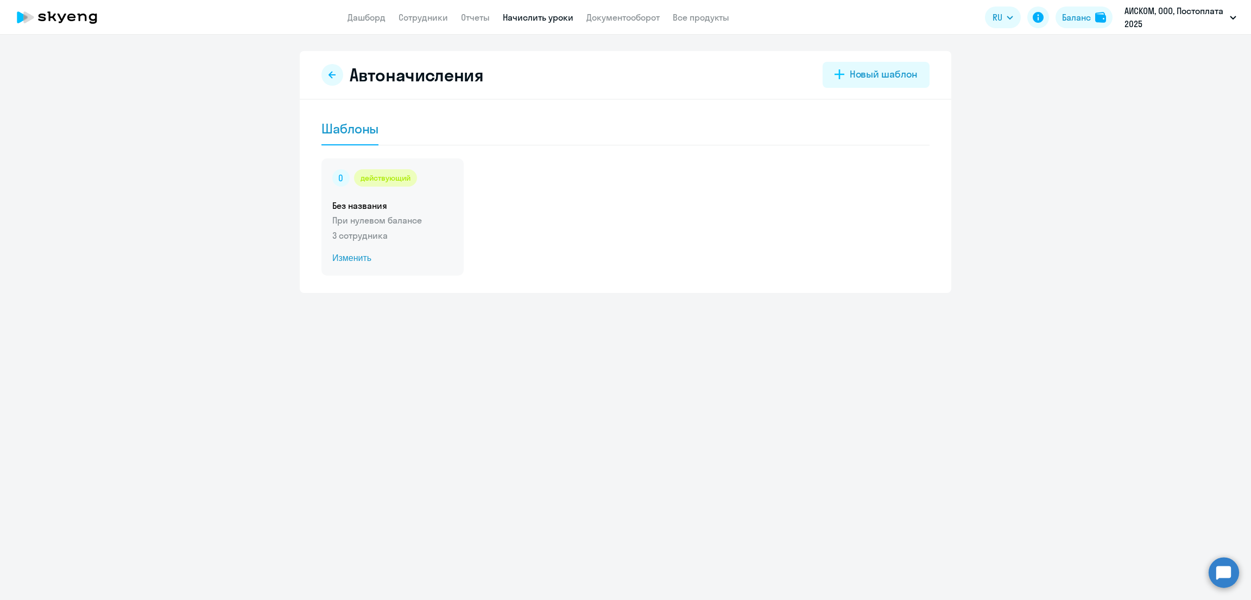
click at [352, 262] on span "Изменить" at bounding box center [392, 258] width 121 height 13
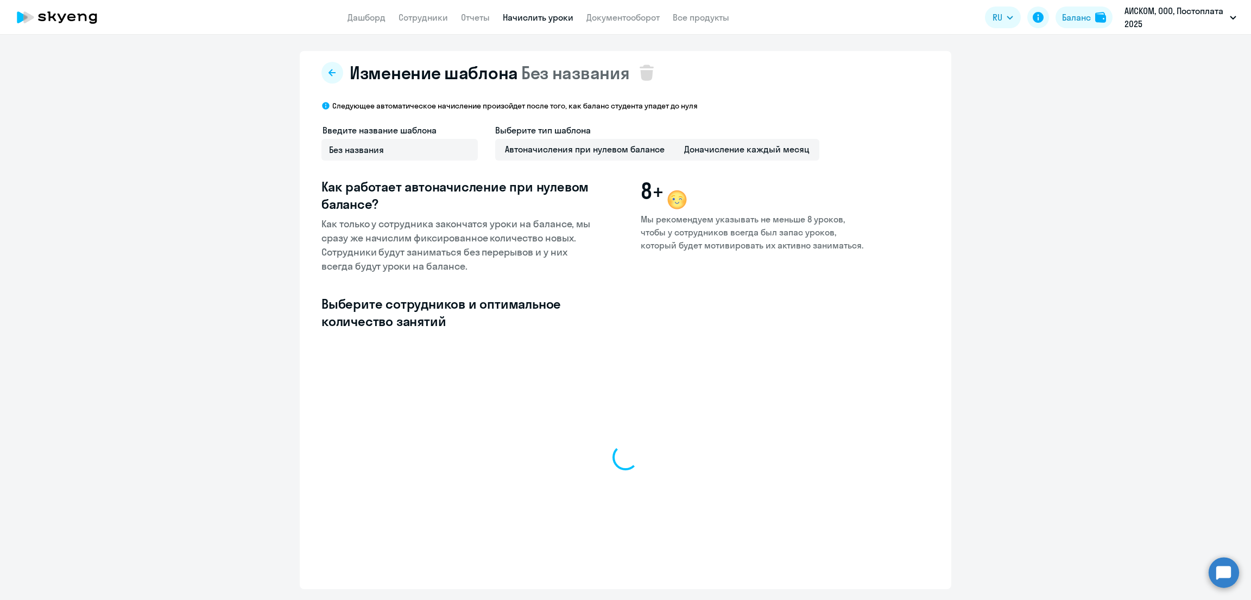
select select "10"
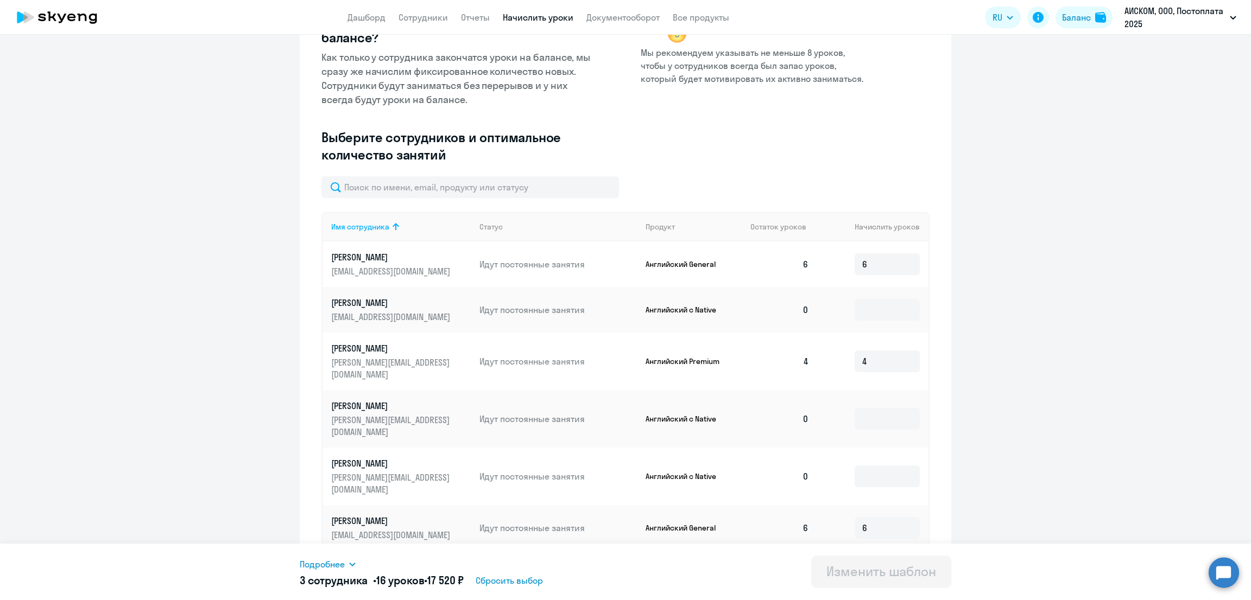
scroll to position [172, 0]
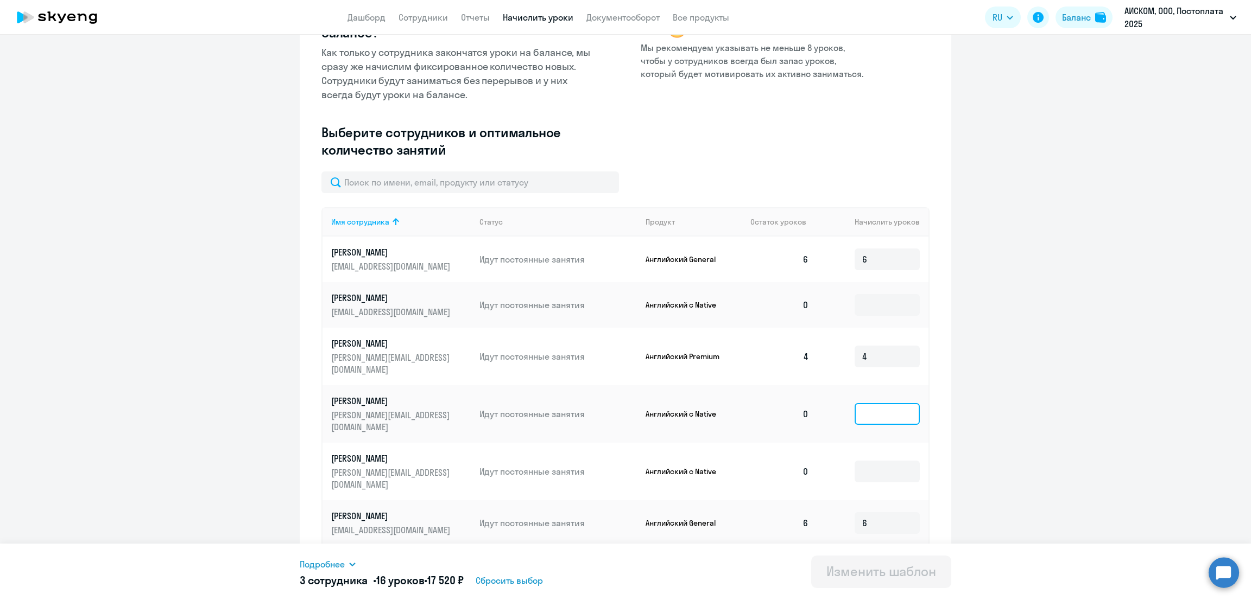
click at [881, 403] on input at bounding box center [887, 414] width 65 height 22
type input "4"
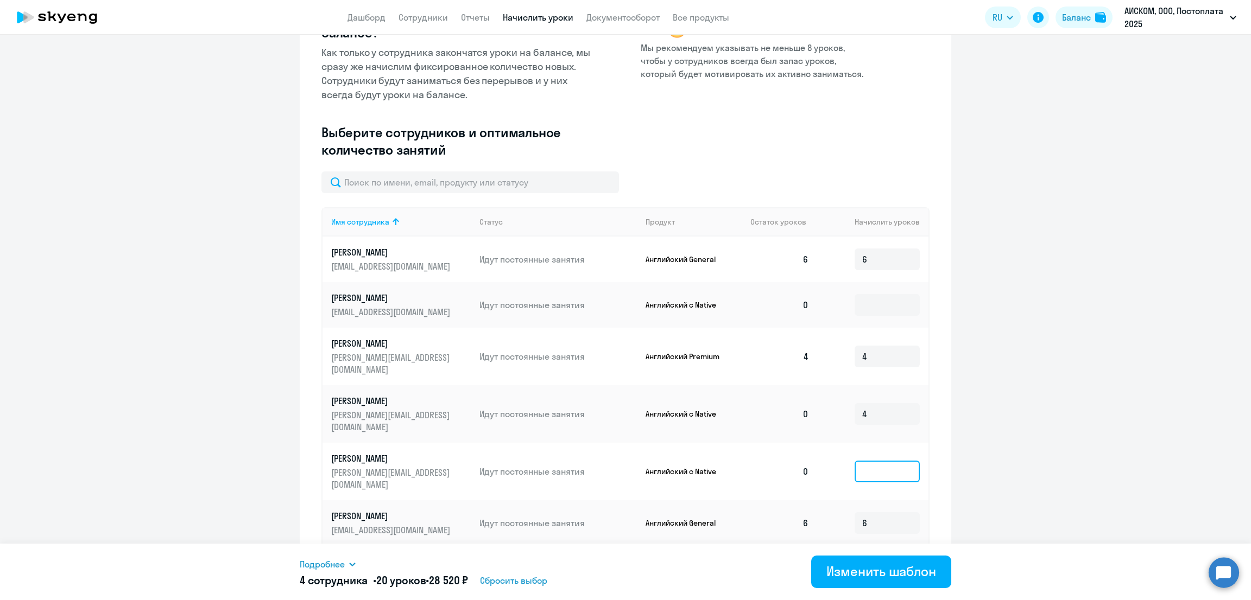
click at [870, 461] on input at bounding box center [887, 472] width 65 height 22
type input "4"
click at [869, 305] on input at bounding box center [887, 305] width 65 height 22
type input "4"
click at [860, 577] on div "Изменить шаблон" at bounding box center [881, 571] width 110 height 17
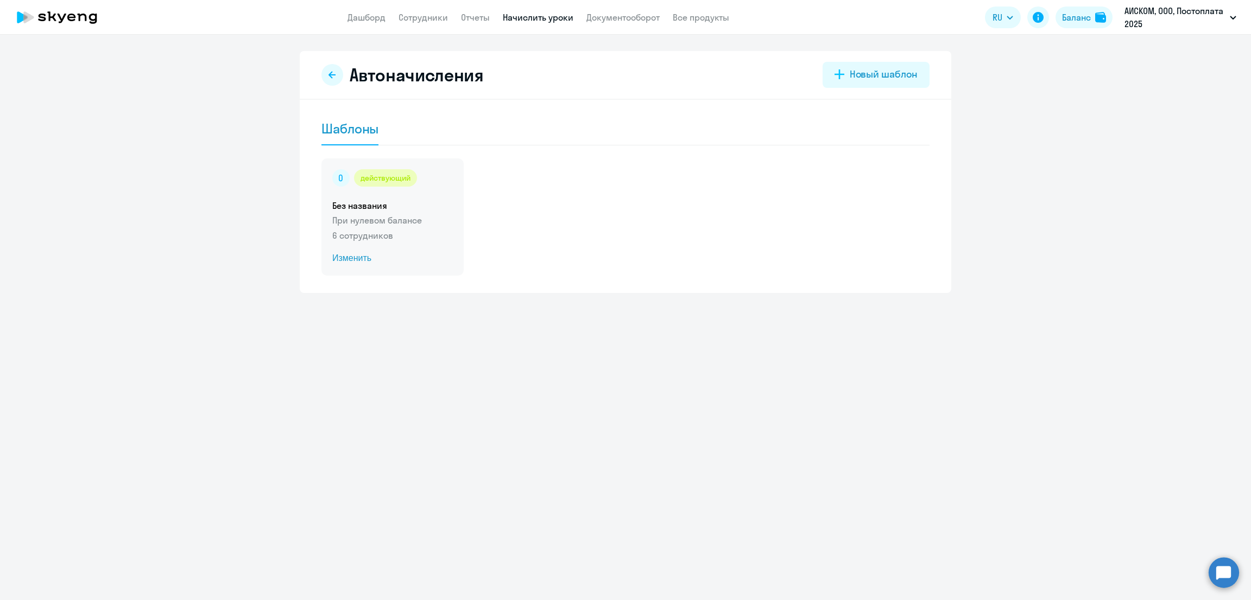
click at [363, 256] on span "Изменить" at bounding box center [392, 258] width 121 height 13
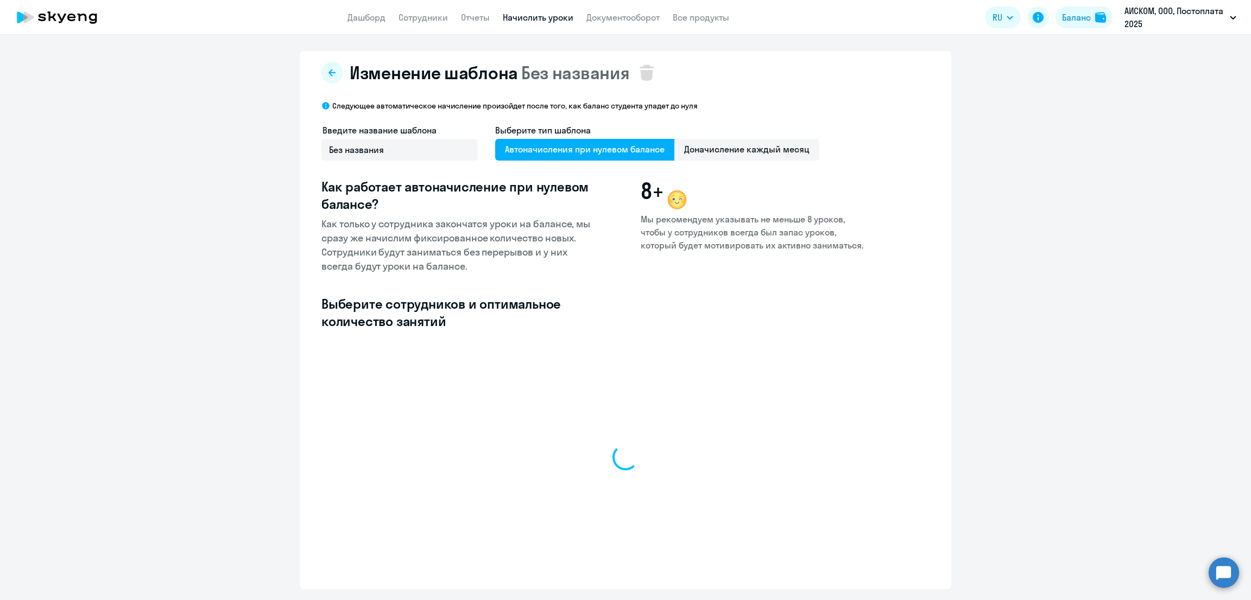
select select "10"
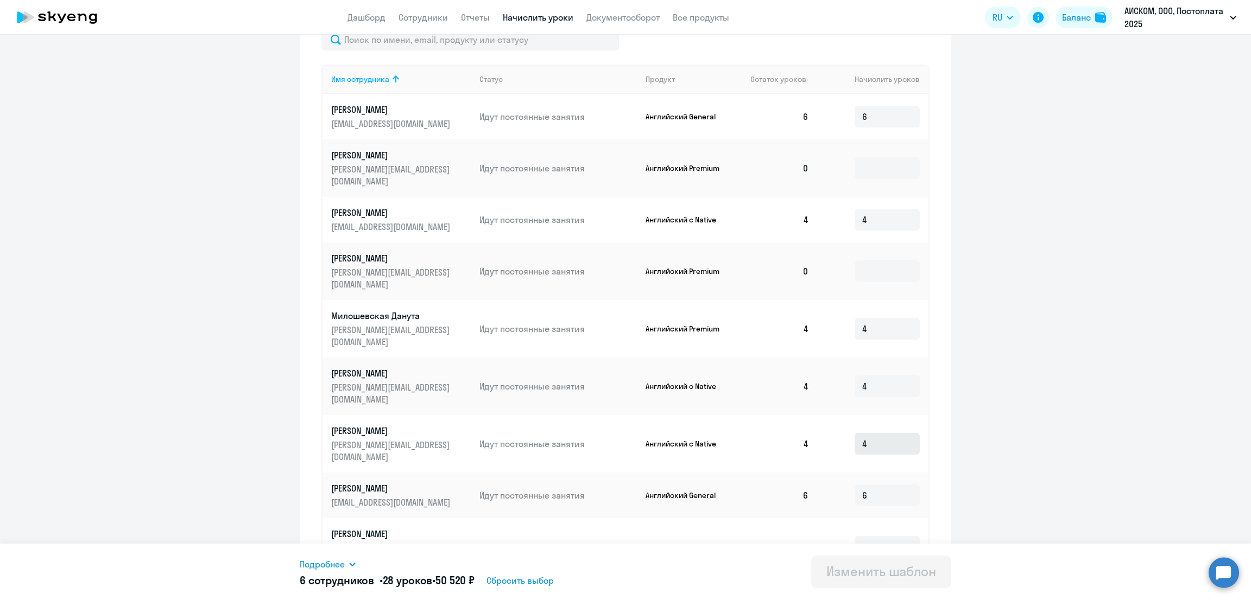
scroll to position [354, 0]
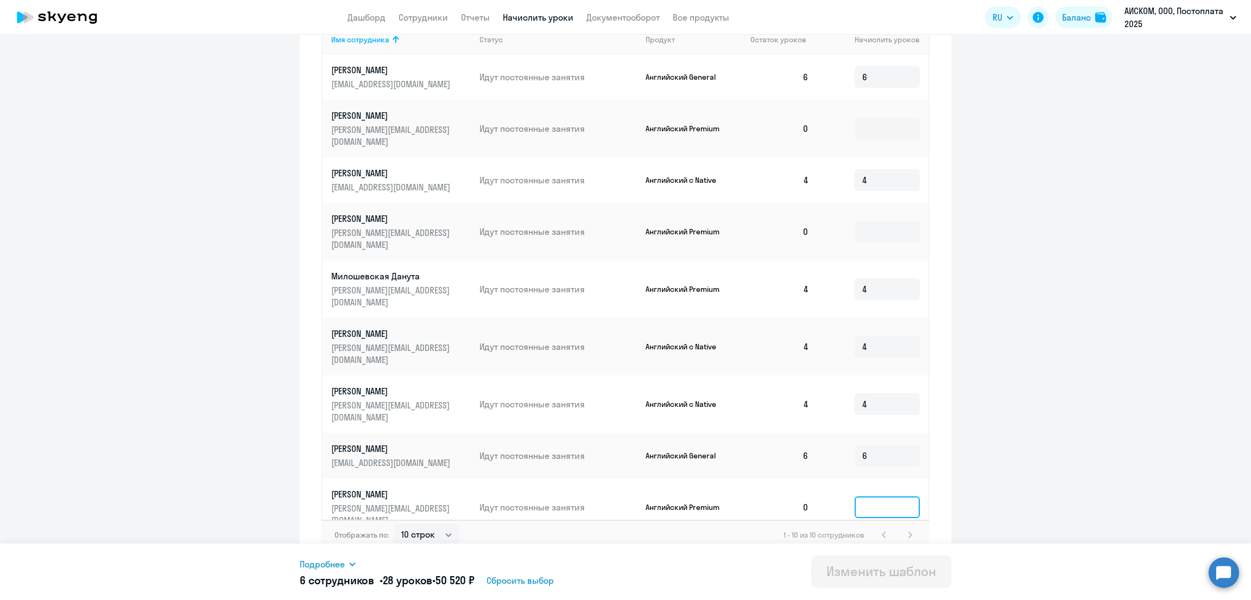
click at [881, 497] on input at bounding box center [887, 508] width 65 height 22
type input "4"
click at [891, 548] on input at bounding box center [887, 559] width 65 height 22
type input "4"
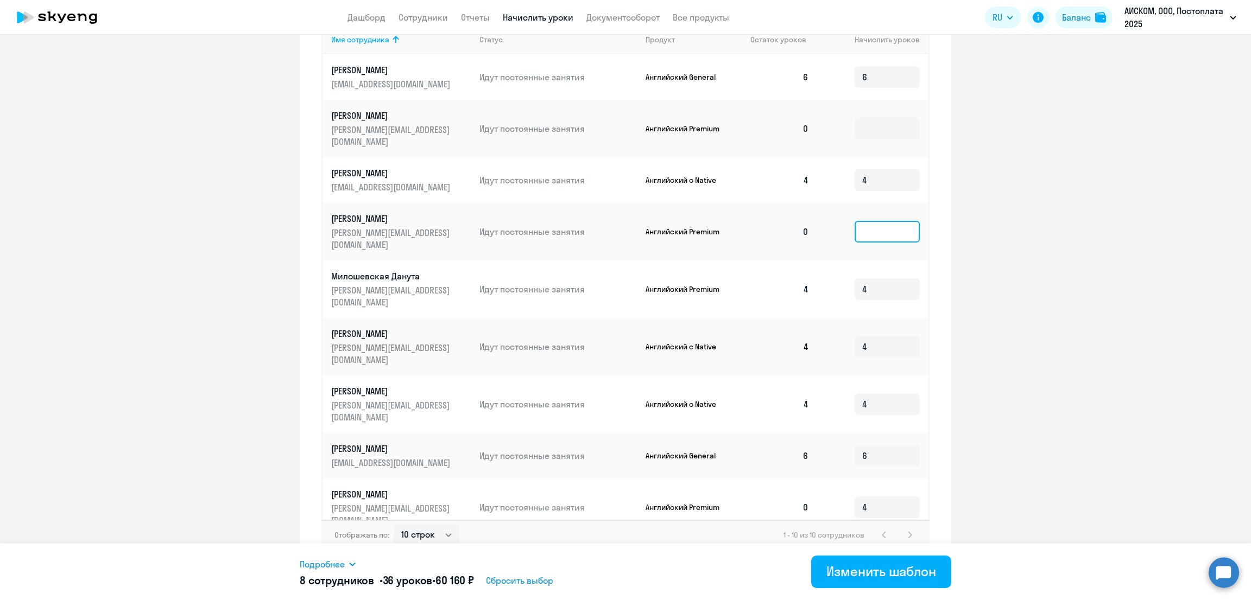
click at [872, 221] on input at bounding box center [887, 232] width 65 height 22
type input "4"
click at [876, 125] on input at bounding box center [887, 129] width 65 height 22
type input "4"
click at [895, 569] on div "Изменить шаблон" at bounding box center [881, 571] width 110 height 17
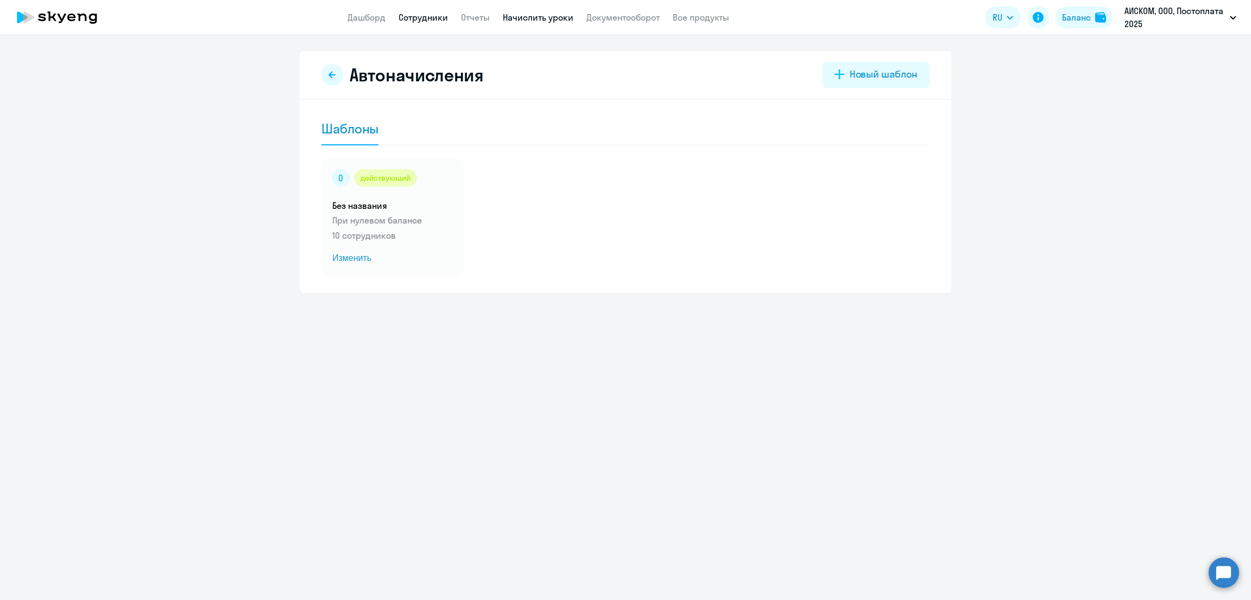
click at [416, 19] on link "Сотрудники" at bounding box center [422, 17] width 49 height 11
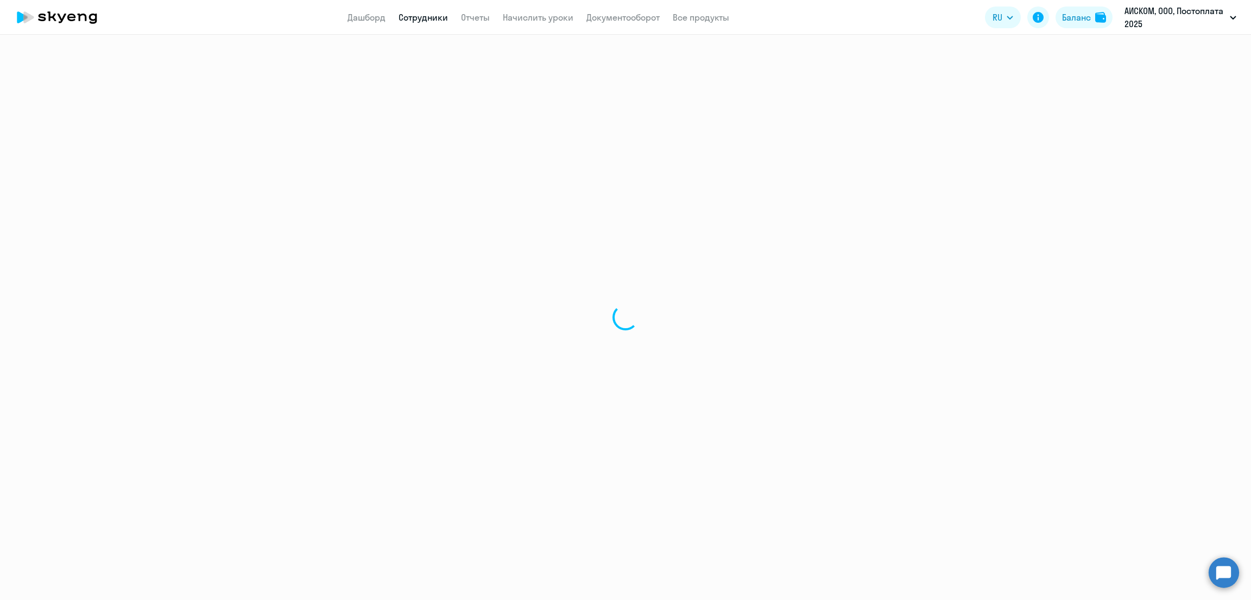
select select "30"
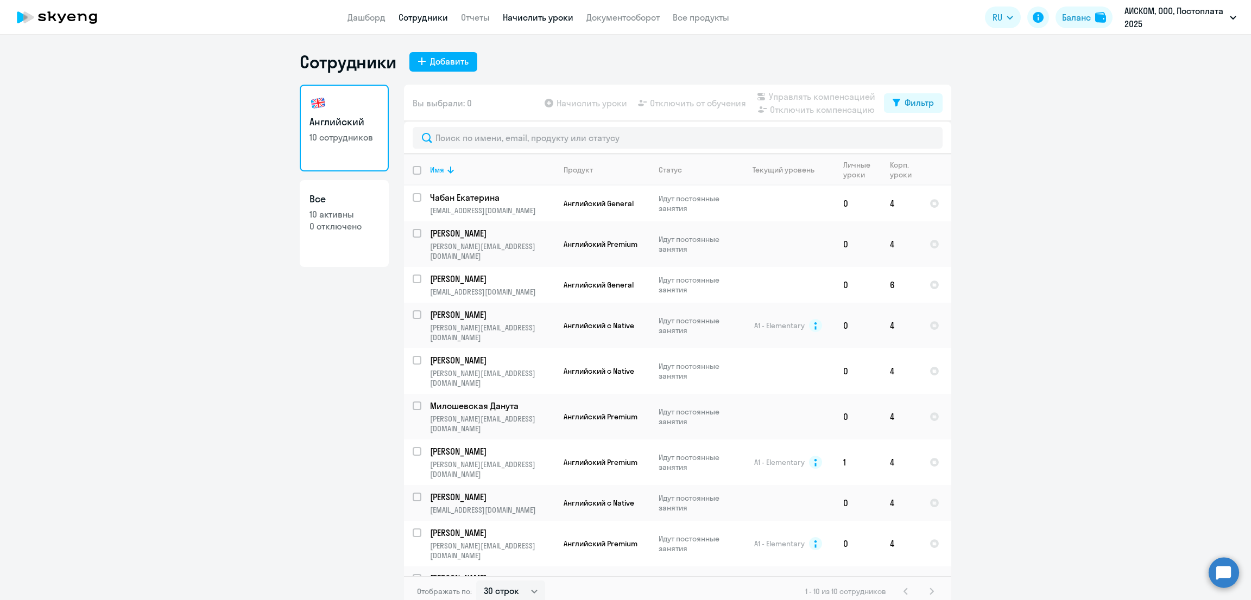
click at [547, 15] on link "Начислить уроки" at bounding box center [538, 17] width 71 height 11
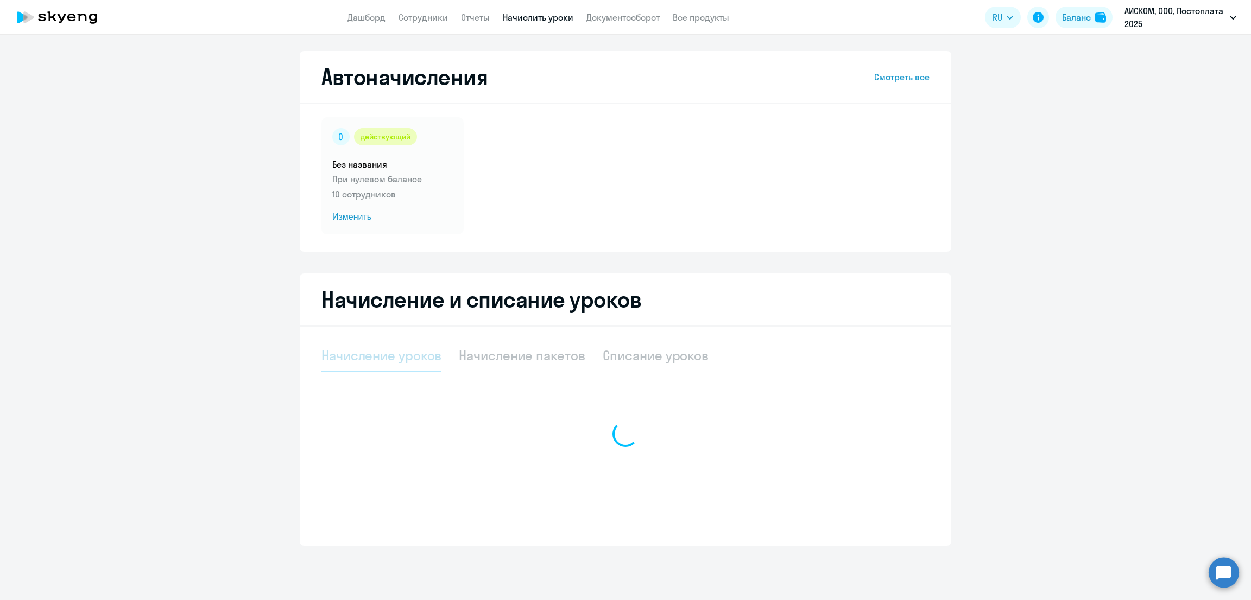
select select "10"
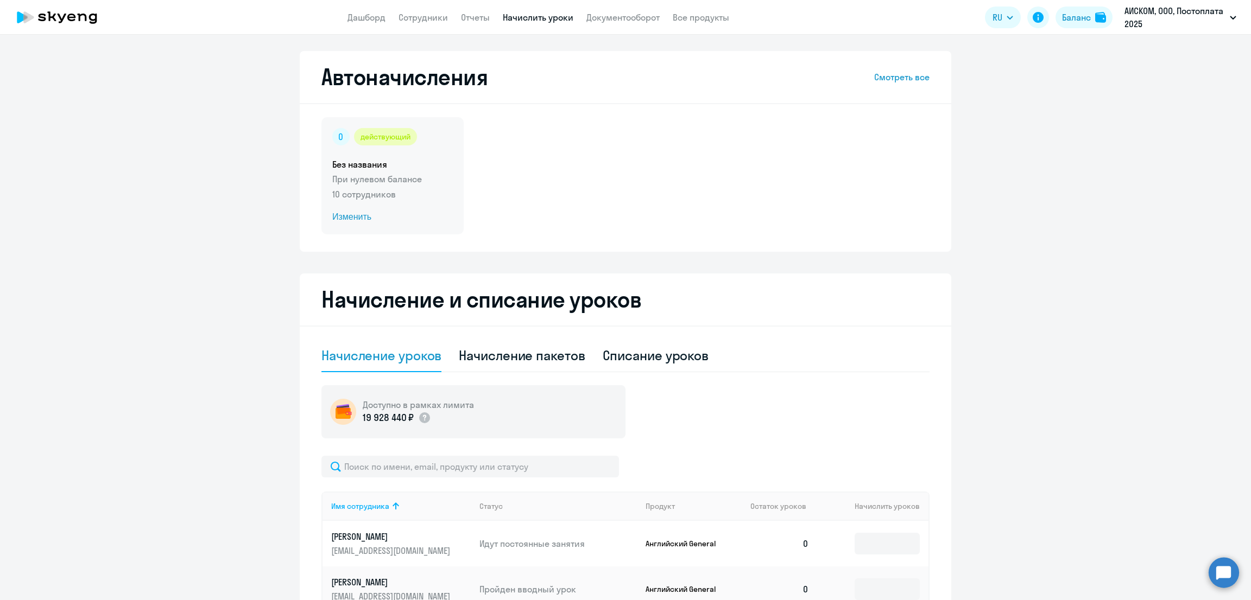
drag, startPoint x: 352, startPoint y: 216, endPoint x: 398, endPoint y: 233, distance: 49.3
click at [351, 216] on span "Изменить" at bounding box center [392, 217] width 121 height 13
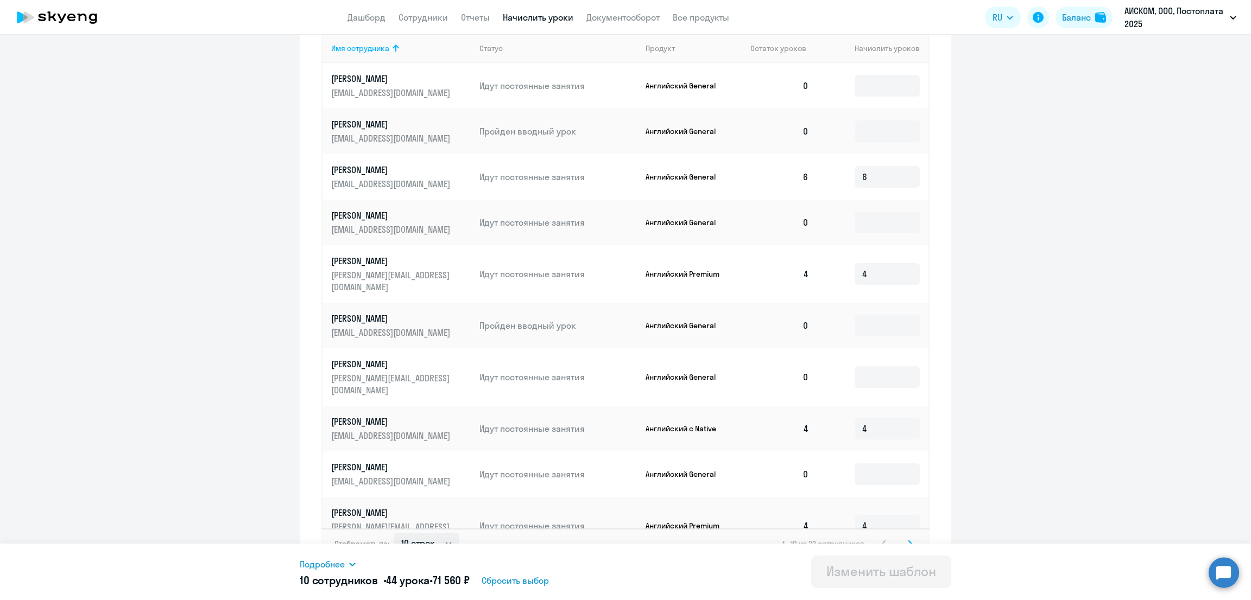
scroll to position [354, 0]
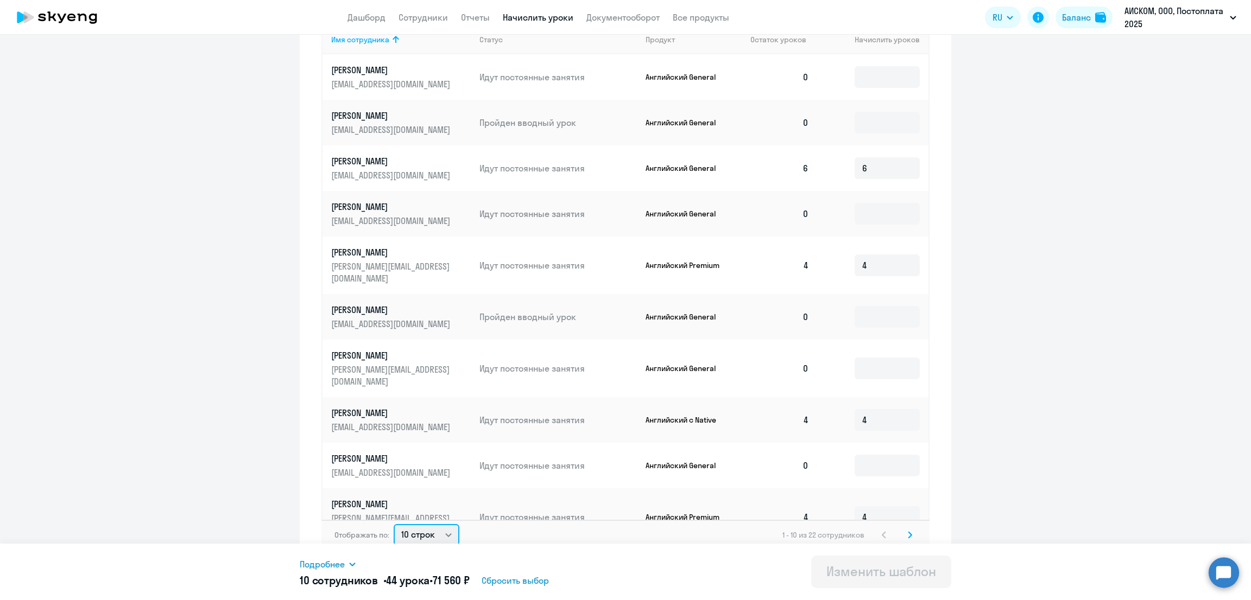
click at [425, 524] on select "10 строк 30 строк 50 строк" at bounding box center [427, 535] width 66 height 22
select select "50"
click at [394, 524] on select "10 строк 30 строк 50 строк" at bounding box center [427, 535] width 66 height 22
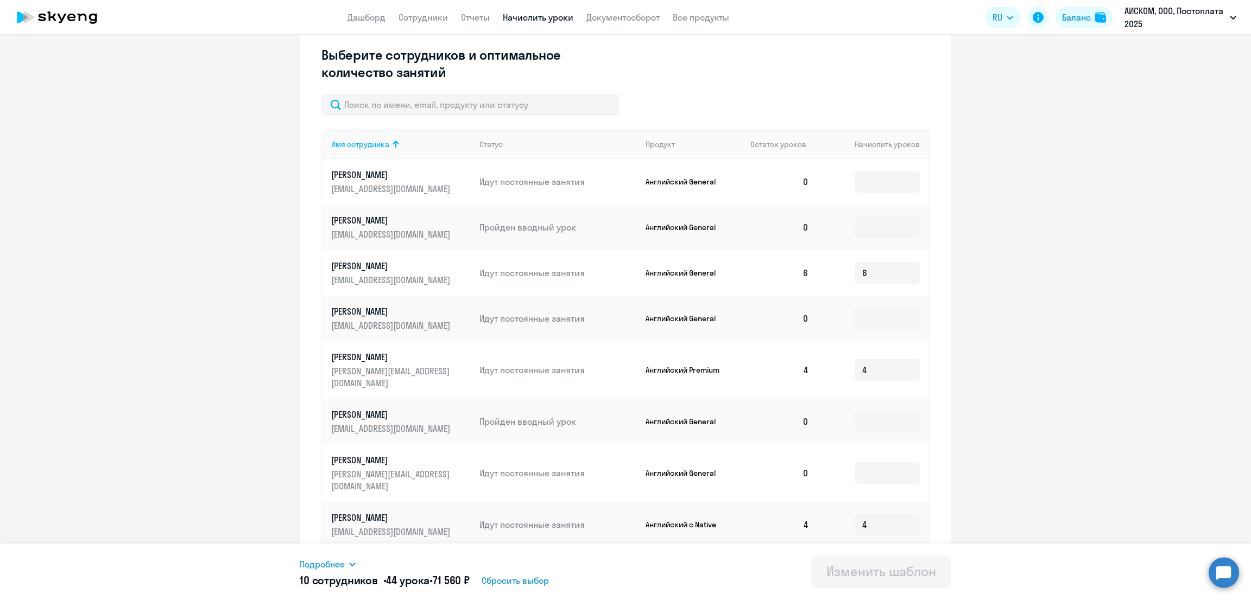
scroll to position [219, 0]
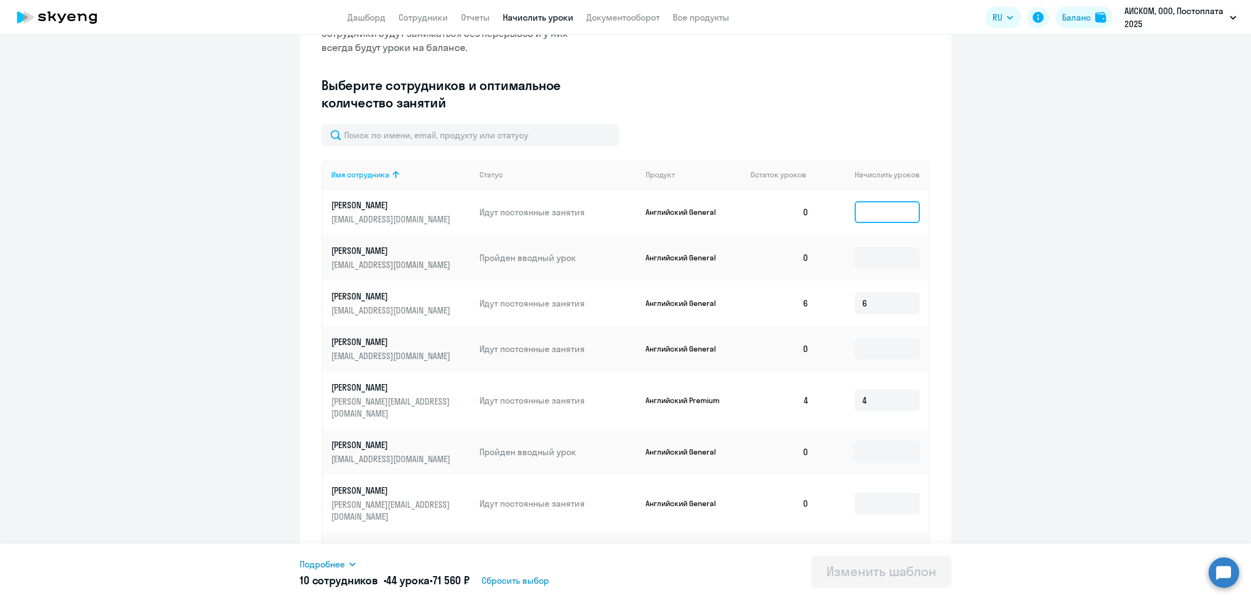
click at [867, 208] on input at bounding box center [887, 212] width 65 height 22
type input "4"
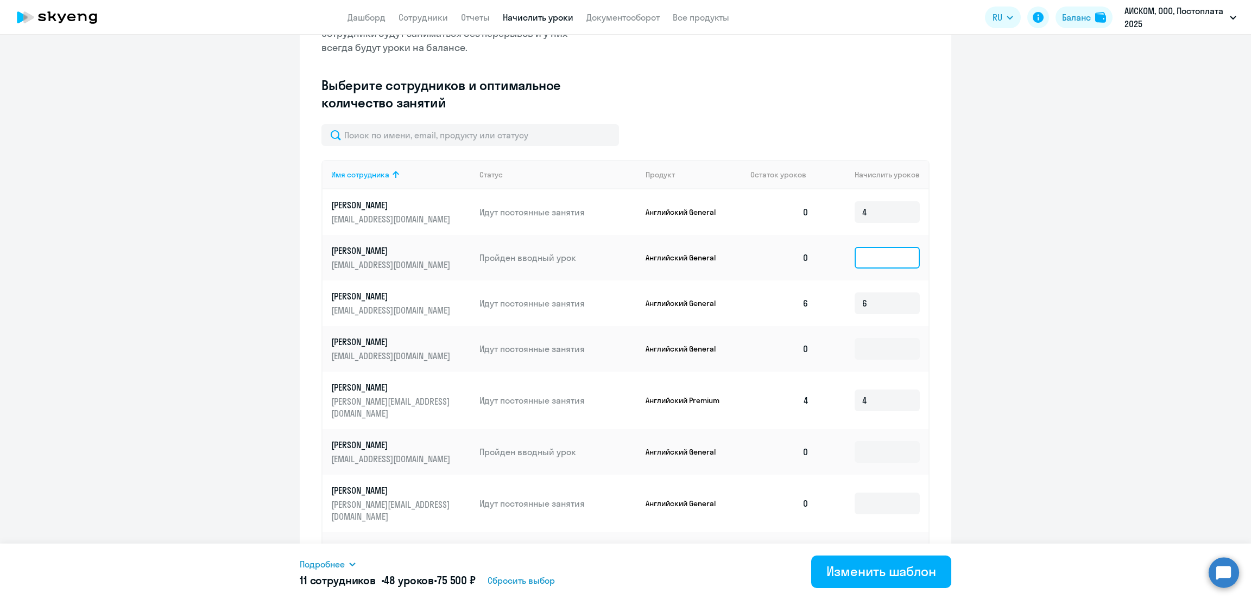
click at [863, 258] on input at bounding box center [887, 258] width 65 height 22
type input "4"
click at [874, 352] on input at bounding box center [887, 349] width 65 height 22
type input "4"
click at [869, 441] on input at bounding box center [887, 452] width 65 height 22
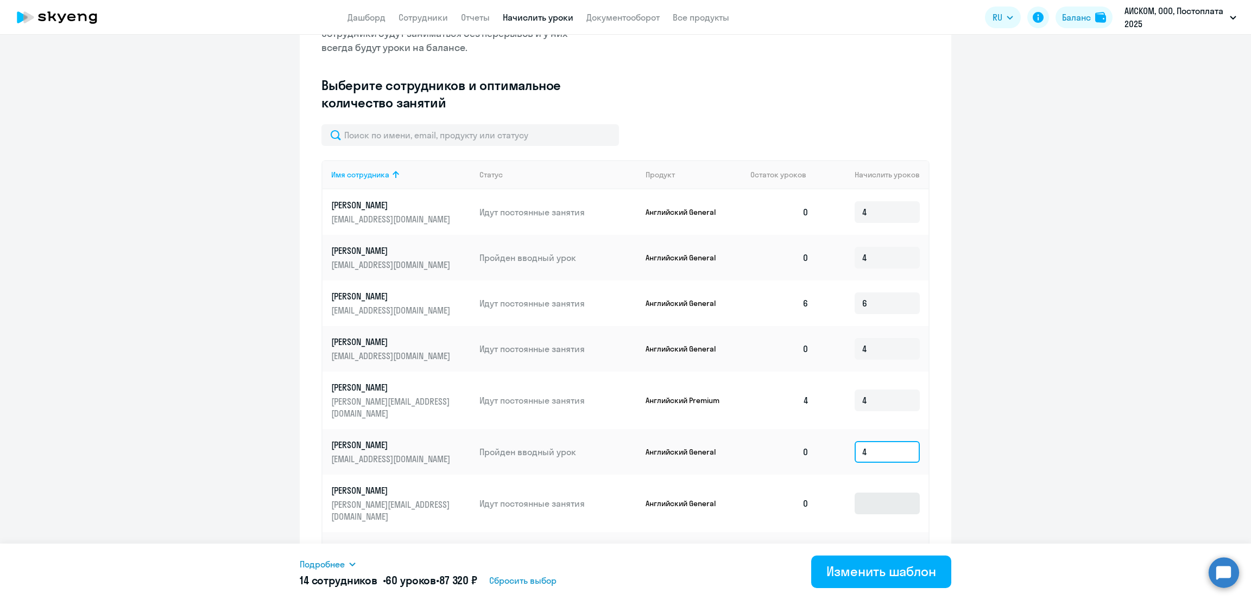
type input "4"
click at [871, 493] on input at bounding box center [887, 504] width 65 height 22
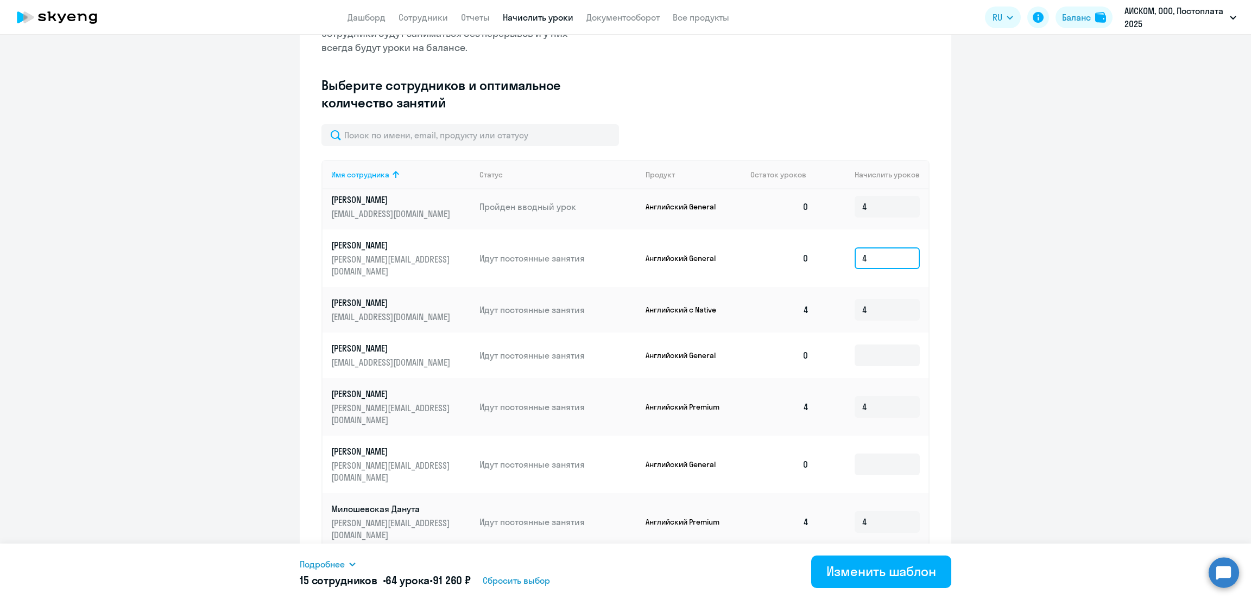
scroll to position [271, 0]
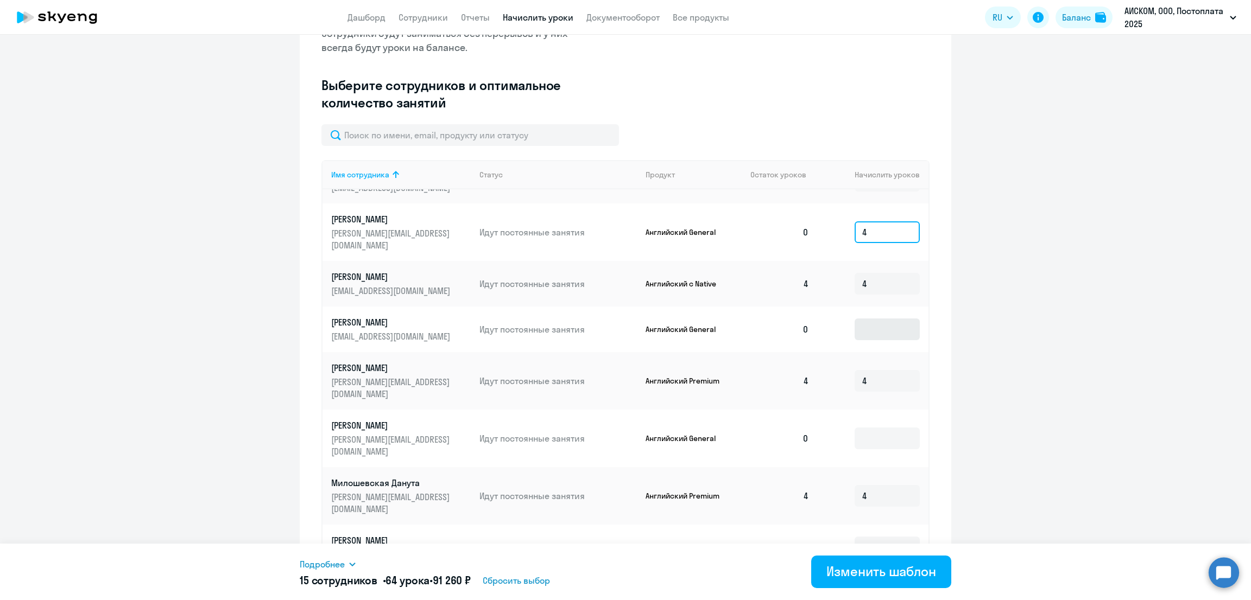
type input "4"
click at [855, 319] on input at bounding box center [887, 330] width 65 height 22
type input "4"
click at [875, 428] on input at bounding box center [887, 439] width 65 height 22
type input "4"
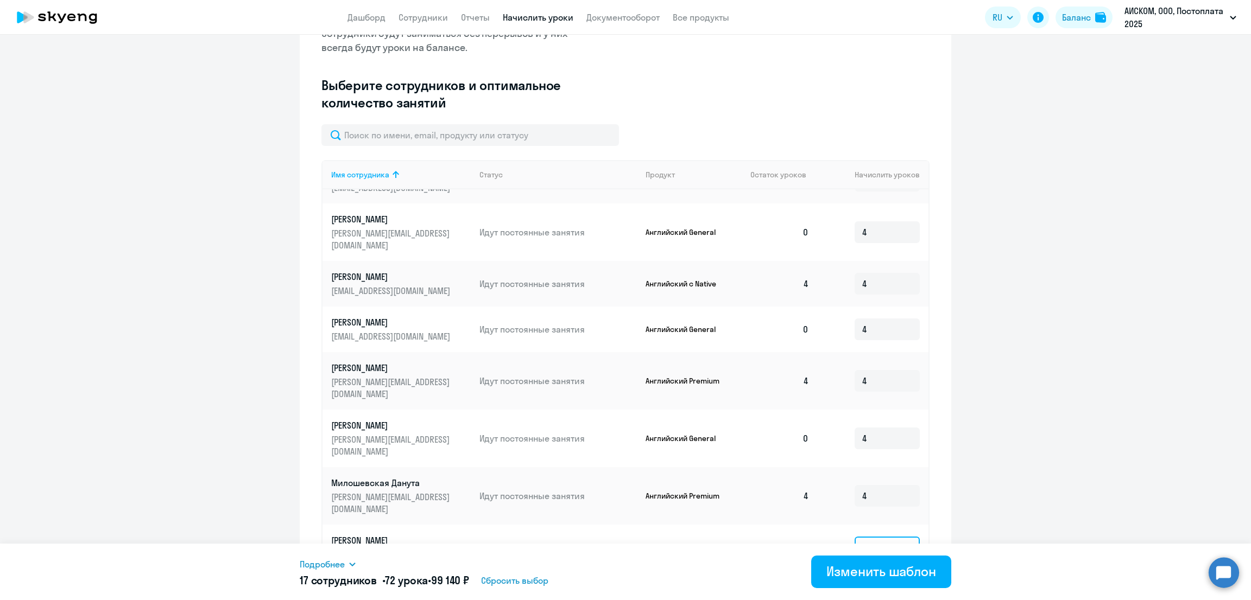
click at [874, 537] on input at bounding box center [887, 548] width 65 height 22
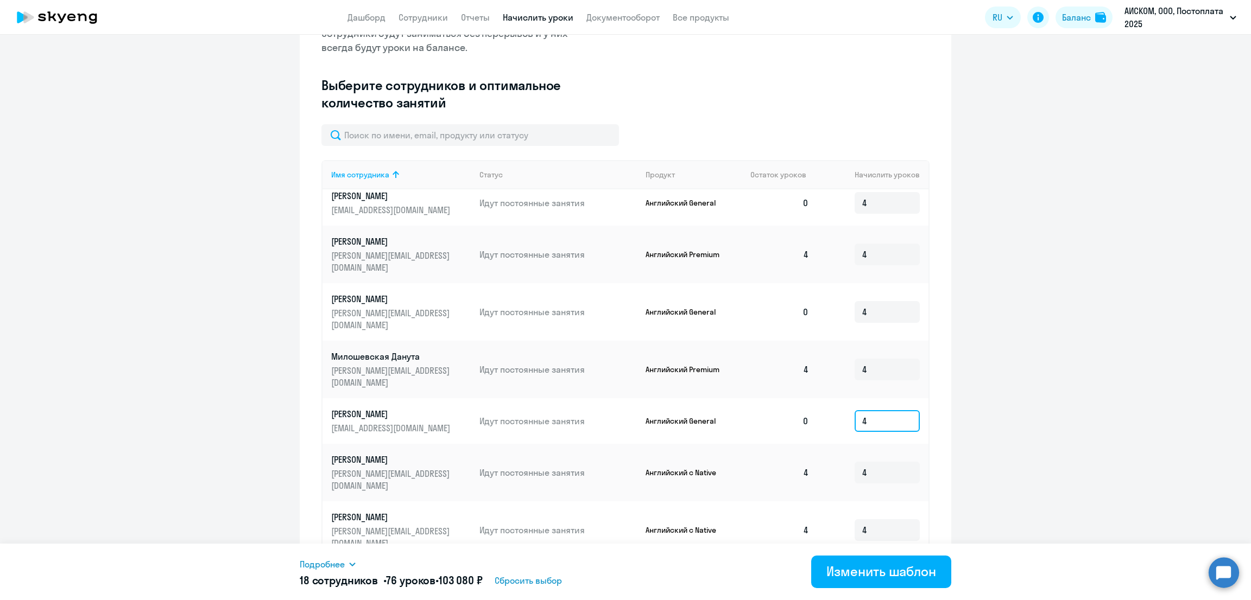
scroll to position [536, 0]
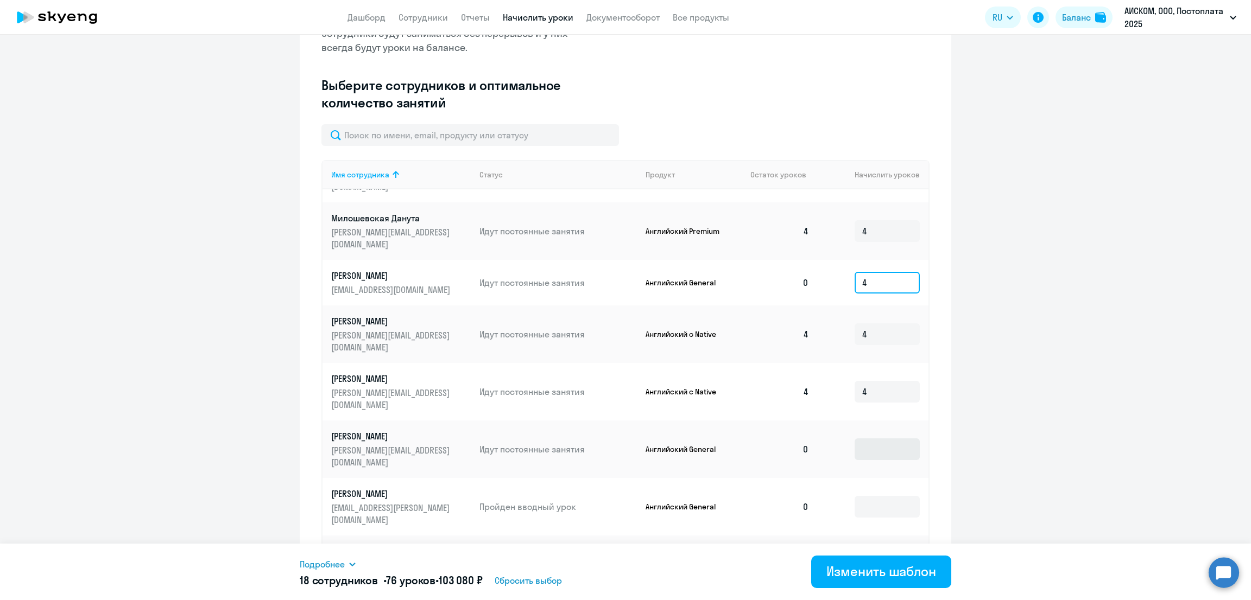
type input "4"
click at [866, 439] on input at bounding box center [887, 450] width 65 height 22
type input "4"
click at [862, 496] on input at bounding box center [887, 507] width 65 height 22
type input "4"
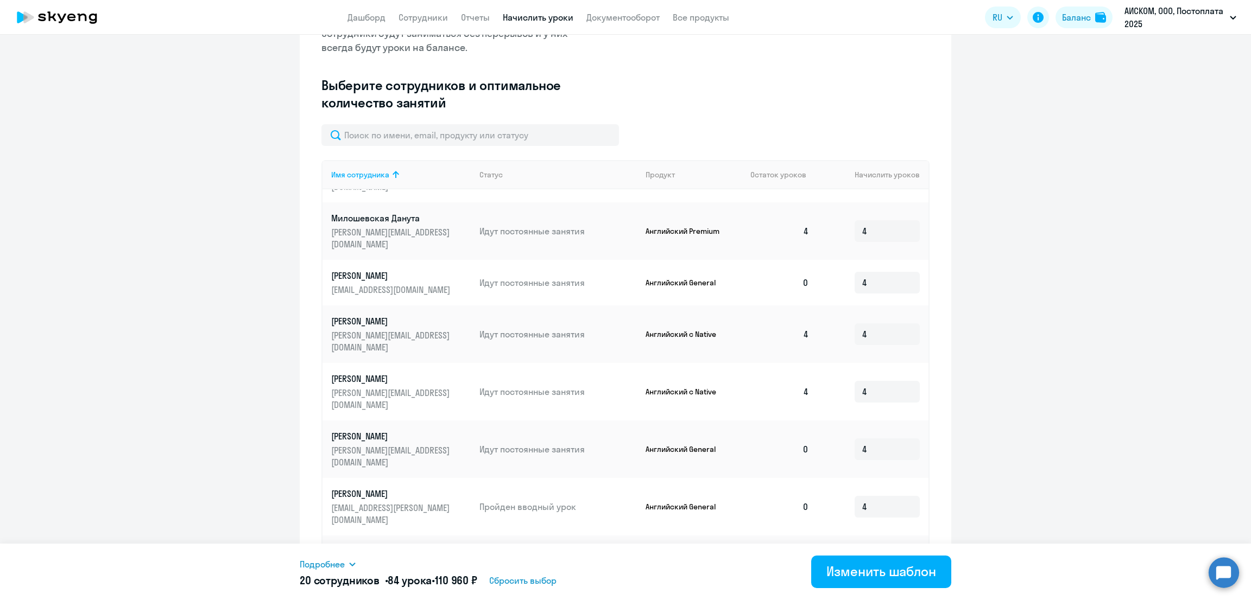
click at [863, 554] on input at bounding box center [887, 565] width 65 height 22
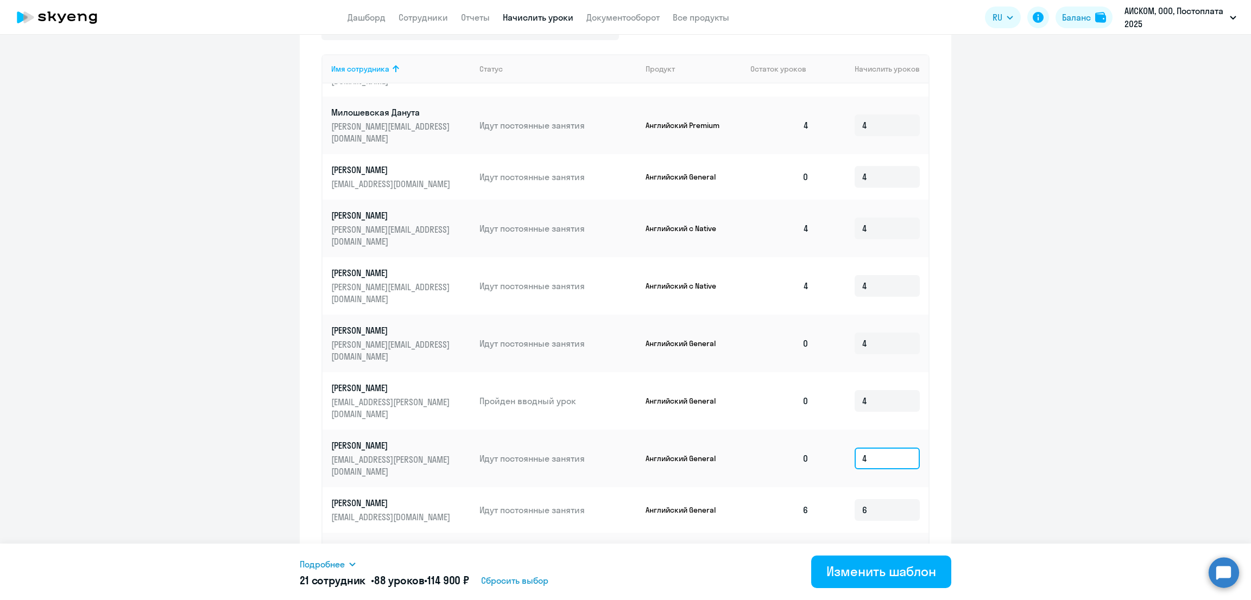
scroll to position [364, 0]
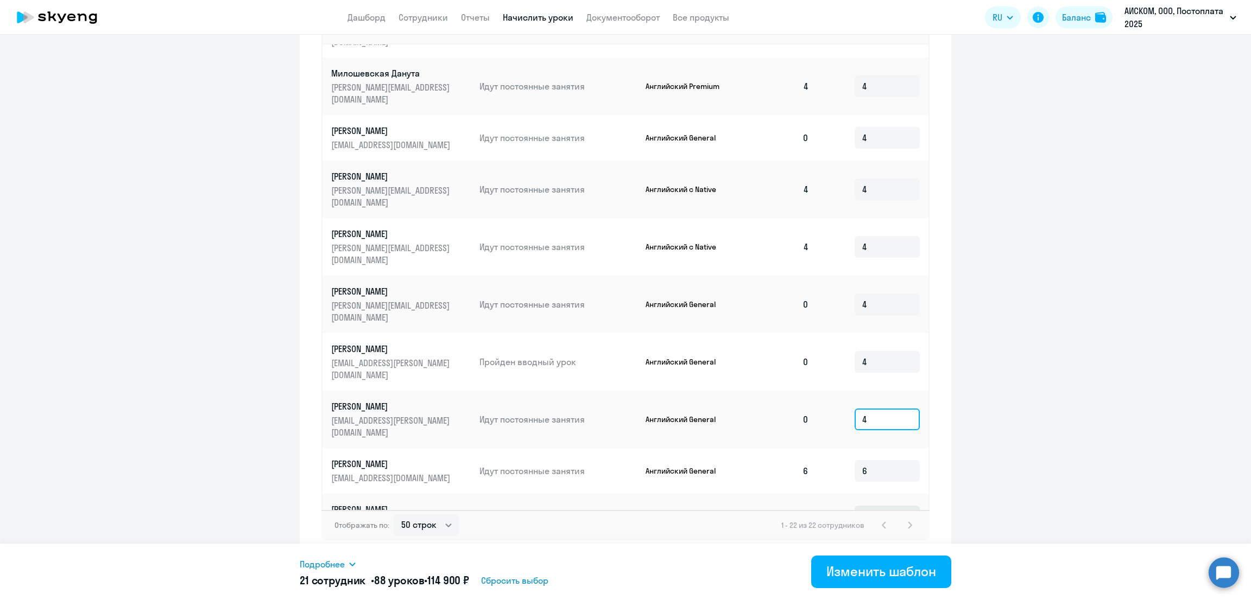
type input "4"
click at [865, 506] on input at bounding box center [887, 517] width 65 height 22
type input "4"
click at [890, 568] on div "Изменить шаблон" at bounding box center [881, 571] width 110 height 17
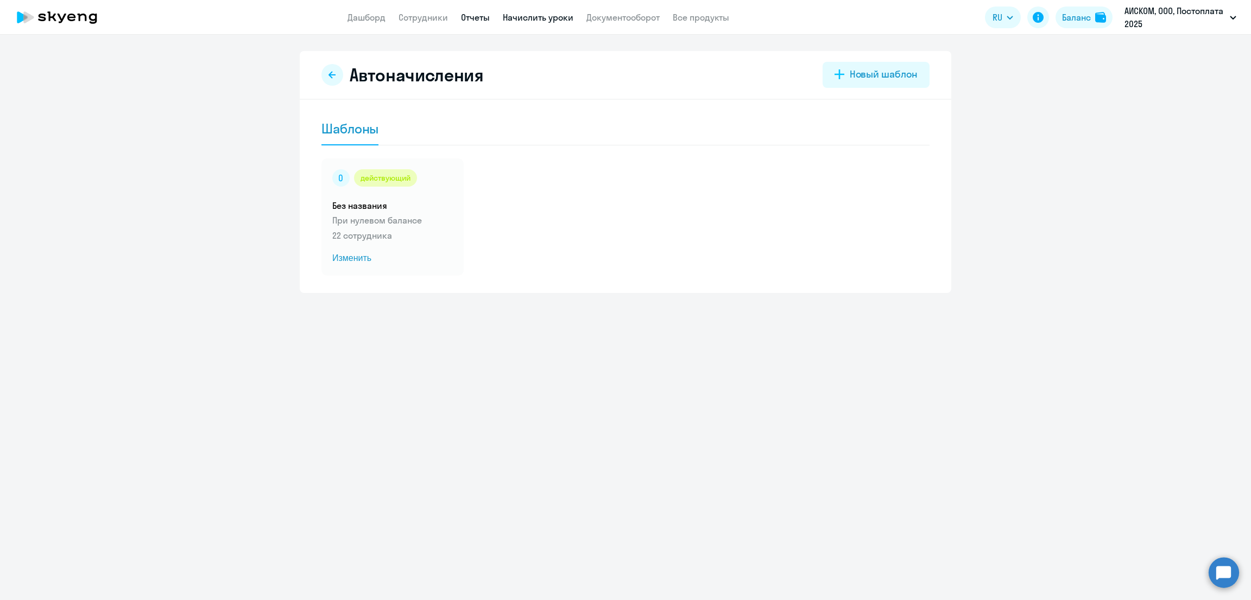
click at [471, 18] on link "Отчеты" at bounding box center [475, 17] width 29 height 11
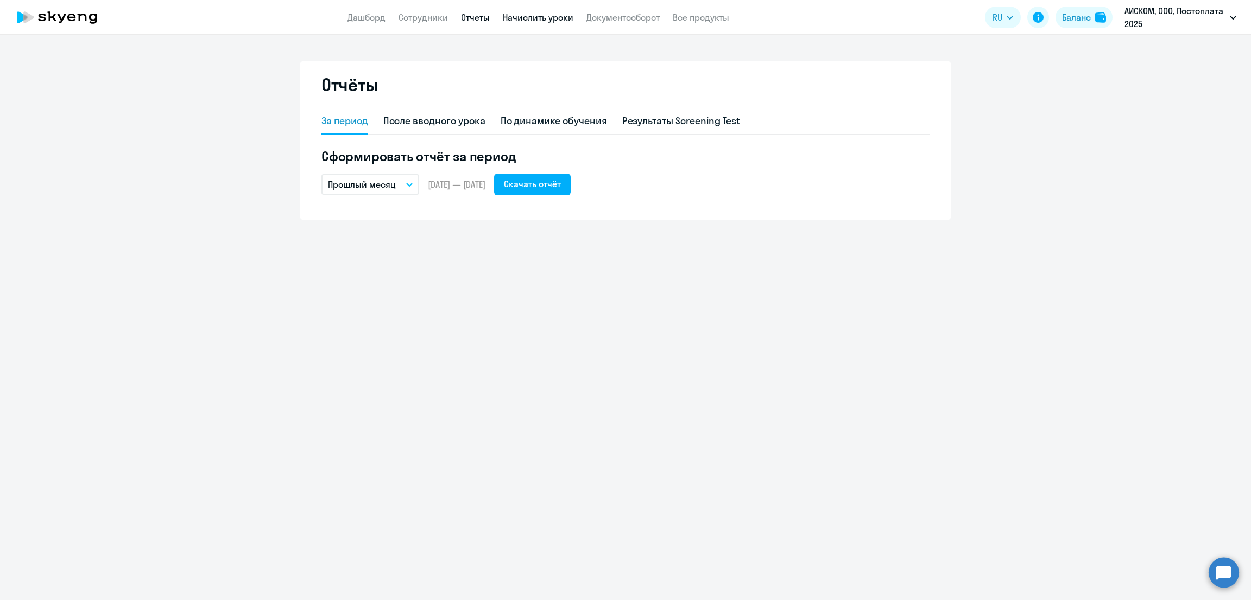
click at [526, 16] on link "Начислить уроки" at bounding box center [538, 17] width 71 height 11
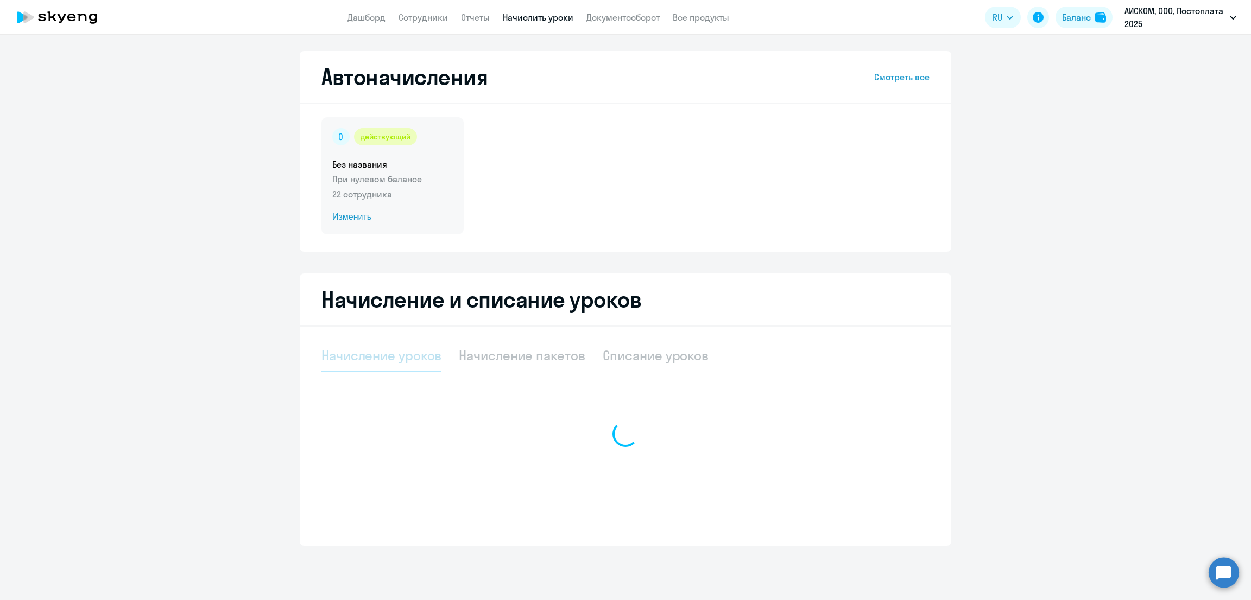
select select "10"
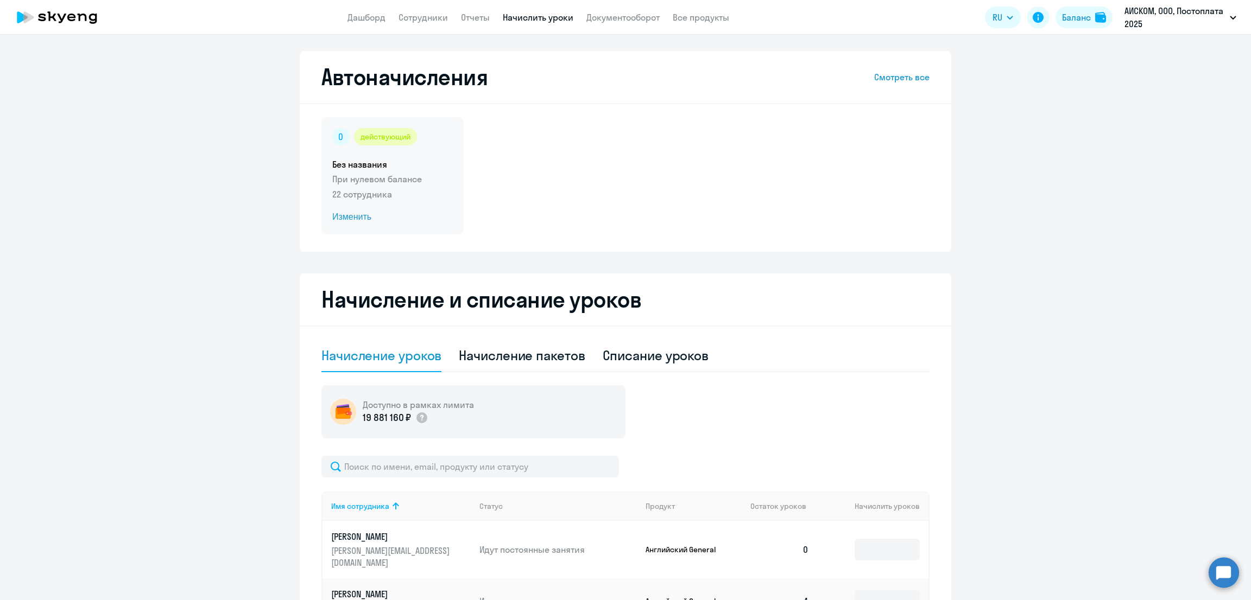
click at [356, 218] on span "Изменить" at bounding box center [392, 217] width 121 height 13
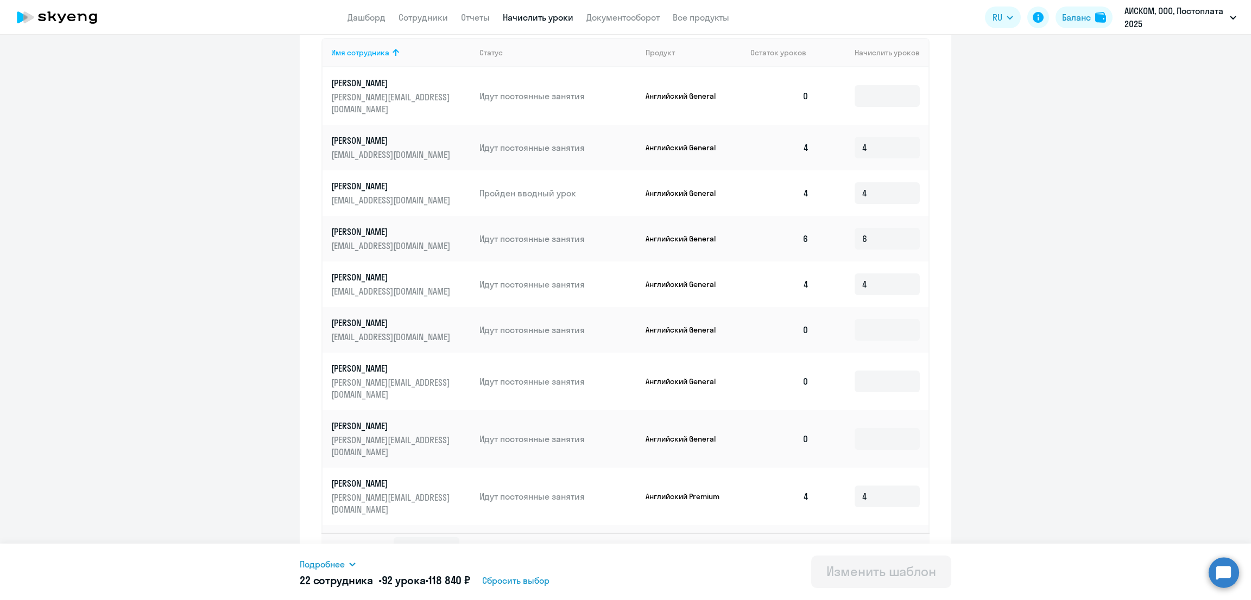
scroll to position [354, 0]
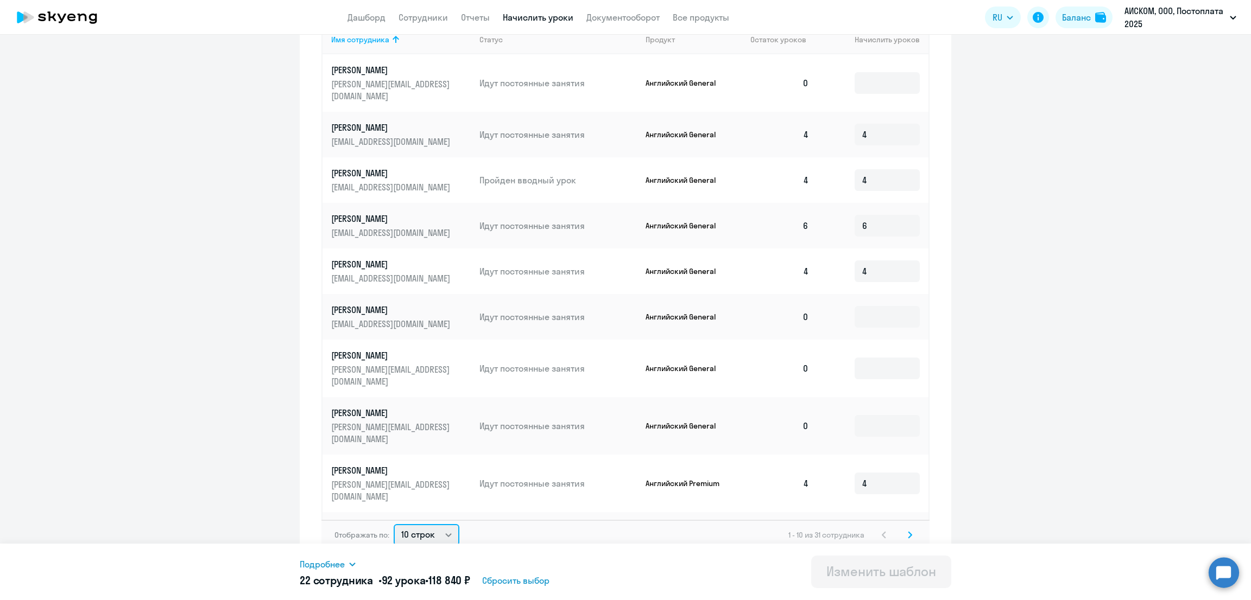
click at [423, 524] on select "10 строк 30 строк 50 строк" at bounding box center [427, 535] width 66 height 22
select select "50"
click at [394, 524] on select "10 строк 30 строк 50 строк" at bounding box center [427, 535] width 66 height 22
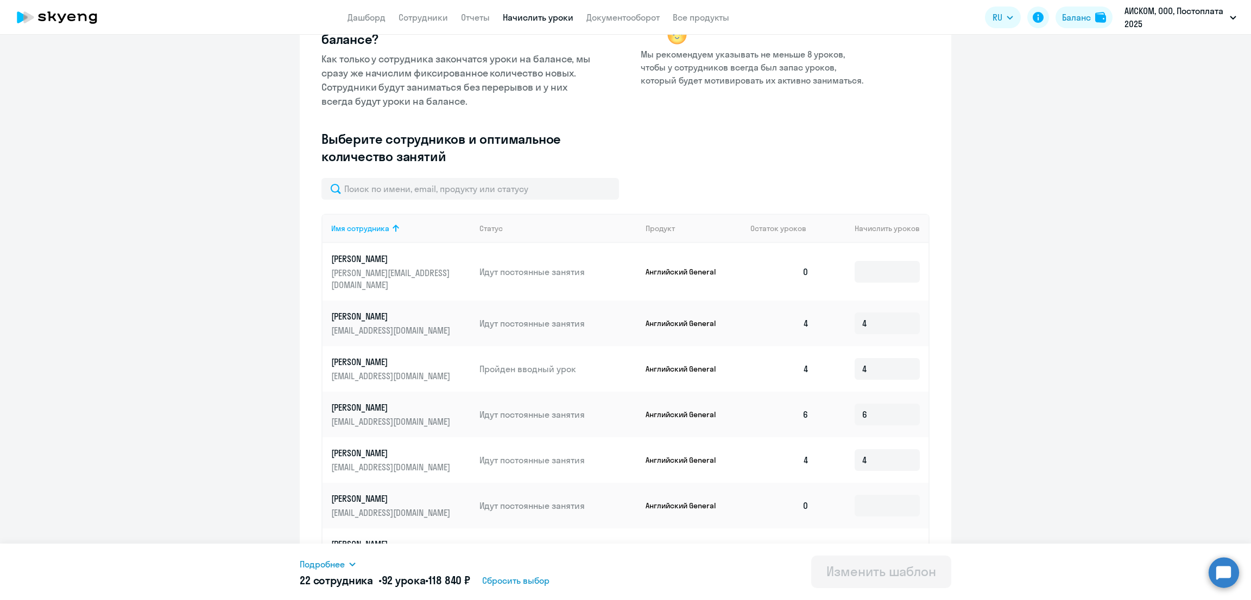
scroll to position [135, 0]
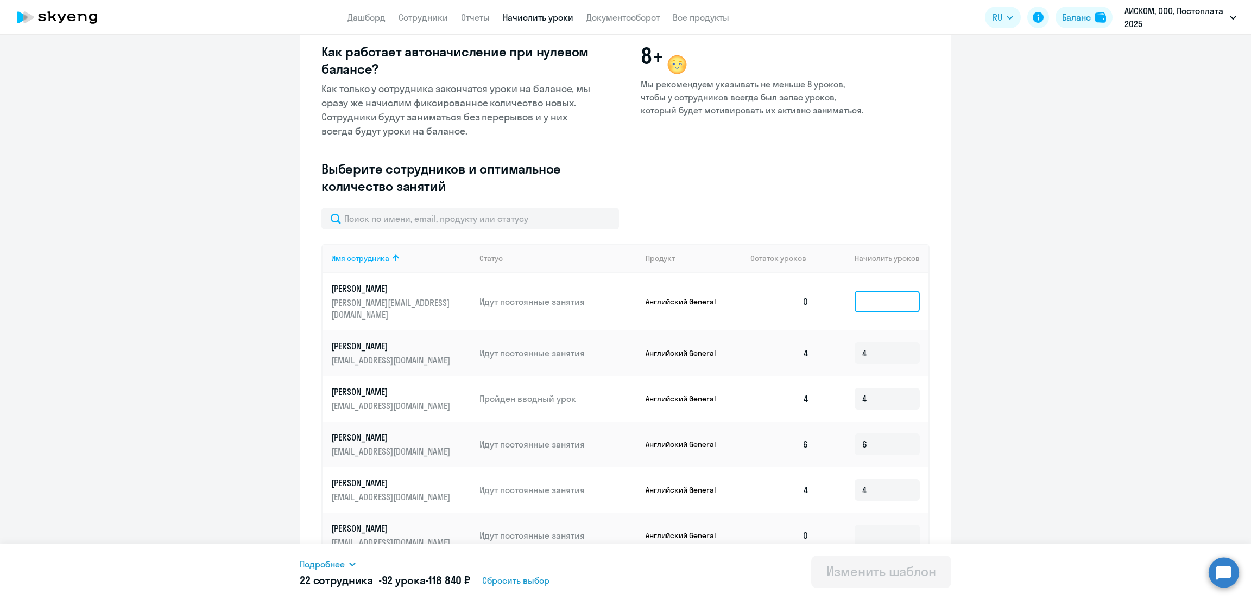
click at [871, 292] on input at bounding box center [887, 302] width 65 height 22
type input "4"
click at [855, 525] on input at bounding box center [887, 536] width 65 height 22
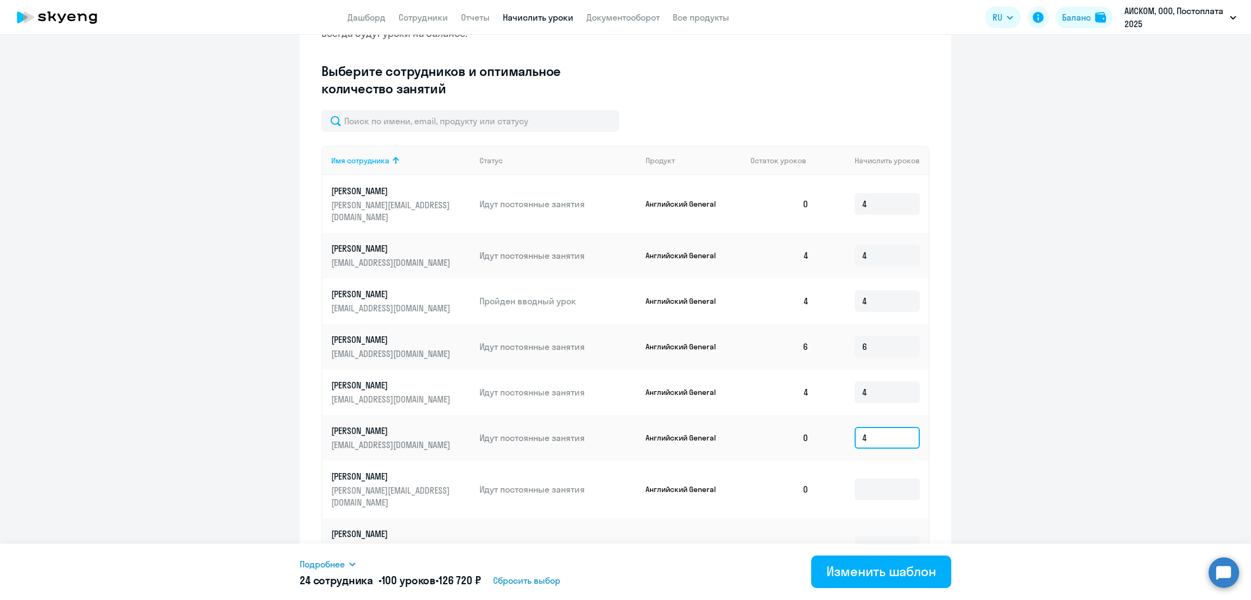
scroll to position [364, 0]
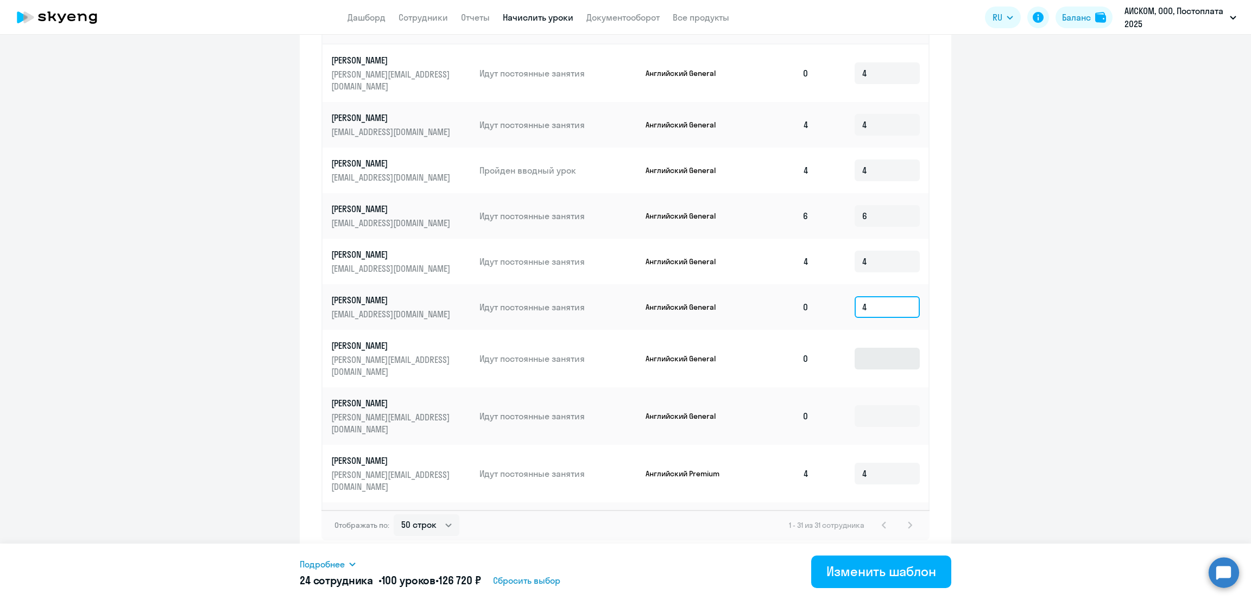
type input "4"
click at [855, 349] on input at bounding box center [887, 359] width 65 height 22
type input "4"
click at [862, 406] on input at bounding box center [887, 417] width 65 height 22
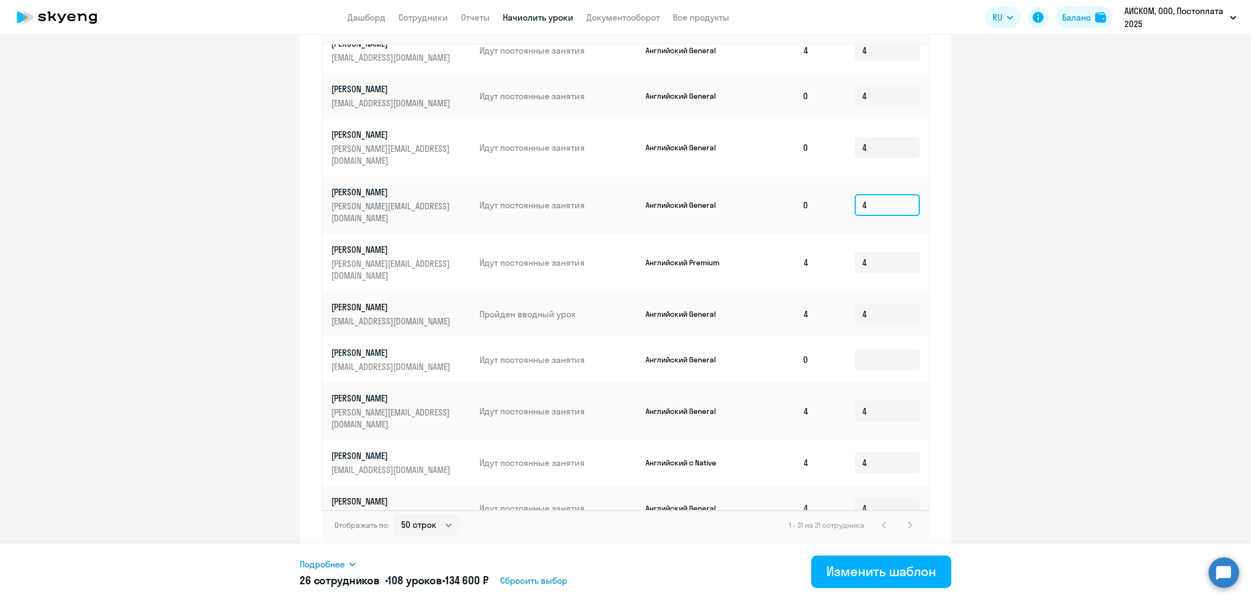
scroll to position [271, 0]
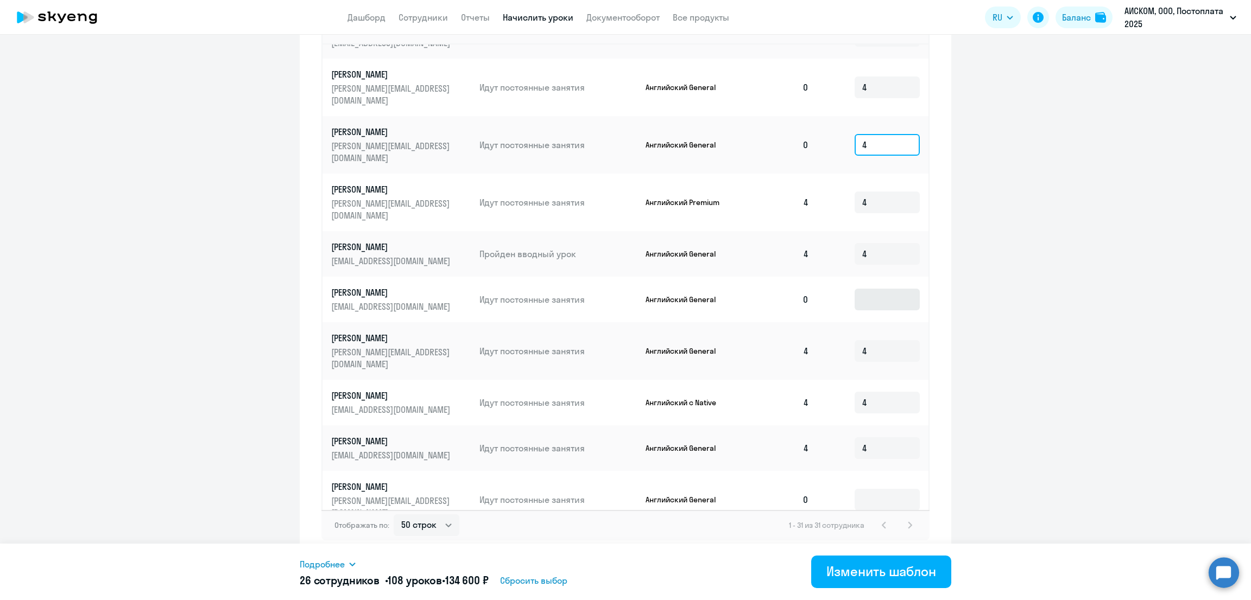
type input "4"
click at [856, 289] on input at bounding box center [887, 300] width 65 height 22
type input "4"
click at [868, 489] on input at bounding box center [887, 500] width 65 height 22
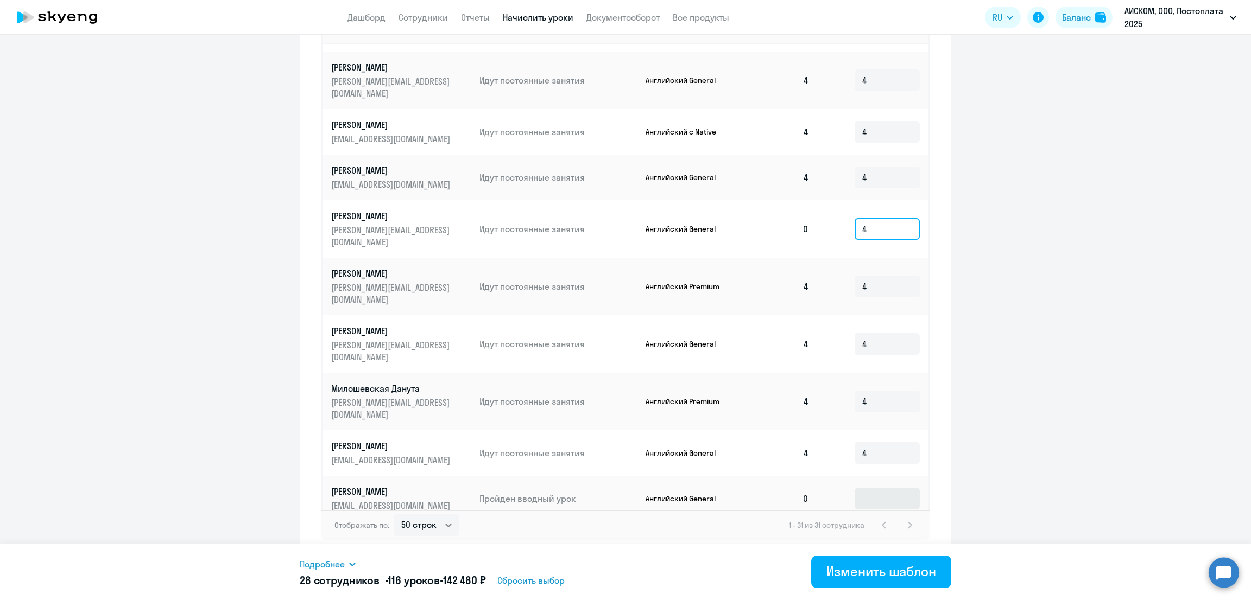
type input "4"
click at [858, 488] on input at bounding box center [887, 499] width 65 height 22
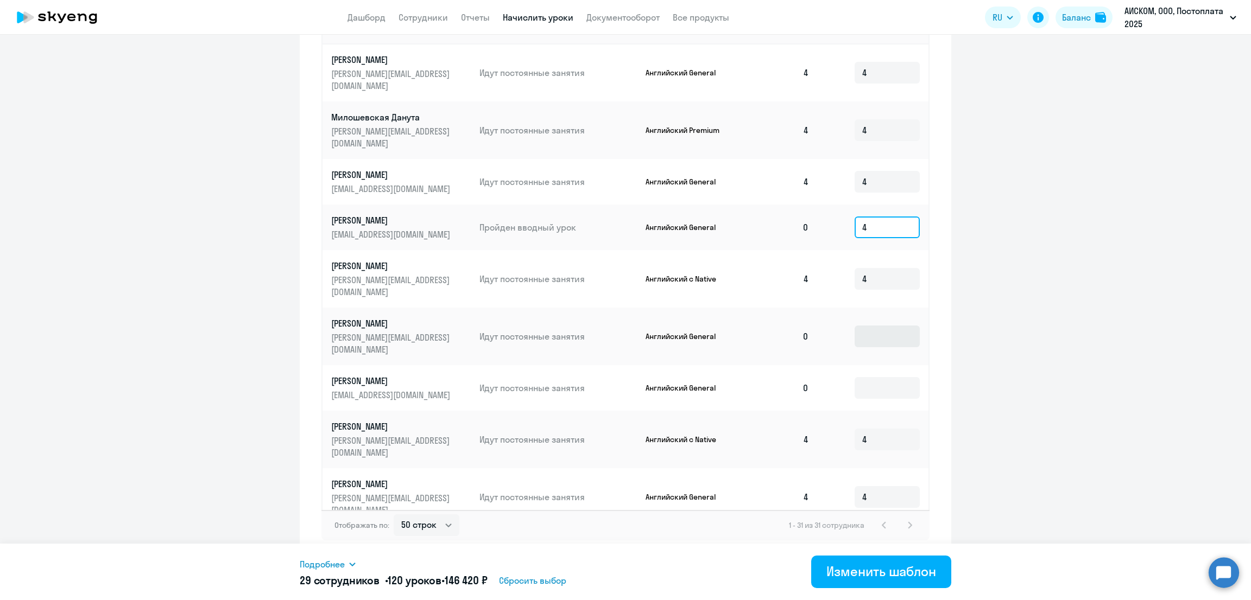
type input "4"
click at [855, 326] on input at bounding box center [887, 337] width 65 height 22
type input "4"
click at [877, 377] on input at bounding box center [887, 388] width 65 height 22
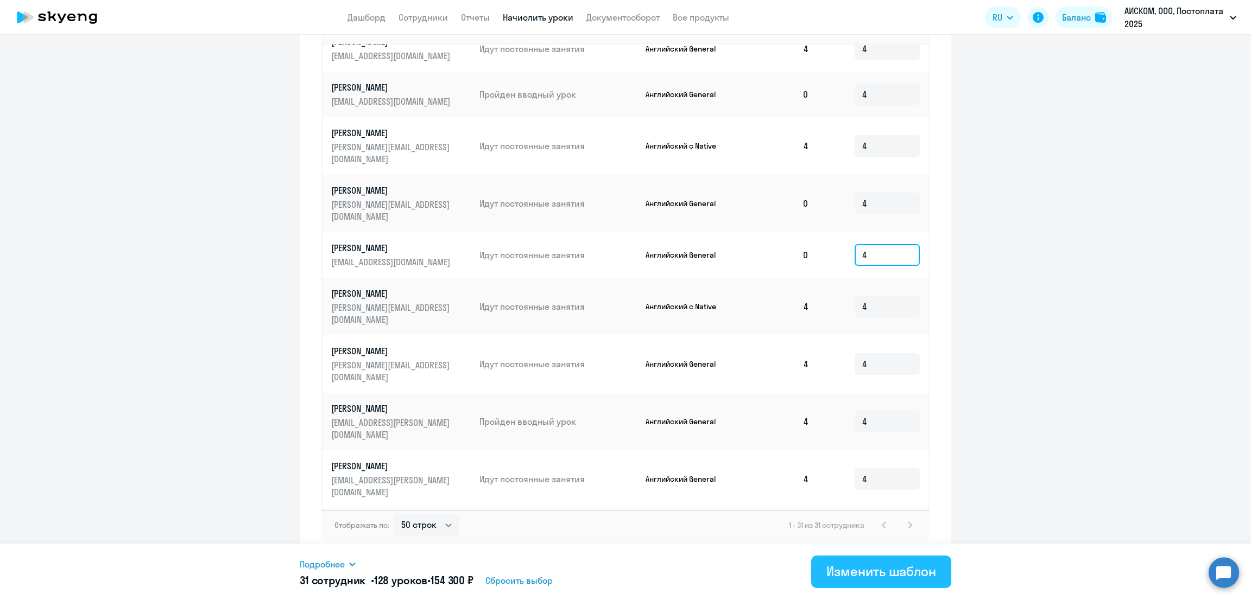
type input "4"
click at [858, 565] on div "Изменить шаблон" at bounding box center [881, 571] width 110 height 17
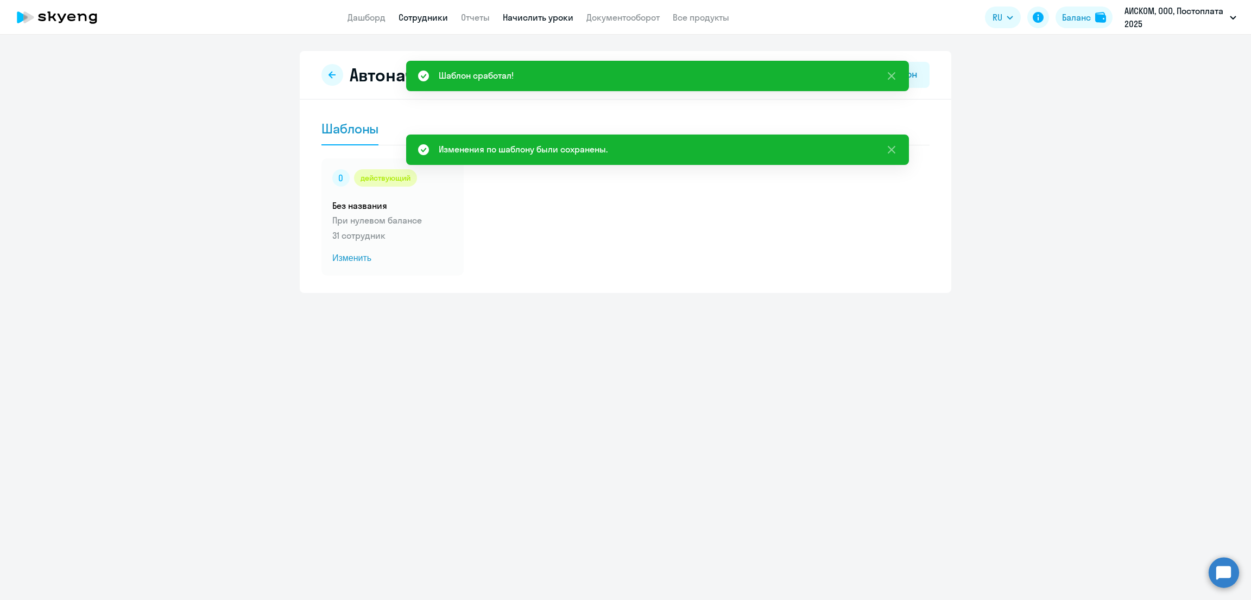
click at [416, 14] on link "Сотрудники" at bounding box center [422, 17] width 49 height 11
select select "30"
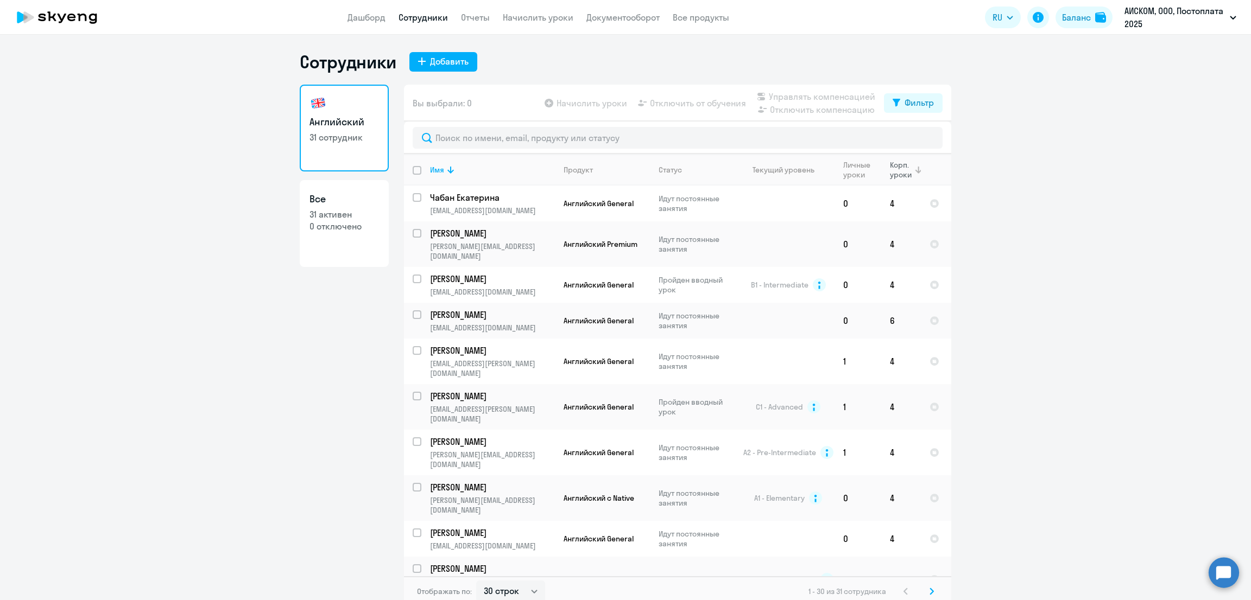
click at [891, 170] on div "Корп. уроки" at bounding box center [901, 170] width 23 height 20
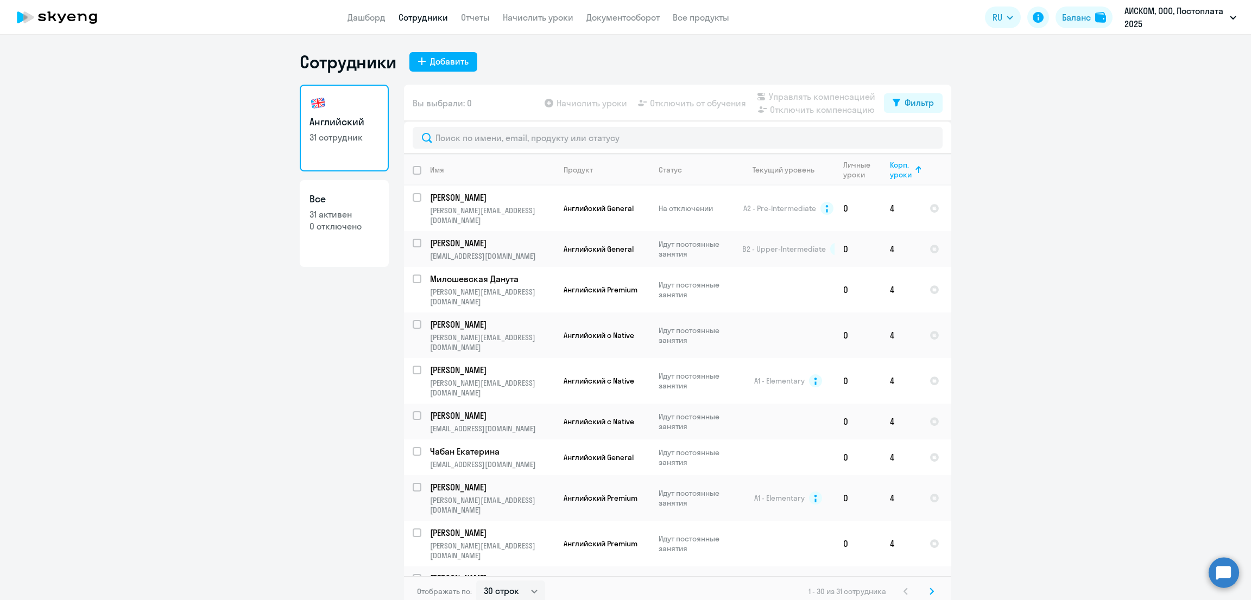
scroll to position [682, 0]
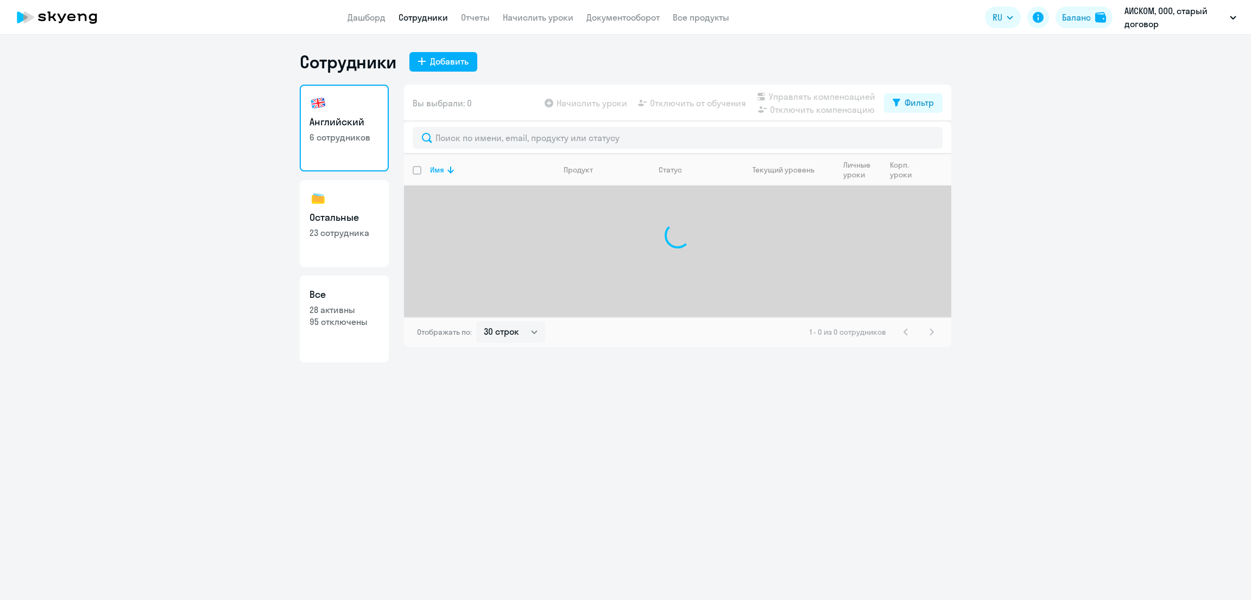
select select "30"
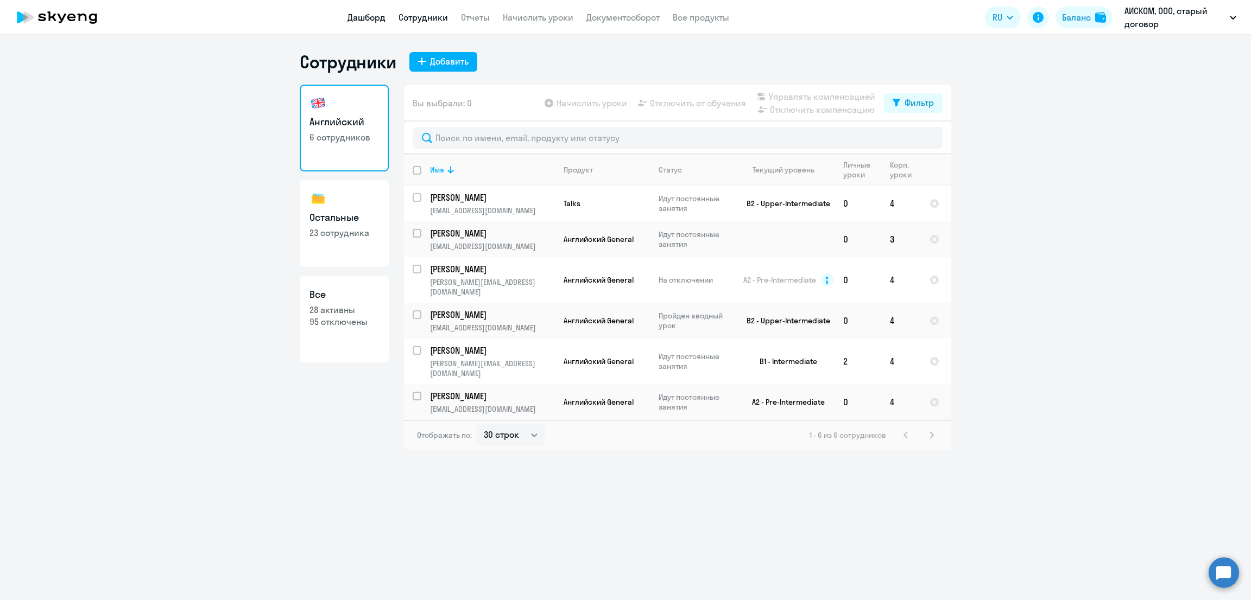
click at [363, 15] on link "Дашборд" at bounding box center [366, 17] width 38 height 11
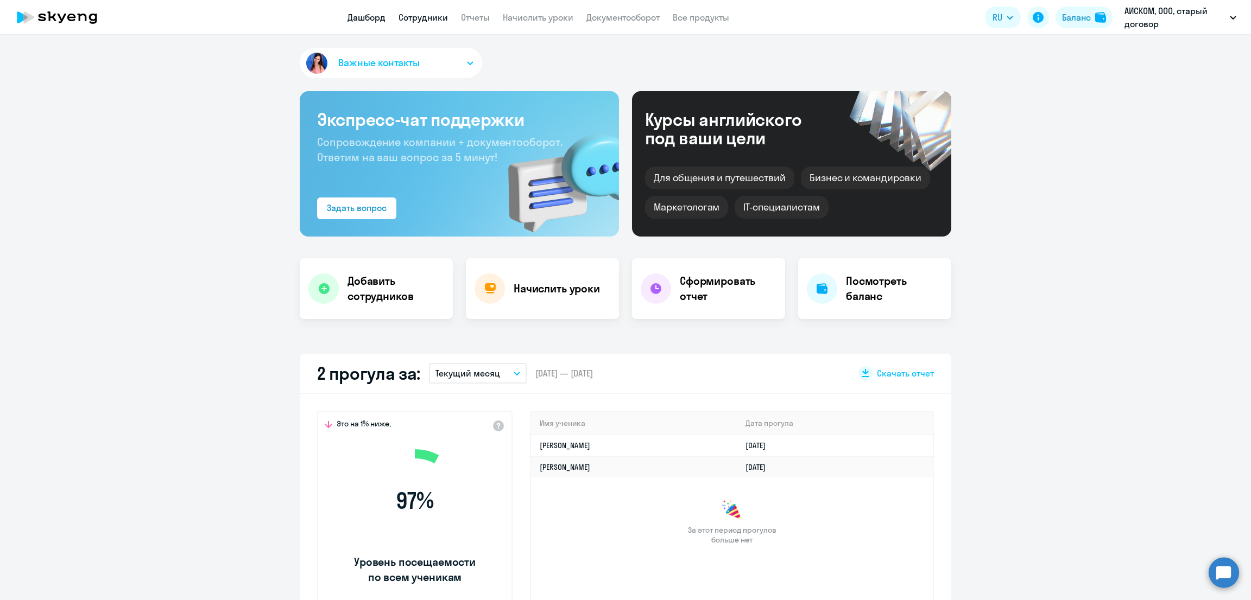
click at [409, 17] on link "Сотрудники" at bounding box center [422, 17] width 49 height 11
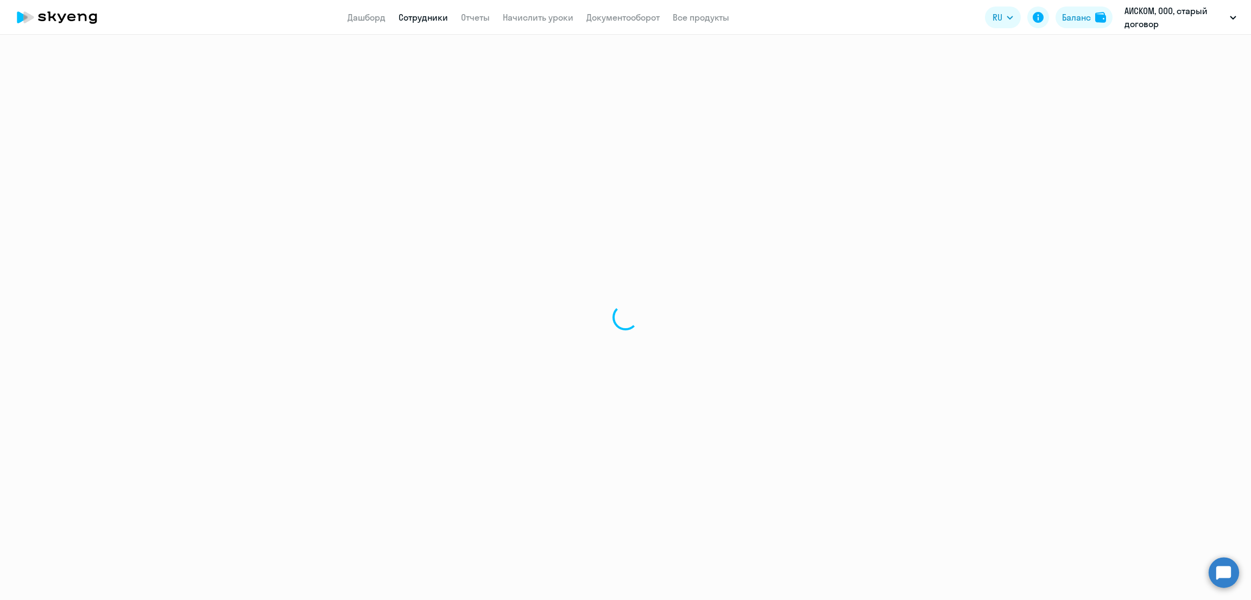
select select "30"
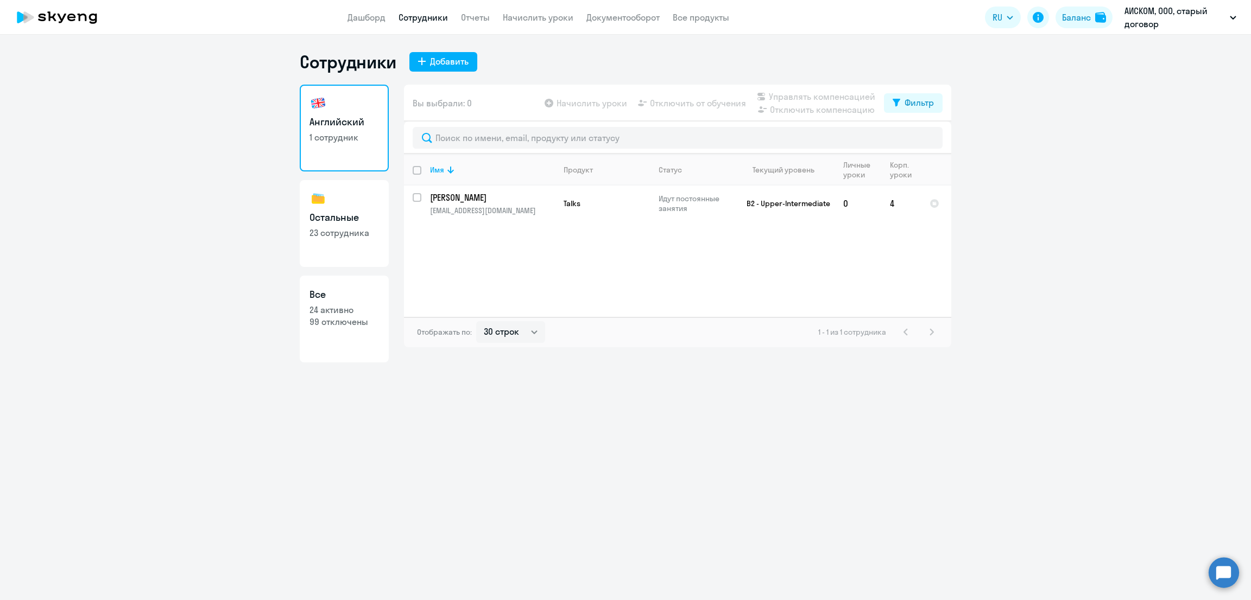
click at [345, 235] on p "23 сотрудника" at bounding box center [343, 233] width 69 height 12
select select "30"
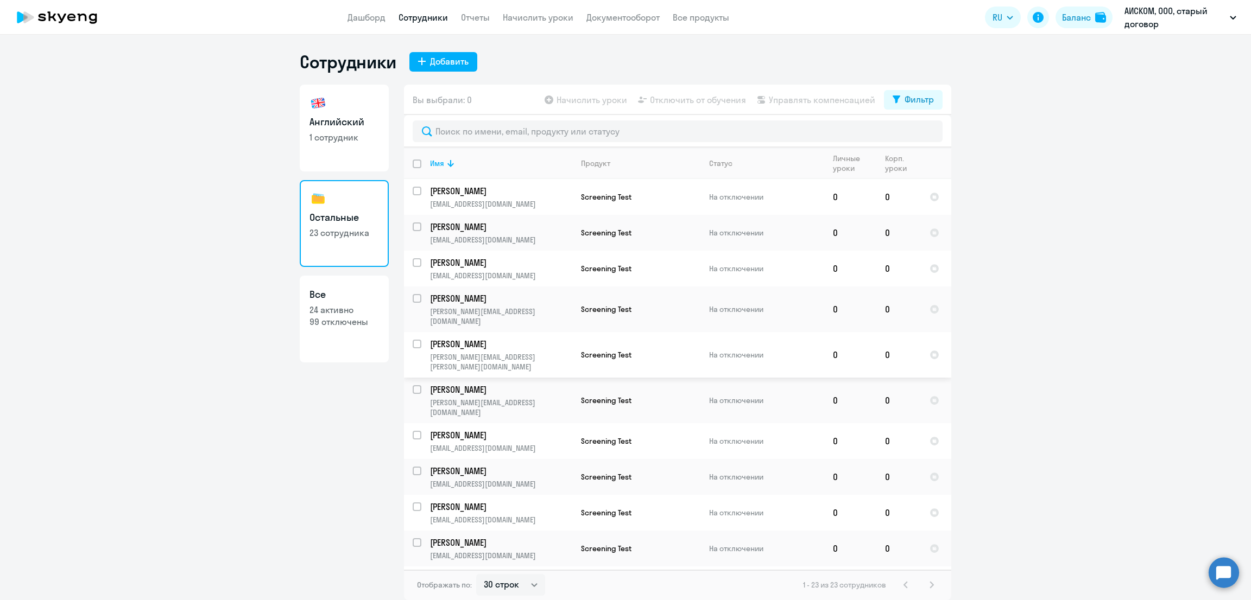
scroll to position [432, 0]
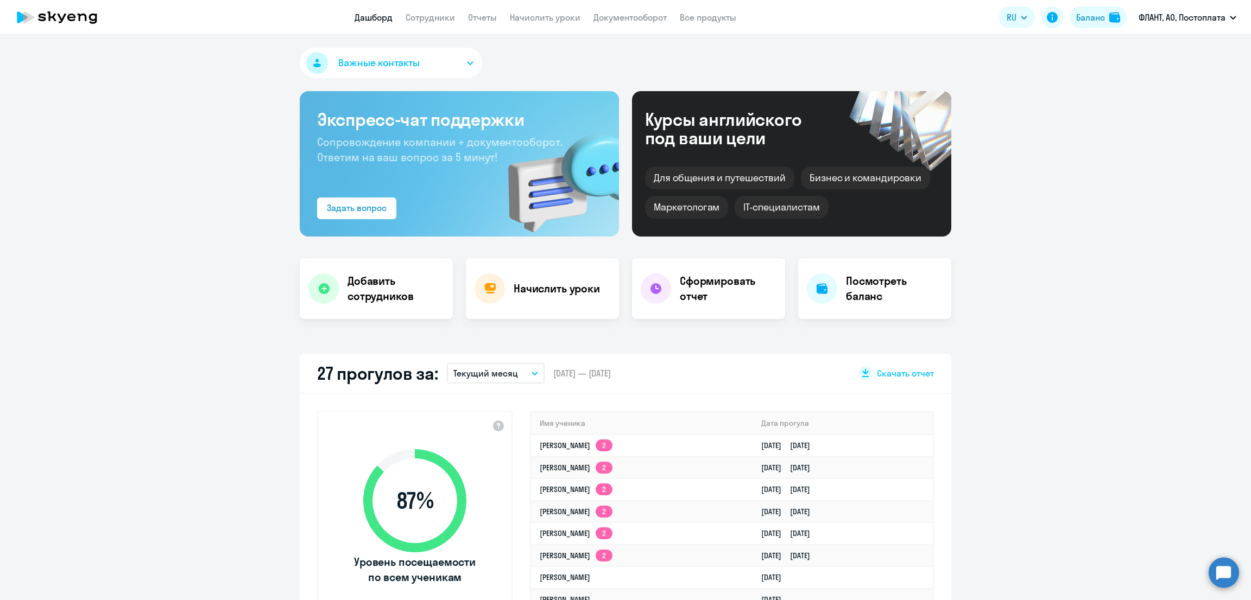
click at [436, 18] on link "Сотрудники" at bounding box center [430, 17] width 49 height 11
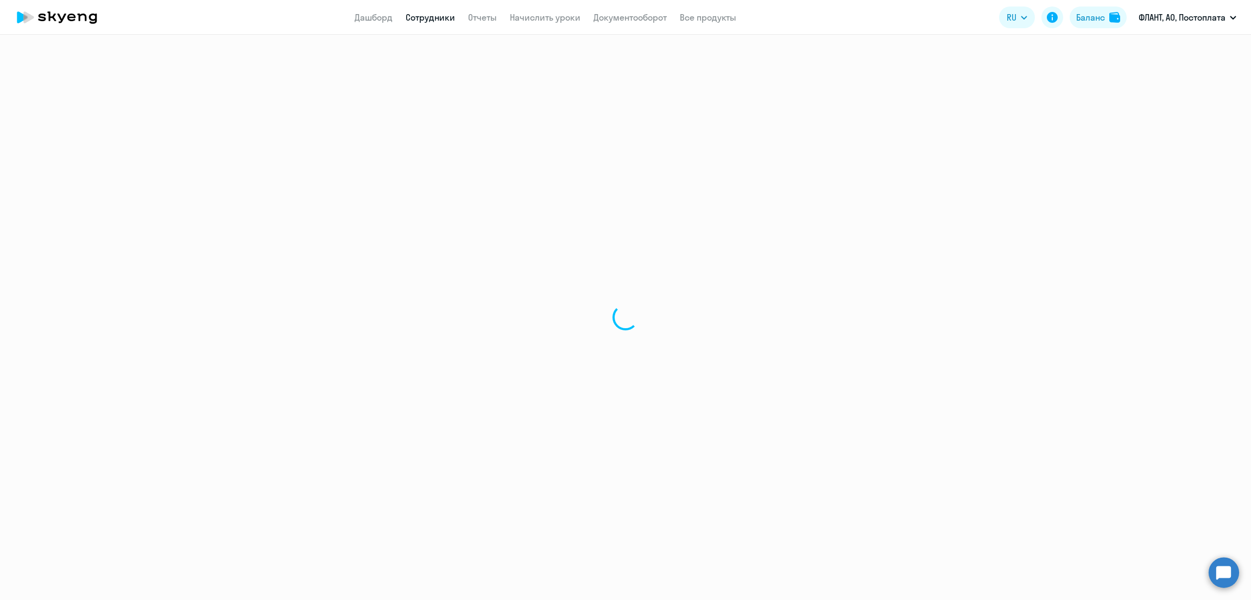
select select "30"
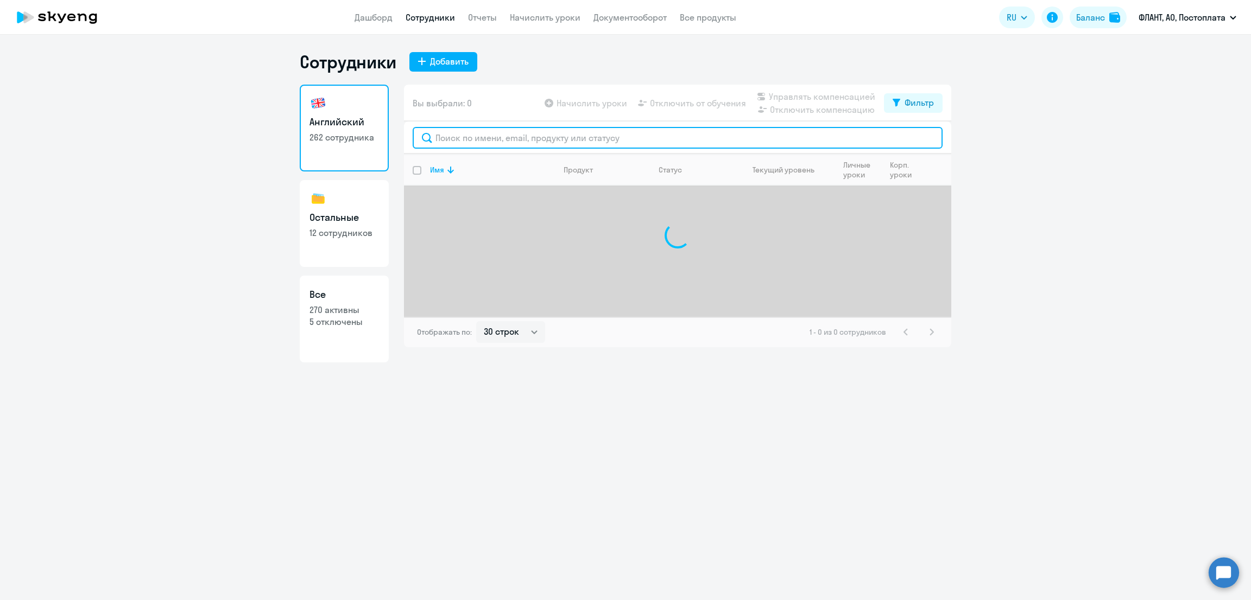
click at [492, 135] on input "text" at bounding box center [678, 138] width 530 height 22
type input "r"
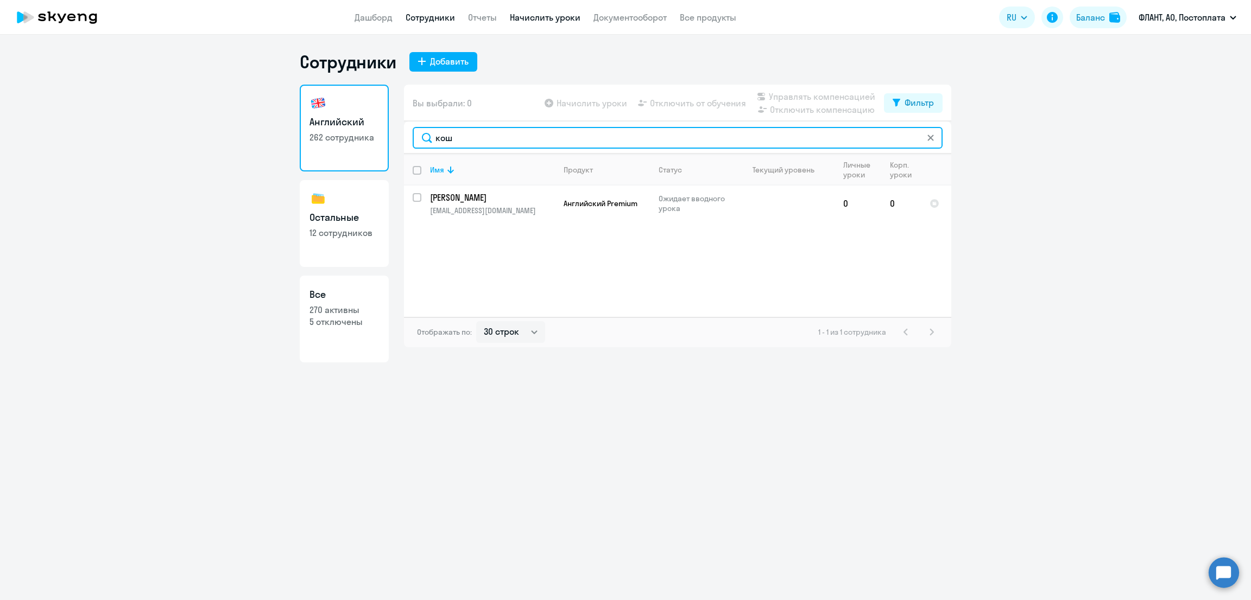
type input "кош"
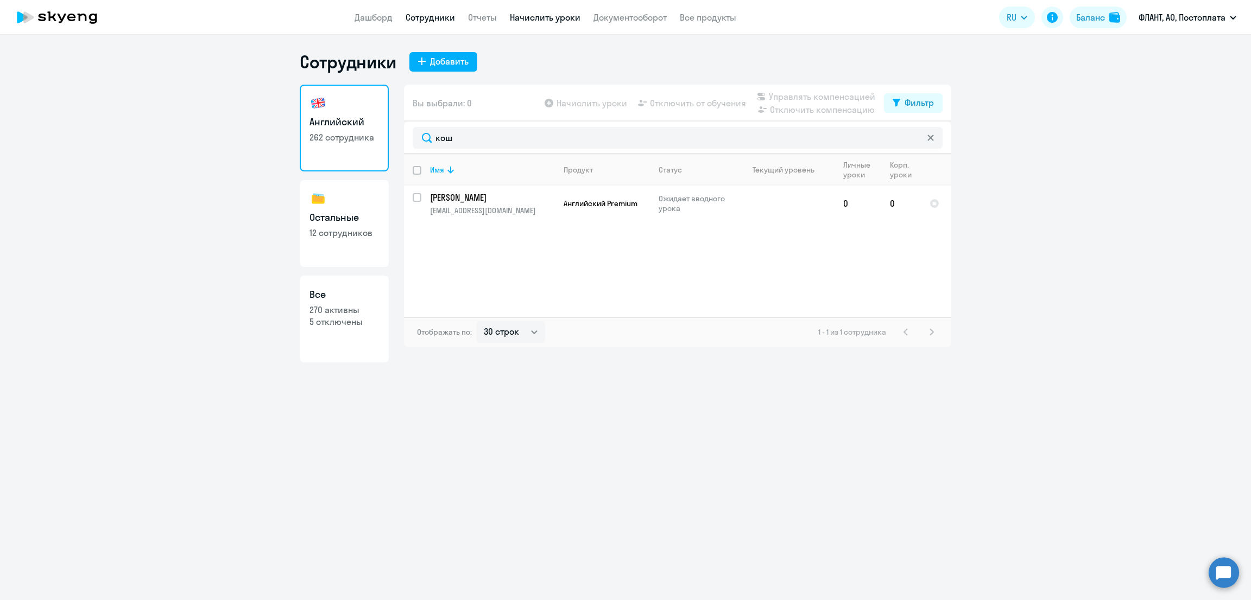
click at [546, 17] on link "Начислить уроки" at bounding box center [545, 17] width 71 height 11
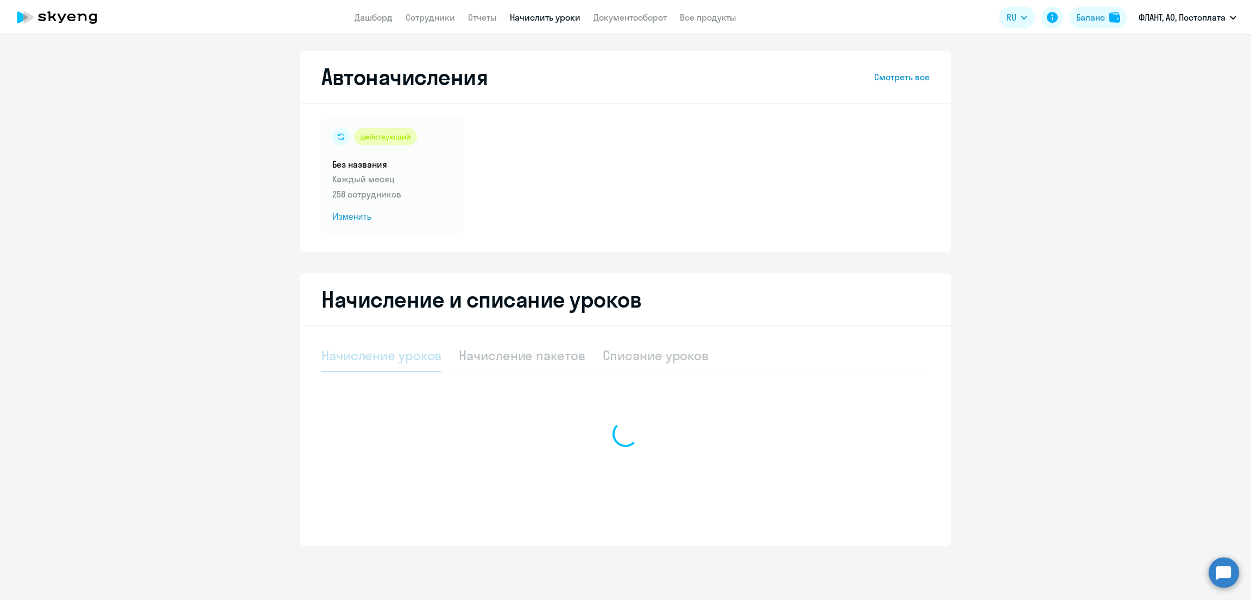
select select "10"
